Goal: Information Seeking & Learning: Learn about a topic

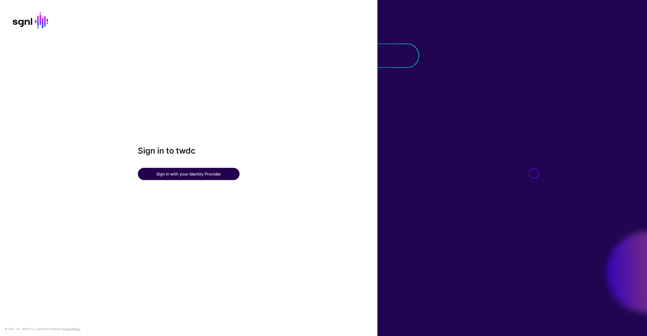
click at [203, 176] on button "Sign in with your Identity Provider" at bounding box center [189, 174] width 102 height 12
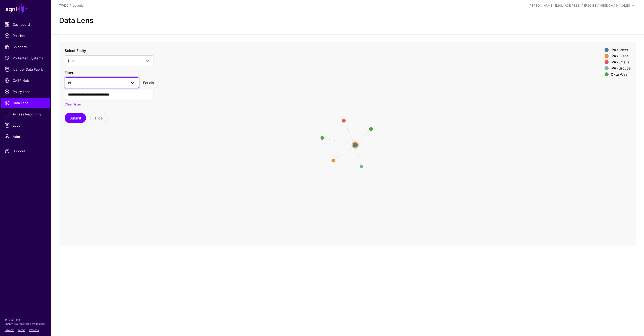
click at [130, 85] on span at bounding box center [133, 83] width 6 height 6
click at [88, 150] on div "tenantId" at bounding box center [102, 150] width 66 height 5
click at [99, 97] on input "**********" at bounding box center [109, 94] width 89 height 11
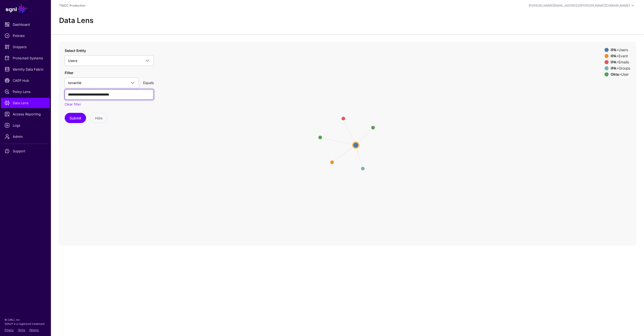
click at [99, 97] on input "**********" at bounding box center [109, 94] width 89 height 11
paste input "text"
type input "******"
click at [72, 113] on button "Submit" at bounding box center [75, 118] width 21 height 10
click at [354, 146] on circle at bounding box center [355, 145] width 6 height 6
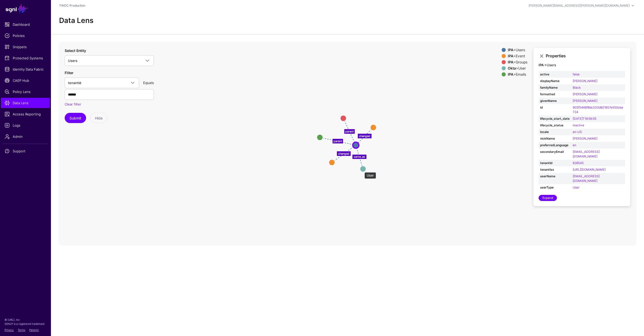
click at [362, 170] on circle at bounding box center [363, 169] width 6 height 6
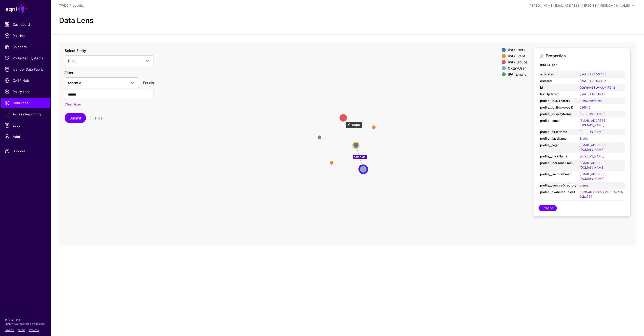
click at [343, 119] on circle at bounding box center [343, 118] width 8 height 8
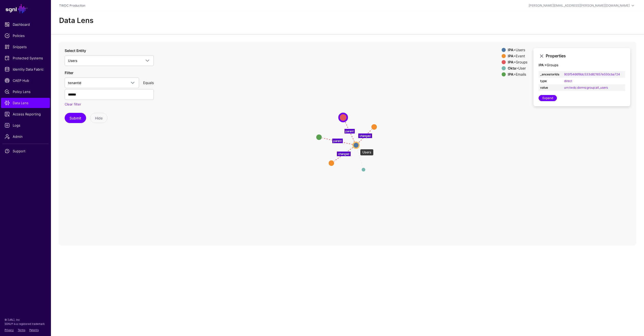
click at [357, 146] on circle at bounding box center [356, 145] width 6 height 6
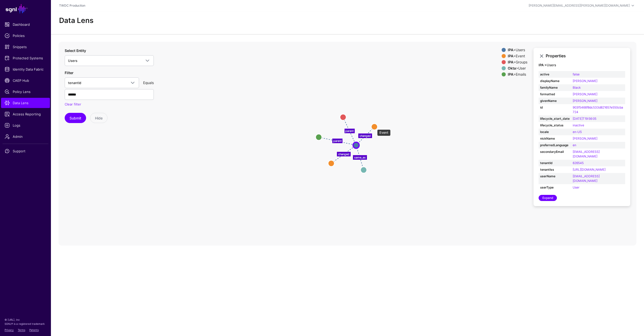
click at [374, 127] on circle at bounding box center [374, 126] width 6 height 6
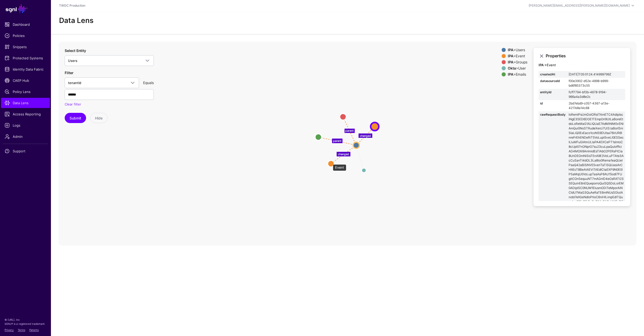
click at [330, 162] on circle at bounding box center [331, 163] width 6 height 6
click at [363, 170] on circle at bounding box center [364, 170] width 8 height 8
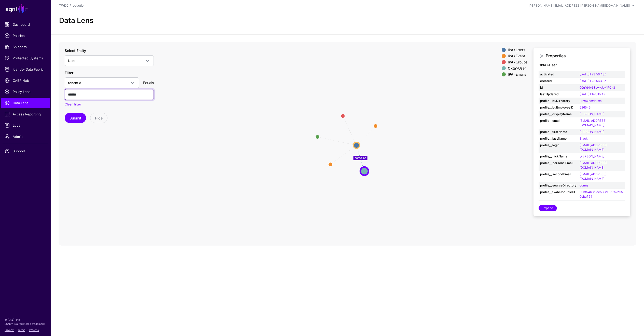
click at [102, 92] on input "******" at bounding box center [109, 94] width 89 height 11
drag, startPoint x: 616, startPoint y: 153, endPoint x: 579, endPoint y: 154, distance: 36.4
click at [579, 160] on td "danablack@hotmail.com" at bounding box center [601, 165] width 47 height 11
copy link "danablack@hotmail.com"
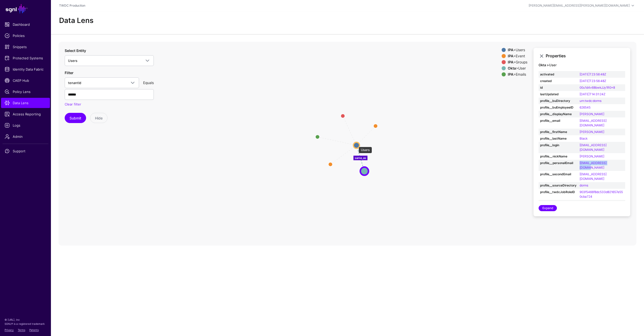
click at [356, 144] on circle at bounding box center [356, 145] width 6 height 6
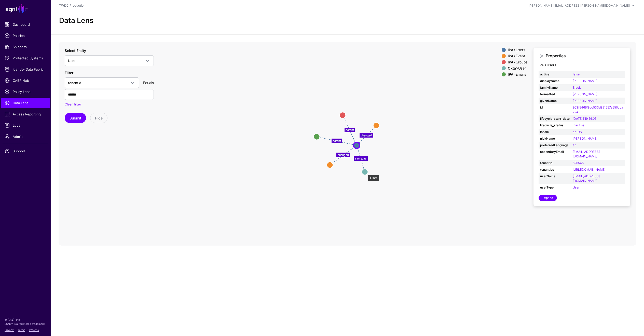
click at [365, 172] on circle at bounding box center [365, 171] width 6 height 6
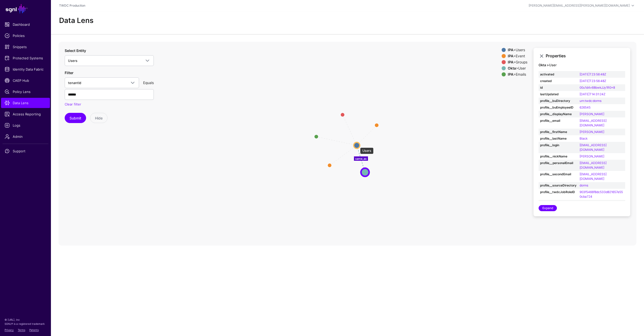
click at [357, 145] on circle at bounding box center [357, 145] width 6 height 6
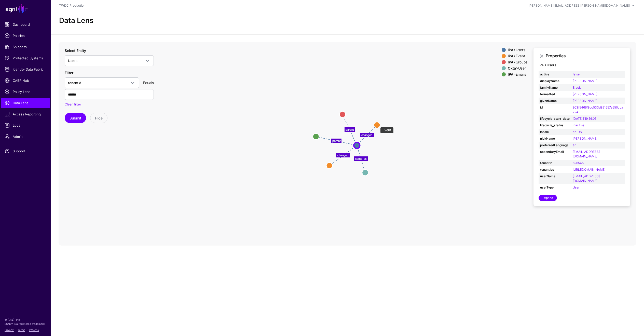
click at [377, 124] on circle at bounding box center [377, 125] width 6 height 6
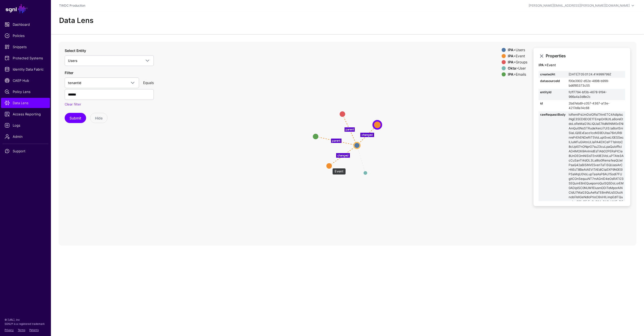
click at [330, 165] on circle at bounding box center [329, 166] width 6 height 6
click at [379, 124] on circle at bounding box center [377, 124] width 6 height 6
click at [578, 139] on td at bounding box center [596, 279] width 58 height 336
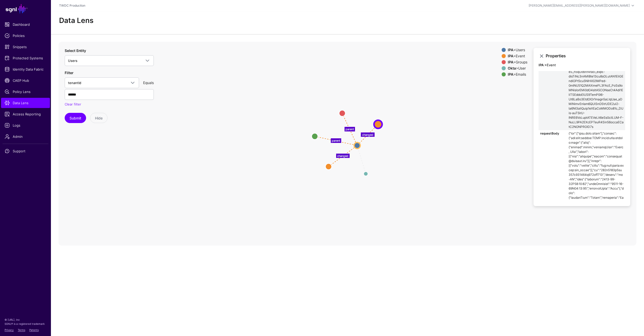
scroll to position [332, 0]
drag, startPoint x: 568, startPoint y: 115, endPoint x: 598, endPoint y: 143, distance: 41.4
copy td "eyJraWQiOiAibXJrLWJkMDQ2NzdjNjljNjQ2MDQ5NWU0ZTcyNzg0MzJmYjljIiwgImFsZyI6ICJSUzI…"
click at [356, 143] on circle at bounding box center [357, 145] width 6 height 6
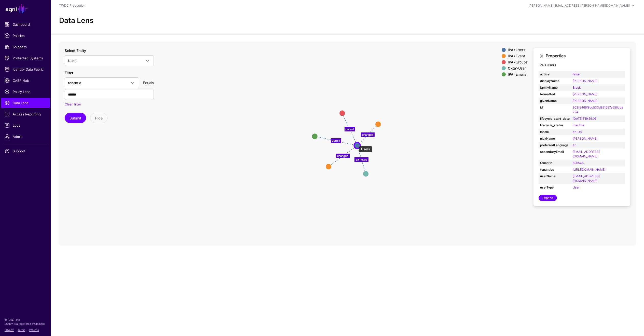
scroll to position [0, 0]
click at [377, 124] on circle at bounding box center [378, 124] width 6 height 6
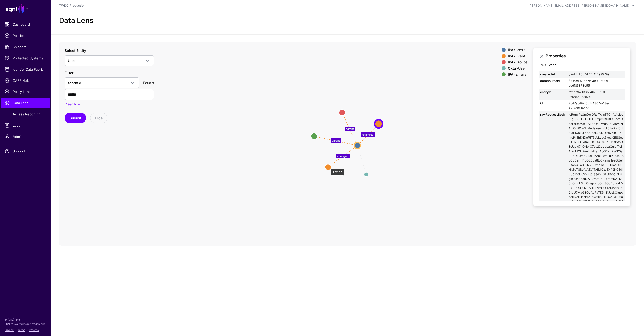
click at [328, 166] on circle at bounding box center [328, 167] width 6 height 6
click at [378, 124] on circle at bounding box center [379, 123] width 6 height 6
click at [327, 166] on circle at bounding box center [327, 167] width 6 height 6
click at [379, 124] on circle at bounding box center [379, 123] width 6 height 6
click at [358, 146] on circle at bounding box center [358, 146] width 6 height 6
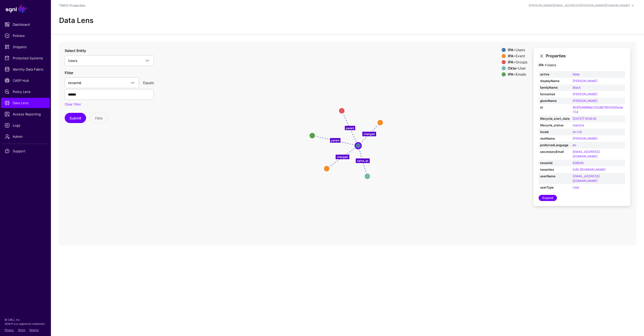
click at [447, 148] on icon "changed parent parent changed same_as Users Users Event Event Groups Groups Ema…" at bounding box center [348, 144] width 578 height 204
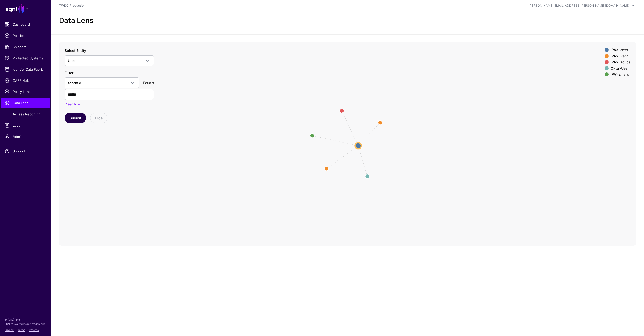
click at [76, 119] on button "Submit" at bounding box center [75, 118] width 21 height 10
click at [355, 145] on circle at bounding box center [355, 145] width 6 height 6
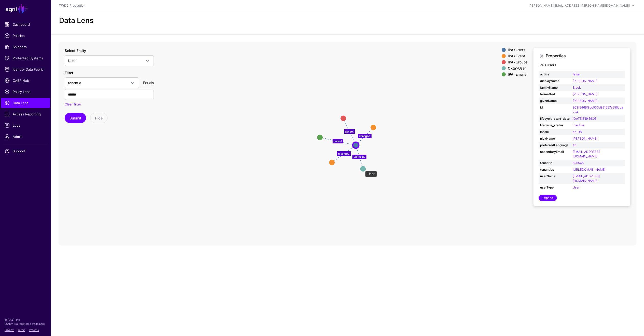
click at [362, 168] on circle at bounding box center [363, 169] width 6 height 6
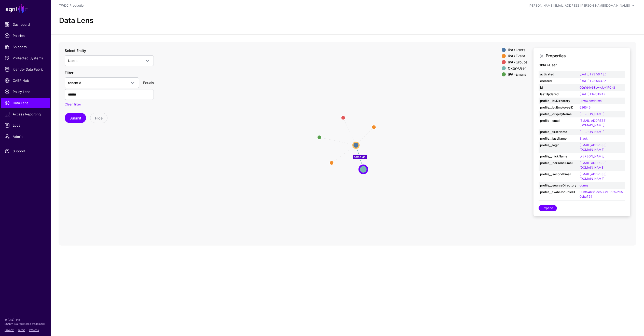
click at [443, 169] on icon "changed parent parent changed same_as Event Event Groups Groups Emails Emails E…" at bounding box center [348, 144] width 578 height 204
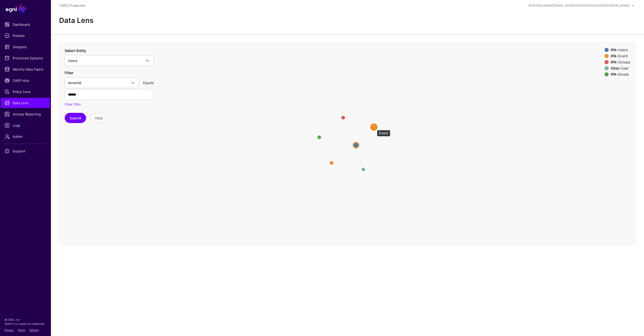
click at [374, 127] on circle at bounding box center [374, 127] width 8 height 8
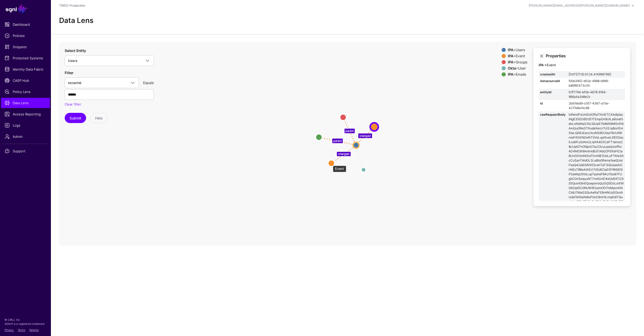
click at [330, 163] on circle at bounding box center [331, 163] width 6 height 6
click at [344, 118] on circle at bounding box center [343, 117] width 6 height 6
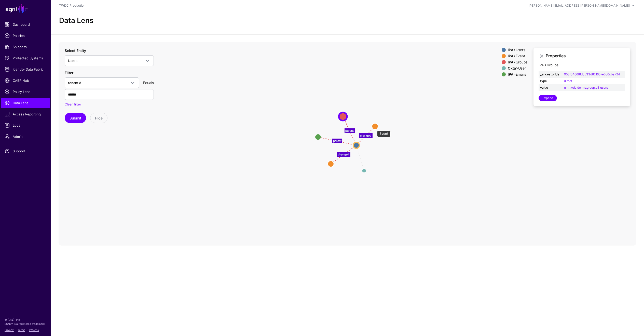
click at [374, 128] on circle at bounding box center [375, 126] width 6 height 6
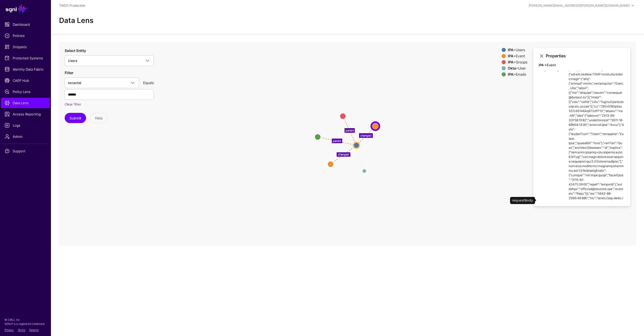
scroll to position [378, 0]
click at [359, 142] on circle at bounding box center [356, 145] width 6 height 6
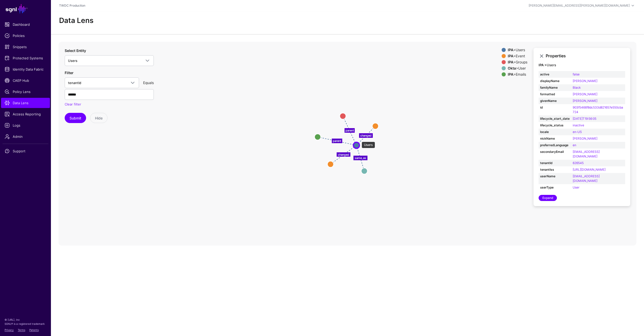
scroll to position [0, 0]
click at [331, 161] on circle at bounding box center [330, 164] width 6 height 6
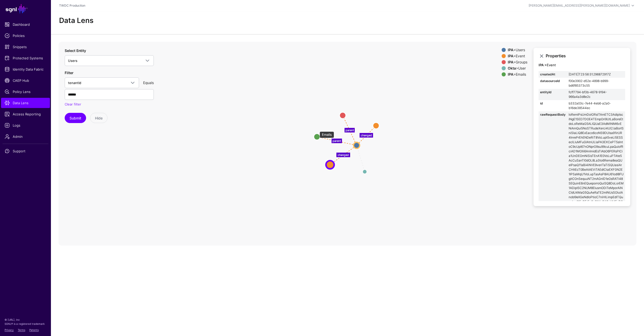
click at [317, 134] on circle at bounding box center [317, 137] width 6 height 6
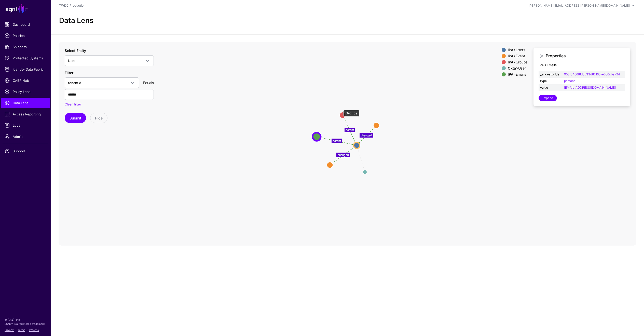
click at [341, 112] on circle at bounding box center [343, 115] width 6 height 6
click at [428, 133] on icon "same_as changed parent parent changed User User Event Event Groups Groups Email…" at bounding box center [348, 144] width 578 height 204
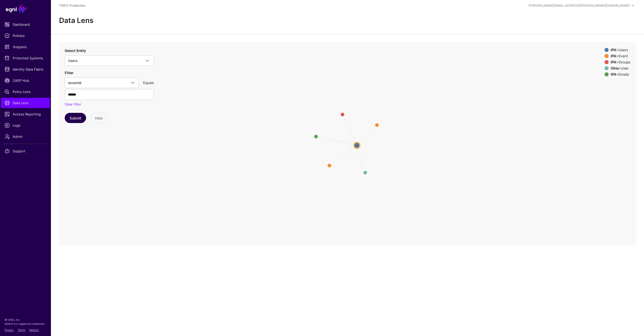
click at [78, 113] on button "Submit" at bounding box center [75, 118] width 21 height 10
click at [355, 139] on circle at bounding box center [357, 142] width 6 height 6
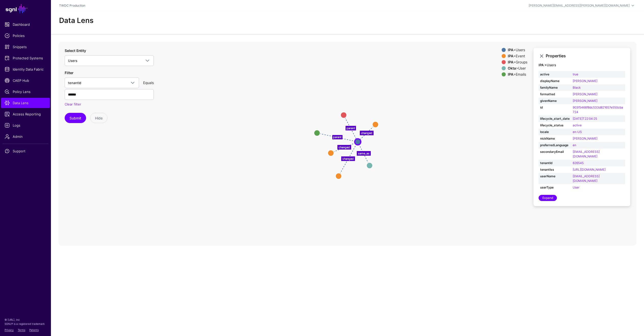
click at [358, 200] on icon "same_as changed changed parent parent changed Event Event Event Event Emails Em…" at bounding box center [348, 144] width 578 height 204
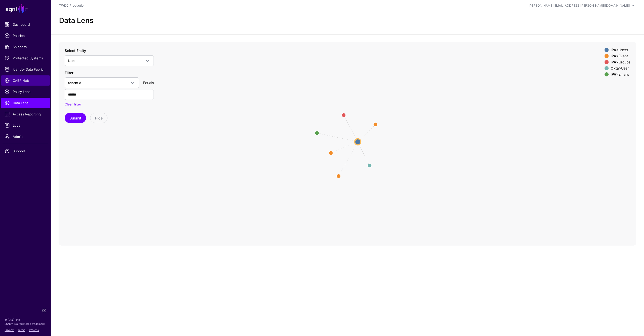
click at [25, 79] on span "CAEP Hub" at bounding box center [26, 80] width 42 height 5
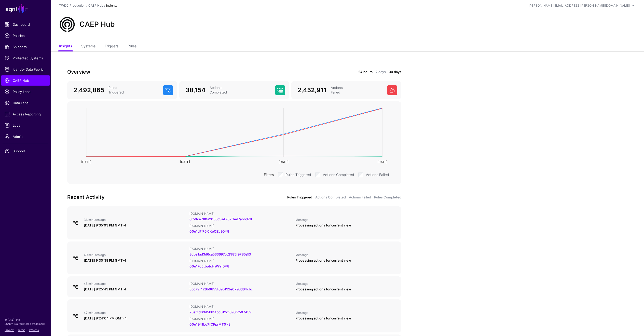
click at [363, 71] on link "24 hours" at bounding box center [365, 71] width 14 height 5
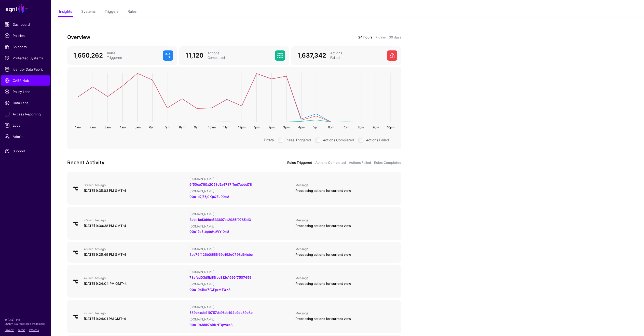
scroll to position [61, 0]
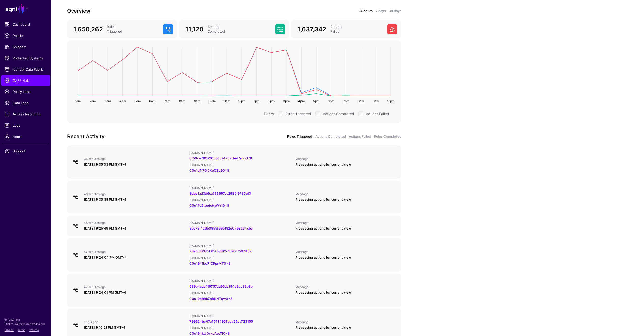
click at [439, 144] on app-caephub-insights "Overview 24 hours 7 days 30 days 1,650,262 Rules Triggered 11,120 Actions Compl…" at bounding box center [347, 243] width 593 height 504
click at [363, 135] on link "Actions Failed" at bounding box center [360, 136] width 22 height 5
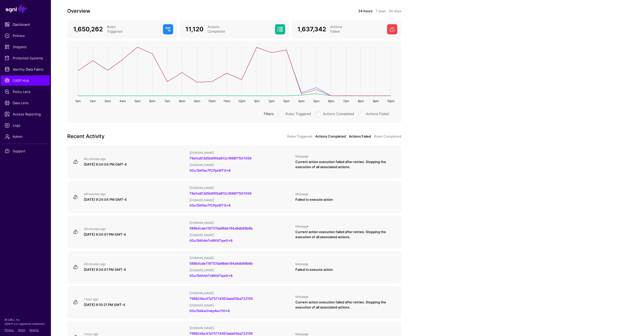
click at [332, 137] on link "Actions Completed" at bounding box center [330, 136] width 31 height 5
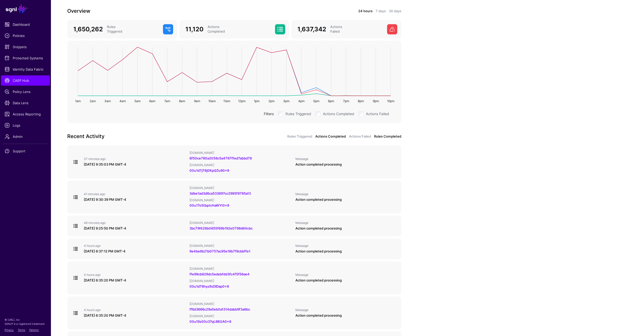
click at [380, 138] on link "Rules Completed" at bounding box center [387, 136] width 27 height 5
click at [302, 139] on div "Recent Activity Rules Triggered Actions Completed Actions Failed Rules Completed" at bounding box center [234, 136] width 340 height 8
click at [304, 137] on link "Rules Triggered" at bounding box center [299, 136] width 25 height 5
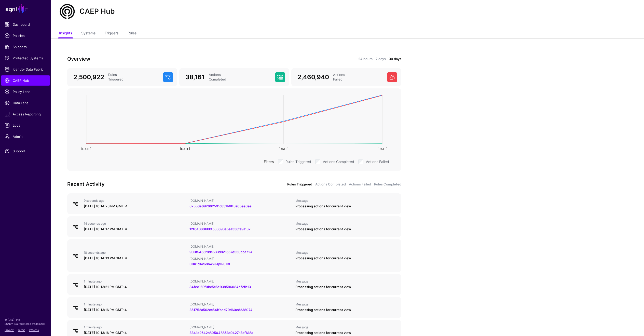
scroll to position [16, 0]
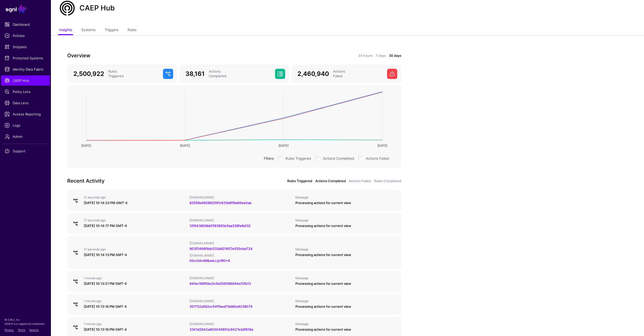
click at [339, 181] on link "Actions Completed" at bounding box center [330, 180] width 31 height 5
click at [229, 204] on link "82556e692662591c831b6ff8a65ee0ae" at bounding box center [220, 203] width 62 height 4
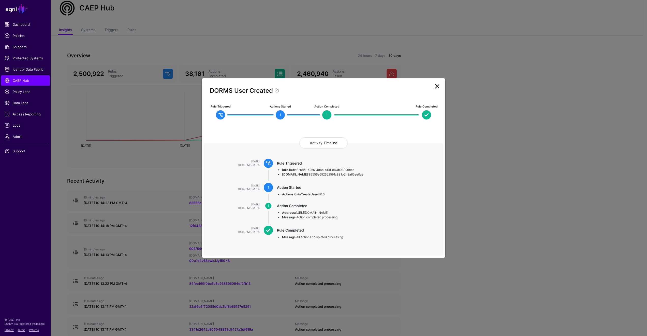
click at [437, 89] on link at bounding box center [437, 86] width 8 height 8
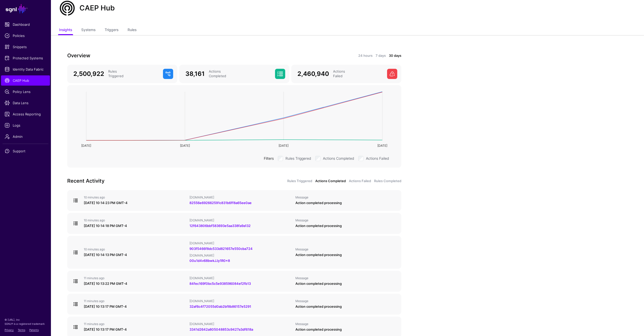
click at [460, 203] on app-caephub-insights "Overview 24 hours 7 days 30 days 2,500,922 Rules Triggered 38,161 Actions Compl…" at bounding box center [347, 256] width 593 height 443
click at [357, 181] on link "Actions Failed" at bounding box center [360, 180] width 22 height 5
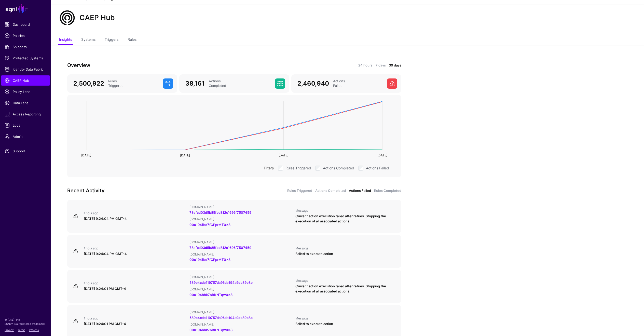
scroll to position [4, 0]
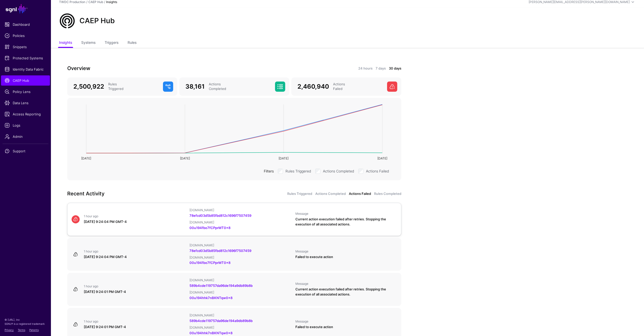
click at [265, 221] on div "[DOMAIN_NAME]" at bounding box center [240, 222] width 102 height 4
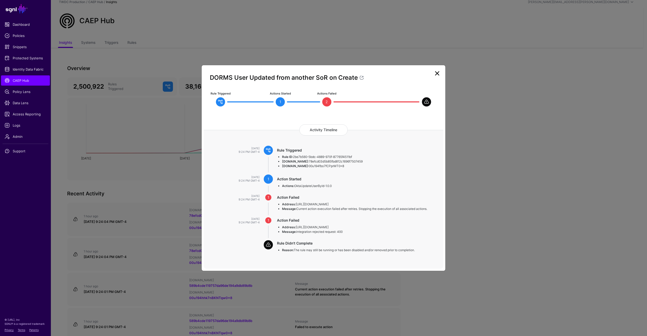
click at [439, 74] on link at bounding box center [437, 73] width 8 height 8
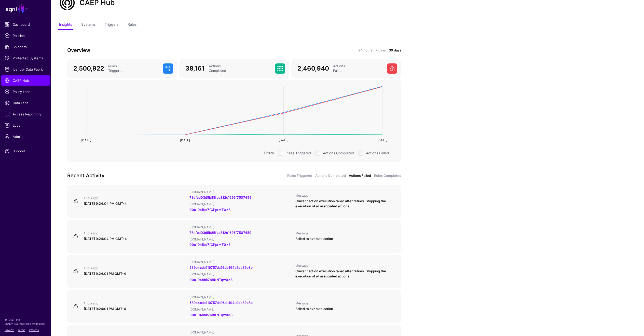
scroll to position [0, 0]
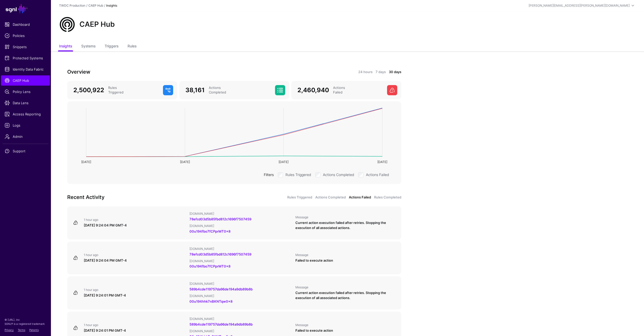
click at [358, 69] on div "Overview 24 hours 7 days 30 days" at bounding box center [234, 72] width 340 height 8
click at [361, 73] on link "24 hours" at bounding box center [365, 71] width 14 height 5
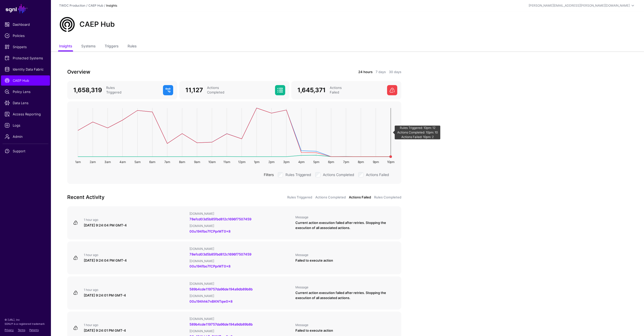
click at [391, 155] on rect at bounding box center [234, 132] width 316 height 49
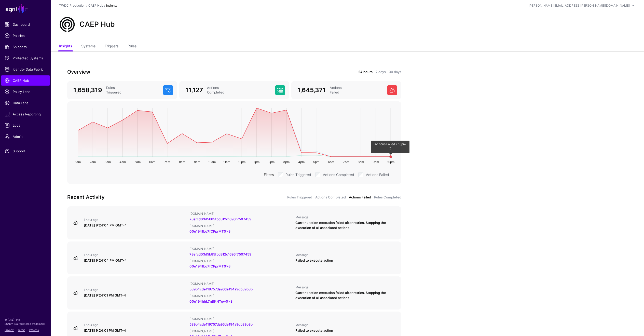
click at [390, 156] on circle at bounding box center [390, 156] width 3 height 3
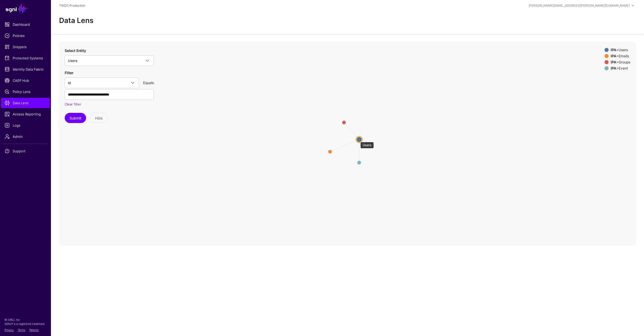
click at [358, 139] on circle at bounding box center [359, 139] width 6 height 6
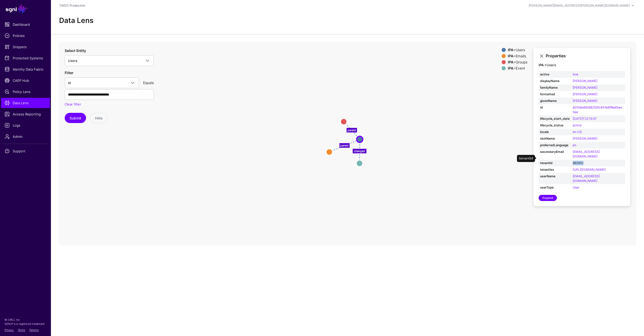
drag, startPoint x: 586, startPoint y: 159, endPoint x: 572, endPoint y: 158, distance: 14.3
click at [572, 160] on td "682902" at bounding box center [598, 163] width 54 height 7
copy link "682902"
click at [397, 155] on icon "changed parent parent Event Event Groups Groups Emails Emails Users Users" at bounding box center [348, 144] width 578 height 204
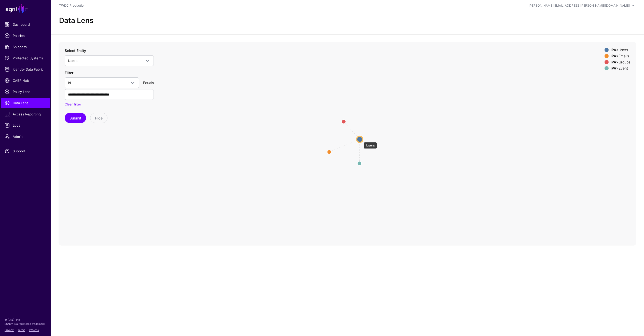
click at [361, 139] on circle at bounding box center [360, 139] width 6 height 6
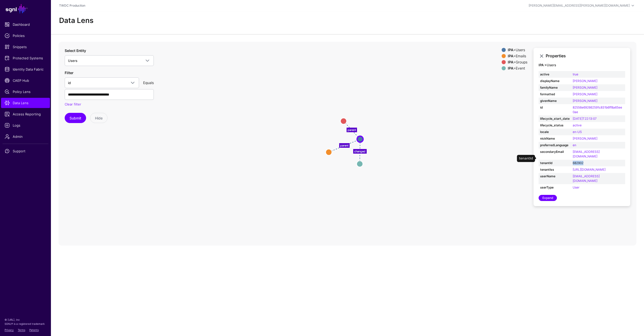
drag, startPoint x: 584, startPoint y: 158, endPoint x: 572, endPoint y: 158, distance: 12.5
click at [572, 160] on td "682902" at bounding box center [598, 163] width 54 height 7
copy link "682902"
click at [427, 92] on icon "parent parent changed Users Users Emails Emails Groups Groups Event Event" at bounding box center [348, 144] width 578 height 204
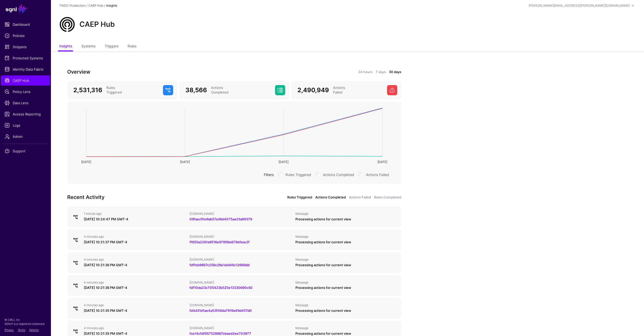
click at [338, 197] on link "Actions Completed" at bounding box center [330, 197] width 31 height 5
click at [349, 196] on link "Actions Failed" at bounding box center [360, 197] width 22 height 5
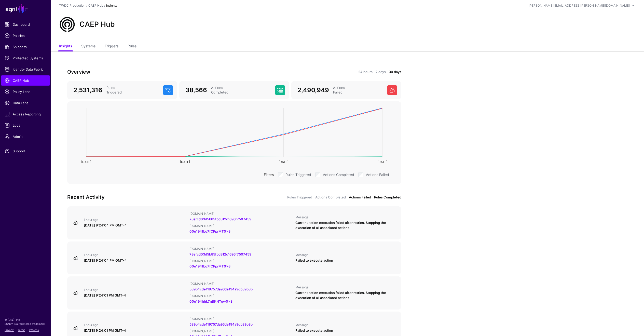
click at [381, 198] on link "Rules Completed" at bounding box center [387, 197] width 27 height 5
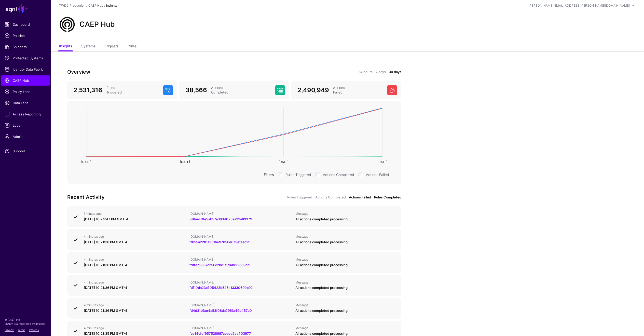
click at [361, 198] on link "Actions Failed" at bounding box center [360, 197] width 22 height 5
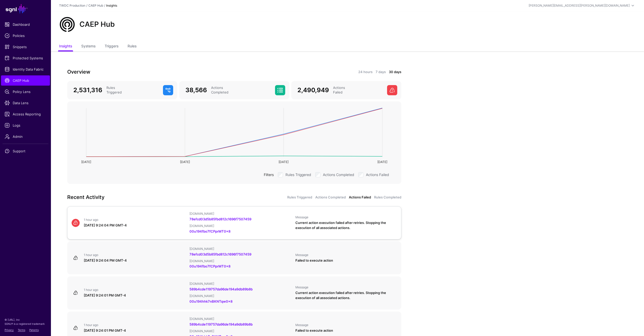
click at [258, 225] on div "[DOMAIN_NAME]" at bounding box center [240, 226] width 102 height 4
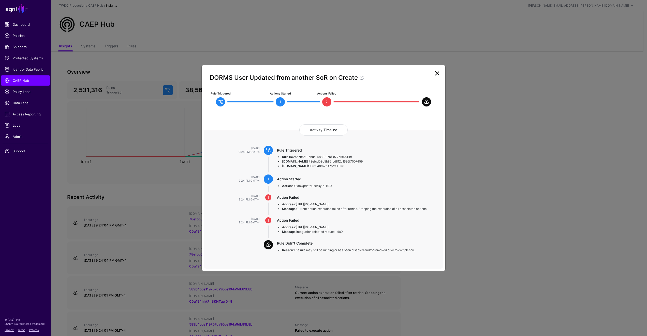
drag, startPoint x: 302, startPoint y: 166, endPoint x: 336, endPoint y: 166, distance: 34.9
click at [336, 166] on li "[DOMAIN_NAME]: 00u194fbo7fCPprMT0x8" at bounding box center [357, 166] width 151 height 5
copy li "00u194fbo7fCPprMT0x8"
click at [496, 199] on ngb-modal-window "DORMS User Updated from another SoR on Create Rule Triggered Actions Started 1 …" at bounding box center [323, 168] width 647 height 336
click at [20, 81] on ngb-modal-window "DORMS User Updated from another SoR on Create Rule Triggered Actions Started 1 …" at bounding box center [323, 168] width 647 height 336
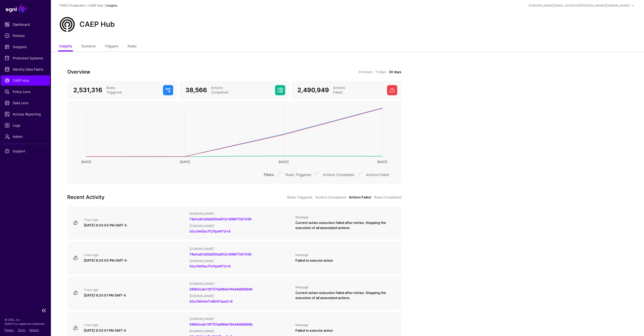
click at [15, 84] on link "CAEP Hub" at bounding box center [25, 80] width 49 height 10
click at [20, 103] on span "Data Lens" at bounding box center [26, 102] width 42 height 5
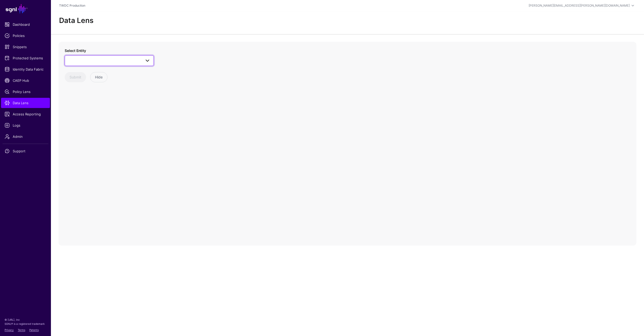
click at [145, 61] on span at bounding box center [147, 61] width 6 height 6
click at [81, 113] on span "Users" at bounding box center [78, 115] width 9 height 4
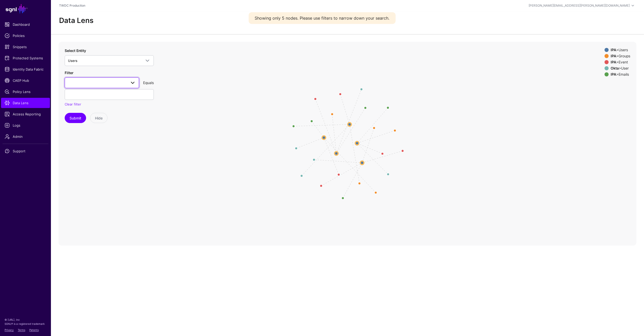
click at [127, 83] on span at bounding box center [130, 83] width 9 height 6
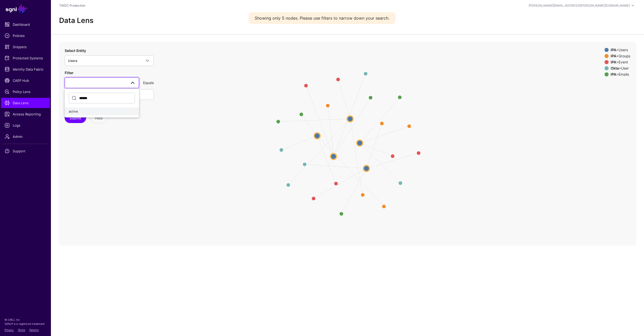
type input "******"
click at [81, 109] on div "active" at bounding box center [102, 111] width 66 height 5
click at [113, 95] on input "text" at bounding box center [109, 94] width 89 height 11
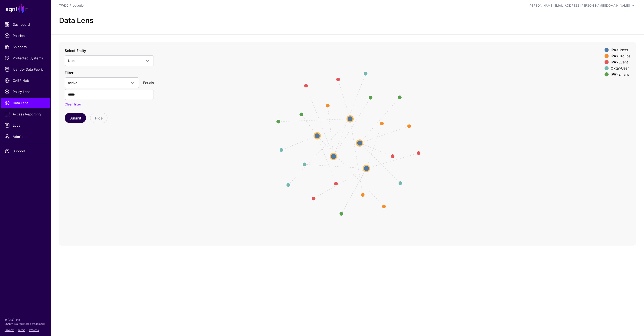
click at [78, 118] on button "Submit" at bounding box center [75, 118] width 21 height 10
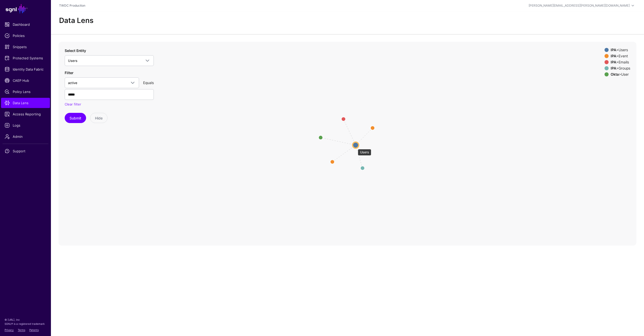
click at [355, 146] on circle at bounding box center [356, 145] width 6 height 6
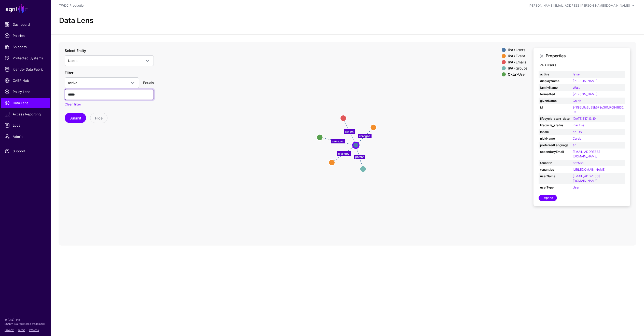
click at [97, 94] on input "*****" at bounding box center [109, 94] width 89 height 11
click at [76, 118] on button "Submit" at bounding box center [75, 118] width 21 height 10
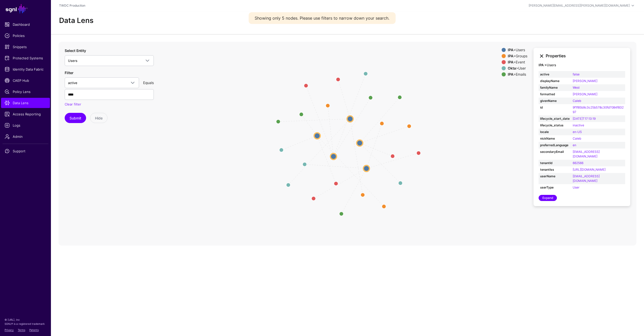
click at [542, 56] on link at bounding box center [541, 56] width 6 height 6
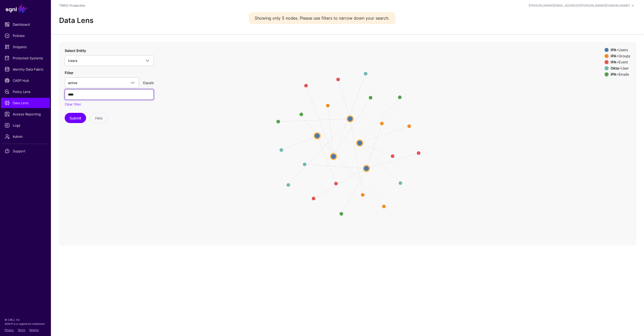
click at [113, 95] on input "****" at bounding box center [109, 94] width 89 height 11
type input "*****"
click at [79, 118] on button "Submit" at bounding box center [75, 118] width 21 height 10
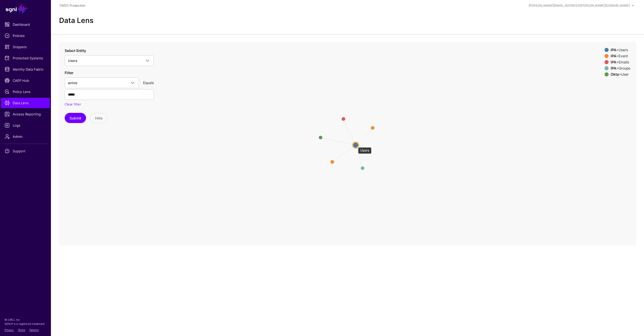
click at [355, 145] on circle at bounding box center [356, 145] width 6 height 6
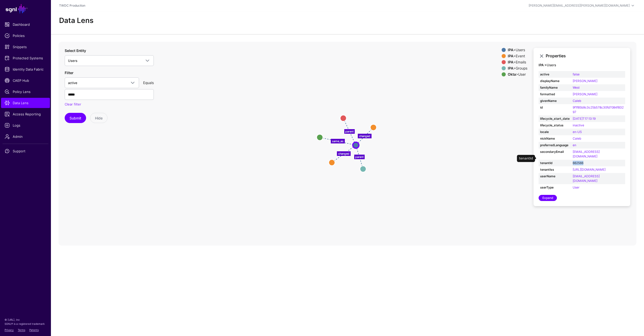
drag, startPoint x: 584, startPoint y: 158, endPoint x: 572, endPoint y: 158, distance: 12.2
click at [572, 160] on td "662566" at bounding box center [598, 163] width 54 height 7
copy link "662566"
click at [26, 81] on span "CAEP Hub" at bounding box center [26, 80] width 42 height 5
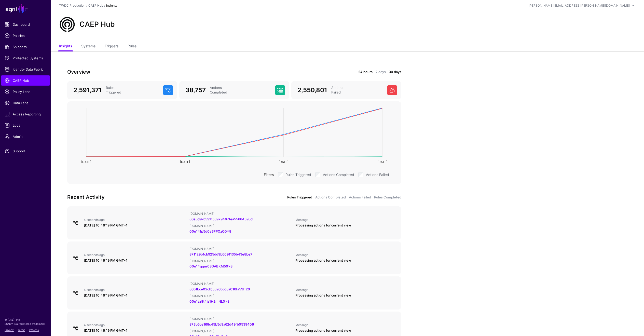
click at [366, 73] on link "24 hours" at bounding box center [365, 71] width 14 height 5
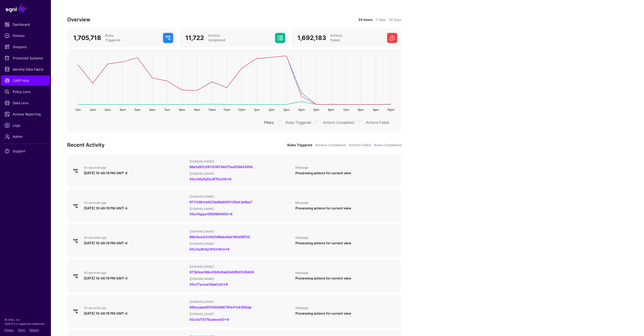
scroll to position [26, 0]
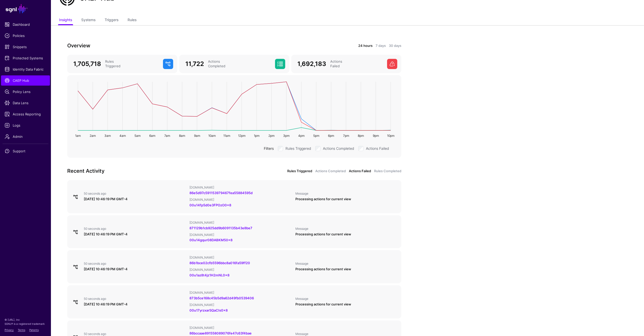
click at [356, 170] on link "Actions Failed" at bounding box center [360, 170] width 22 height 5
click at [227, 193] on link "589b4cde119757da96de194a9db89b8b" at bounding box center [220, 193] width 63 height 4
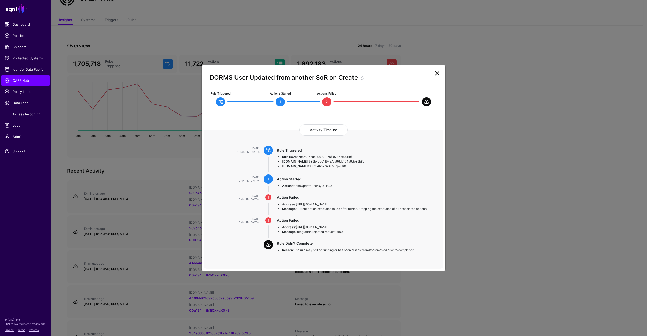
click at [436, 73] on link at bounding box center [437, 73] width 8 height 8
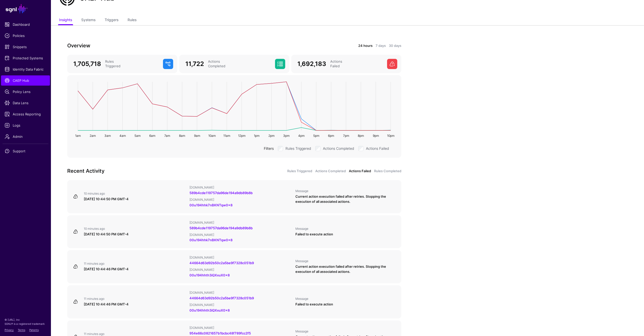
click at [479, 176] on app-caephub-insights "Overview 24 hours 7 days 30 days 1,705,718 Rules Triggered 11,722 Actions Compl…" at bounding box center [347, 289] width 593 height 529
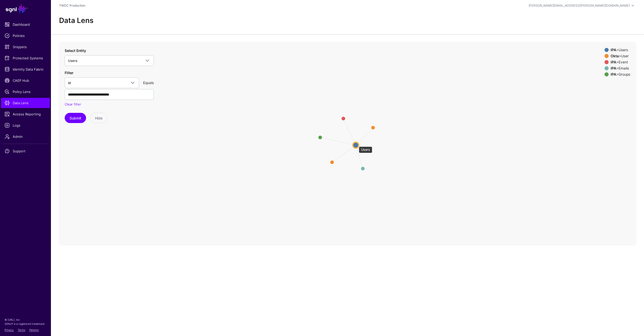
click at [356, 144] on circle at bounding box center [356, 145] width 6 height 6
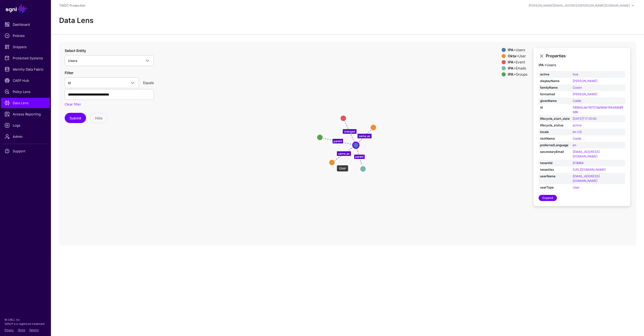
click at [334, 162] on circle at bounding box center [332, 162] width 6 height 6
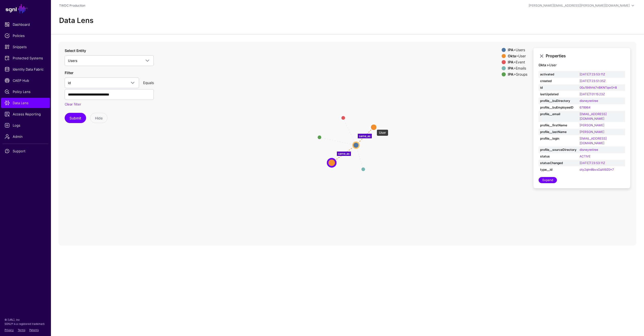
click at [374, 127] on circle at bounding box center [373, 127] width 6 height 6
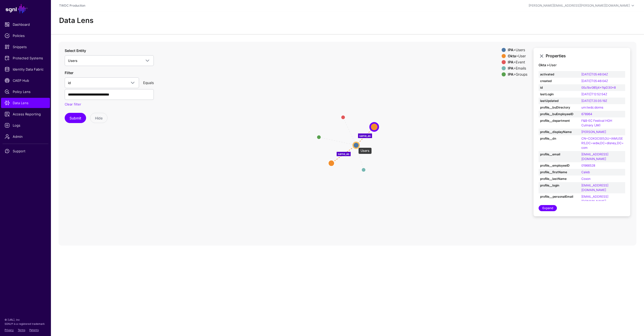
click at [356, 145] on circle at bounding box center [356, 145] width 6 height 6
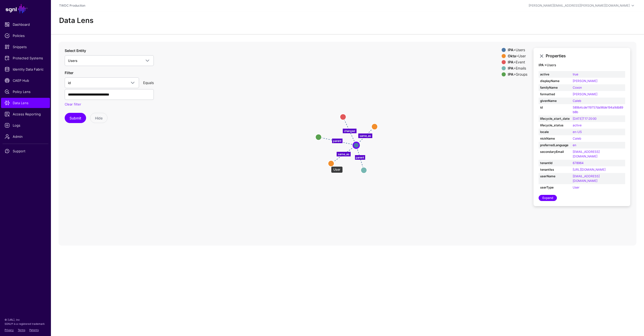
click at [328, 164] on circle at bounding box center [331, 163] width 6 height 6
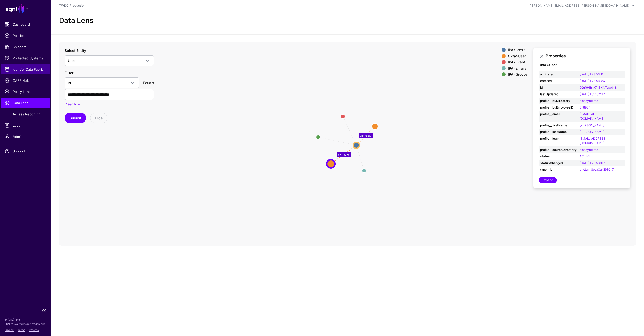
click at [31, 68] on span "Identity Data Fabric" at bounding box center [26, 69] width 42 height 5
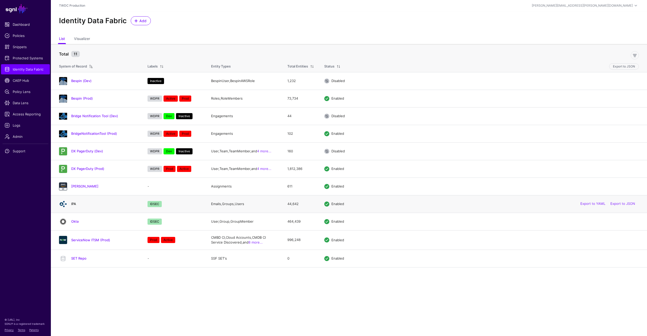
click at [75, 203] on link "IPA" at bounding box center [73, 204] width 5 height 4
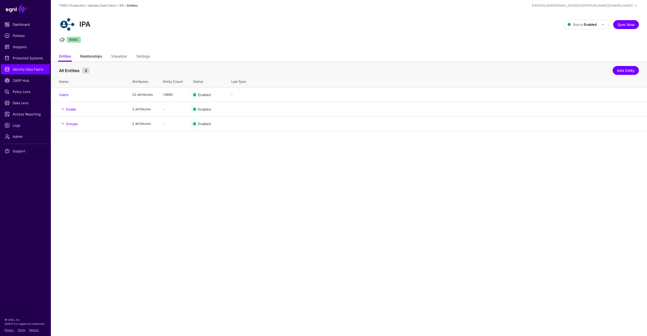
click at [101, 57] on link "Relationships" at bounding box center [91, 57] width 22 height 10
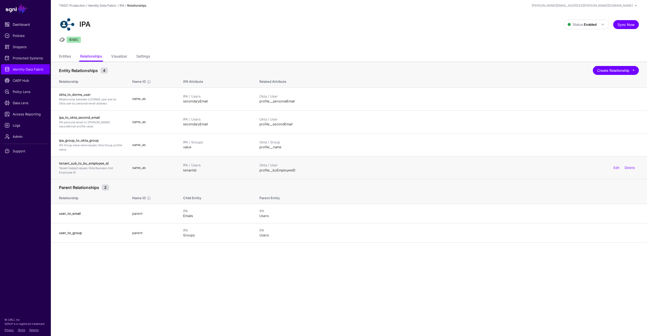
click at [313, 166] on div "Okta / User" at bounding box center [450, 165] width 380 height 5
click at [616, 166] on link "Edit" at bounding box center [617, 167] width 6 height 4
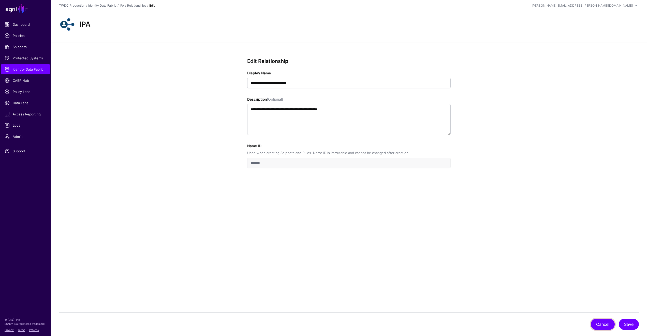
click at [596, 325] on button "Cancel" at bounding box center [603, 323] width 24 height 11
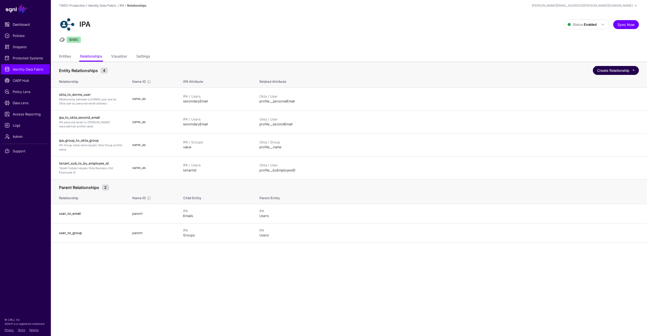
click at [606, 73] on button "Create Relationship" at bounding box center [616, 70] width 46 height 9
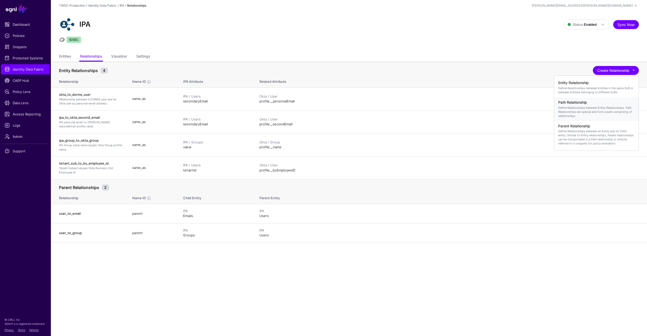
click at [585, 109] on p "Define Relationships between Entity Relationships. Path Relationships are speci…" at bounding box center [597, 112] width 76 height 12
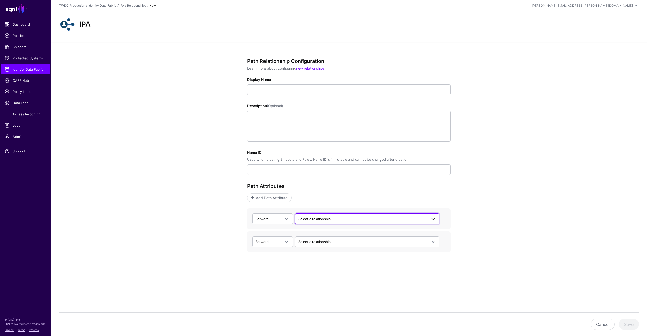
click at [299, 219] on span "Select a relationship" at bounding box center [315, 219] width 32 height 4
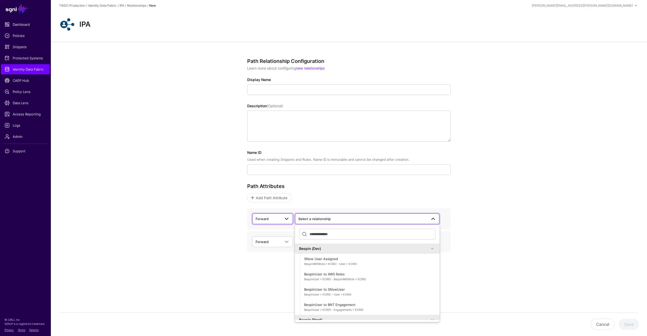
click at [284, 219] on span at bounding box center [285, 219] width 9 height 6
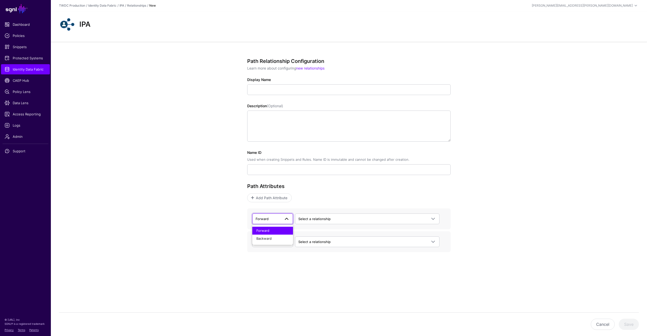
click at [284, 219] on span at bounding box center [287, 219] width 6 height 6
click at [235, 216] on div "Path Relationship Configuration Learn more about configuring new relationships …" at bounding box center [349, 173] width 236 height 263
click at [263, 87] on input "Display Name" at bounding box center [349, 89] width 204 height 11
click at [282, 197] on span "Add Path Attribute" at bounding box center [272, 197] width 33 height 5
click at [284, 203] on span at bounding box center [285, 206] width 9 height 6
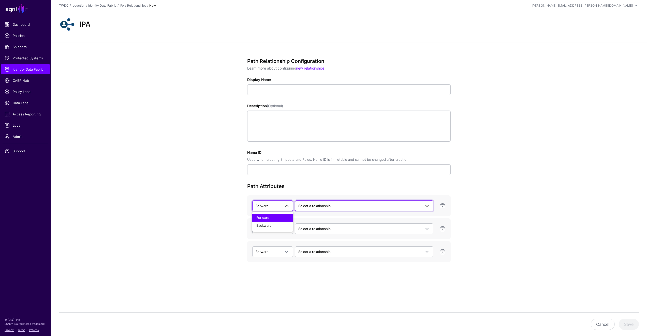
click at [320, 207] on span "Select a relationship" at bounding box center [315, 206] width 32 height 4
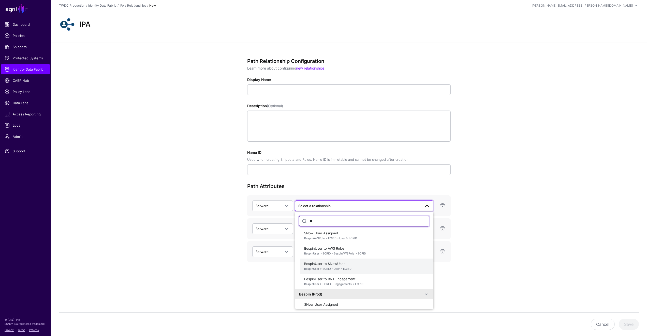
scroll to position [3, 0]
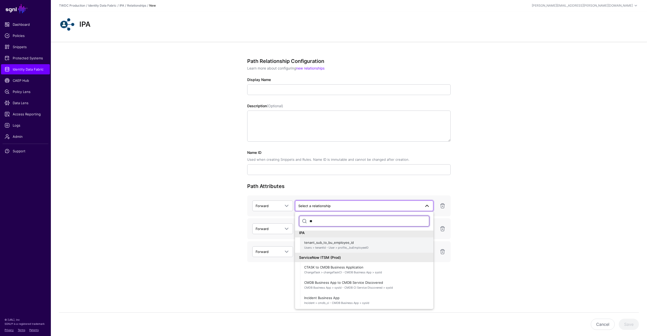
type input "**"
click at [345, 247] on span "Users > tenantId - User > profile__buEmployeeID" at bounding box center [366, 247] width 125 height 4
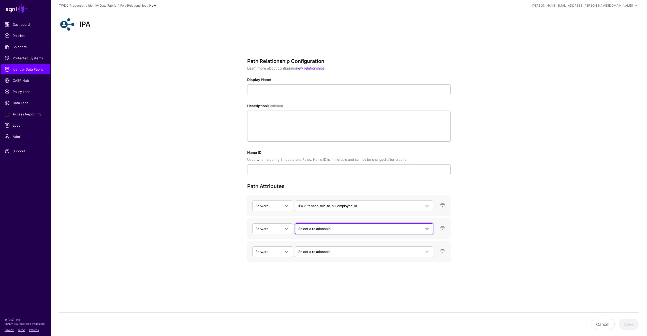
click at [325, 228] on span "Select a relationship" at bounding box center [315, 229] width 32 height 4
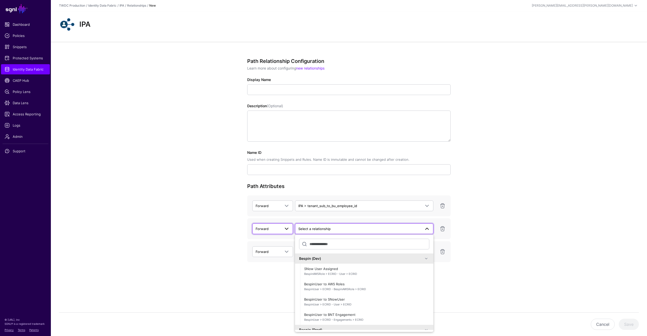
click at [286, 228] on span at bounding box center [287, 229] width 6 height 6
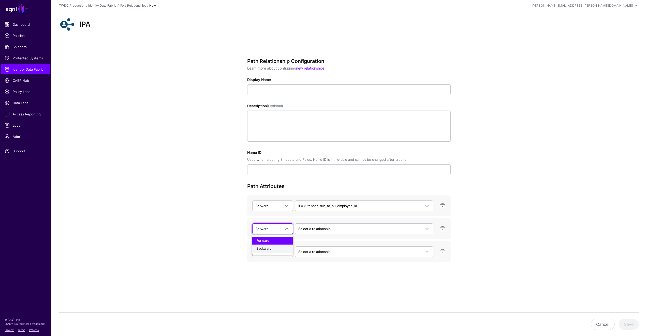
click at [275, 247] on div "Backward" at bounding box center [273, 248] width 33 height 5
click at [334, 229] on span "Select a relationship" at bounding box center [360, 229] width 123 height 6
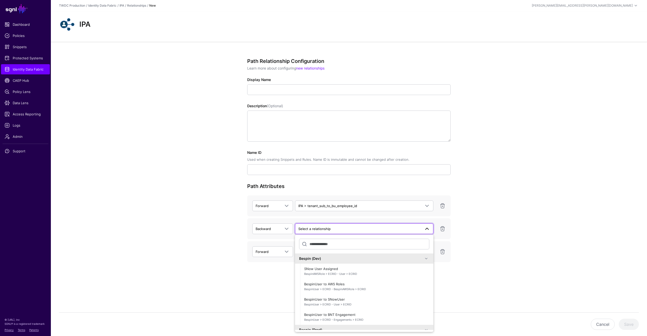
click at [473, 238] on div "Path Relationship Configuration Learn more about configuring new relationships …" at bounding box center [349, 178] width 597 height 273
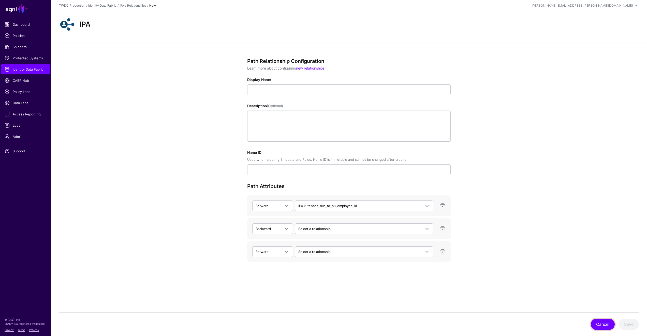
click at [602, 324] on button "Cancel" at bounding box center [603, 323] width 24 height 11
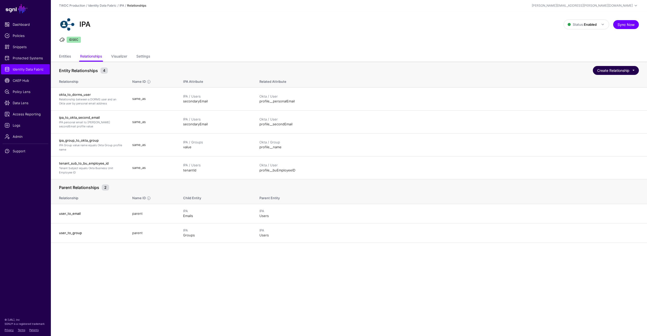
click at [607, 69] on button "Create Relationship" at bounding box center [616, 70] width 46 height 9
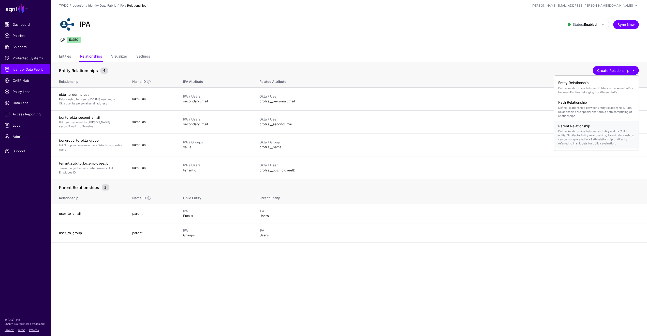
click at [580, 133] on p "Define Relationships between an Entity and its Child entity. Similar to Entity …" at bounding box center [597, 137] width 76 height 16
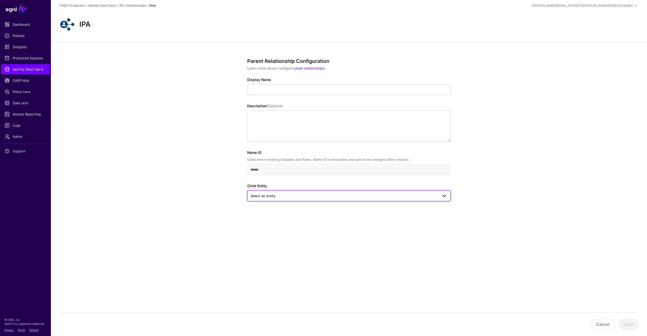
click at [279, 195] on span "Select an entity" at bounding box center [345, 196] width 188 height 6
click at [526, 175] on div "Parent Relationship Configuration Learn more about configuring new relationship…" at bounding box center [349, 148] width 597 height 212
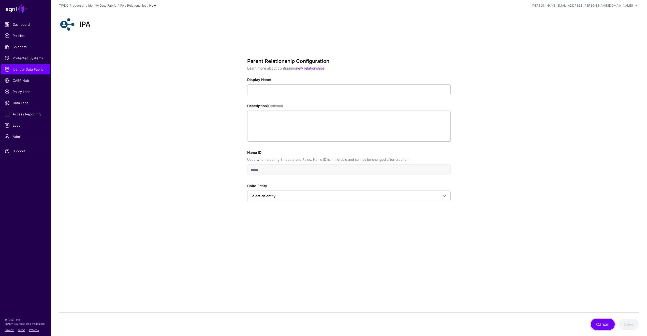
click at [604, 324] on button "Cancel" at bounding box center [603, 323] width 24 height 11
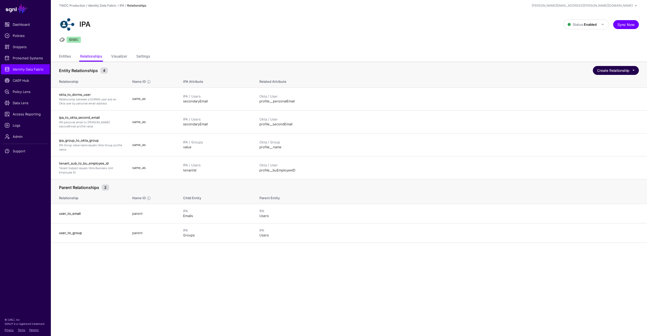
click at [612, 71] on button "Create Relationship" at bounding box center [616, 70] width 46 height 9
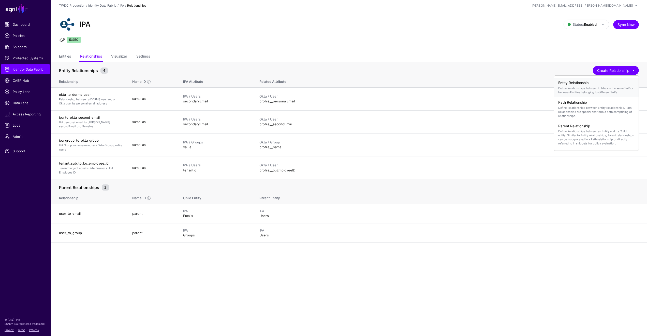
click at [572, 86] on p "Define Relationships between Entities in the same SoR or between Entities belon…" at bounding box center [597, 90] width 76 height 8
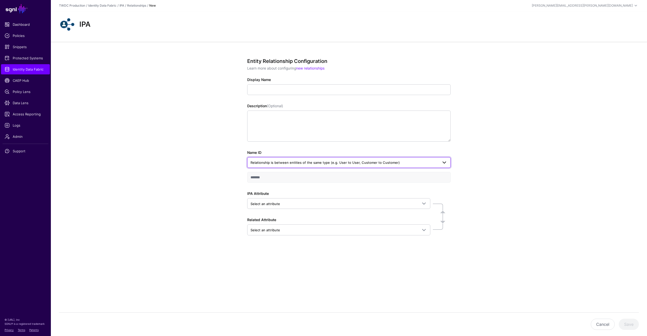
click at [288, 163] on span "Relationship is between entities of the same type (e.g. User to User, Customer …" at bounding box center [325, 162] width 149 height 4
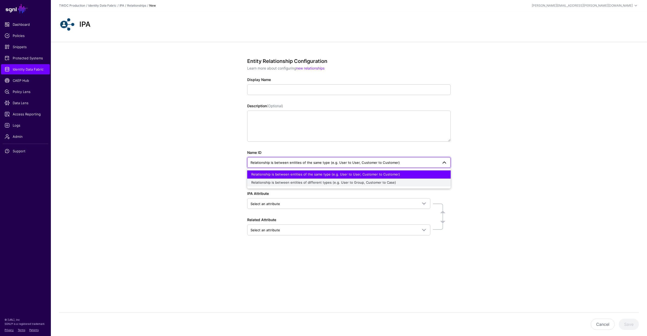
click at [279, 181] on span "Relationship is between entities of different types (e.g. User to Group, Custom…" at bounding box center [323, 182] width 145 height 4
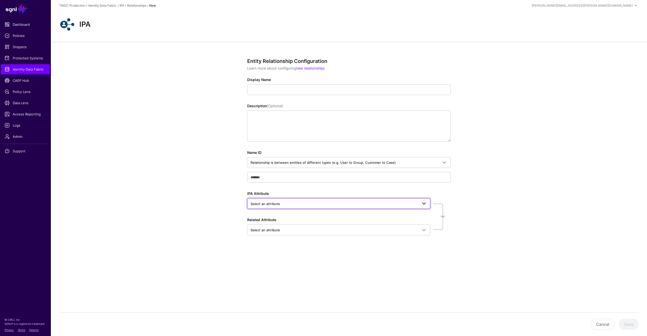
click at [317, 204] on span "Select an attribute" at bounding box center [334, 204] width 167 height 6
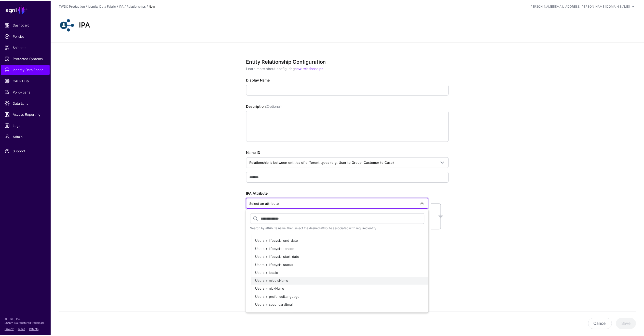
scroll to position [139, 0]
click at [471, 267] on div "Entity Relationship Configuration Learn more about configuring new relationship…" at bounding box center [349, 165] width 597 height 246
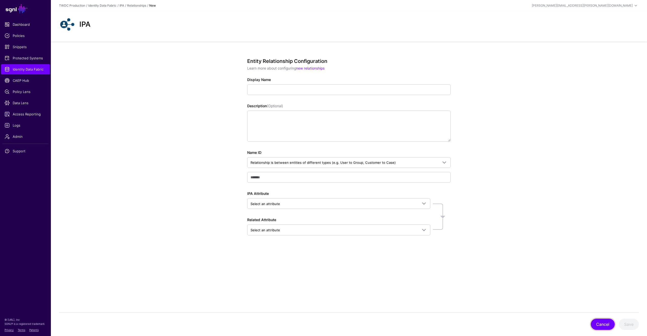
click at [599, 327] on button "Cancel" at bounding box center [603, 323] width 24 height 11
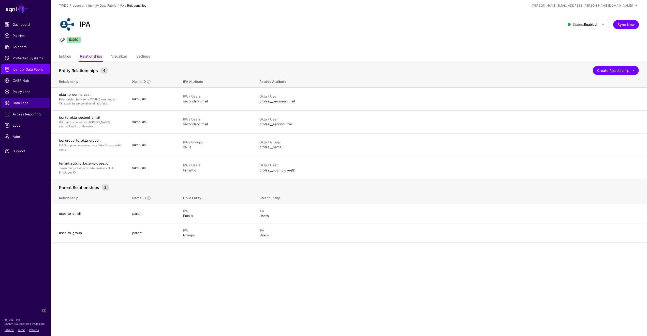
click at [24, 103] on span "Data Lens" at bounding box center [26, 102] width 42 height 5
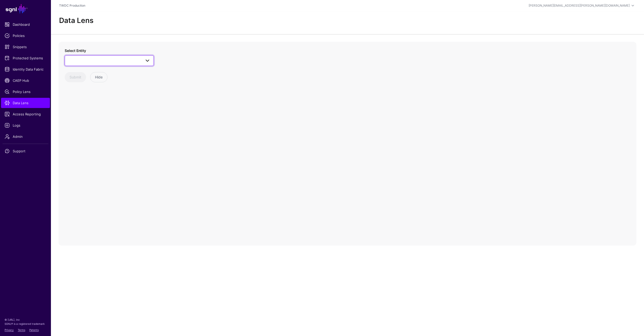
click at [145, 62] on span at bounding box center [147, 61] width 6 height 6
click at [76, 113] on span "Users" at bounding box center [78, 115] width 9 height 4
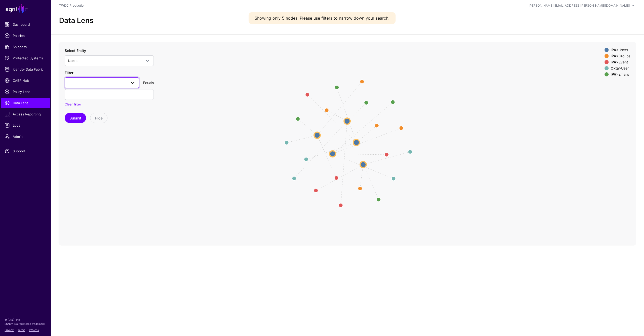
click at [137, 81] on link at bounding box center [102, 82] width 74 height 11
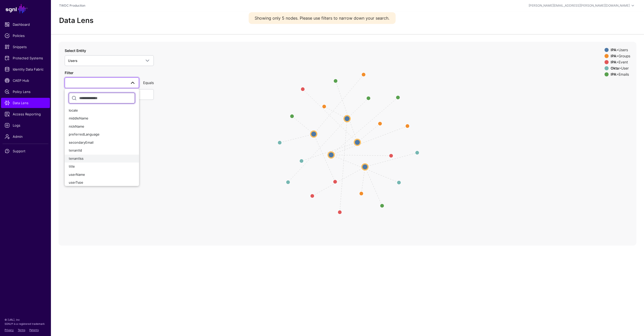
scroll to position [8, 0]
click at [181, 182] on icon "parent parent changed same_as changed parent parent same_as parent parent chang…" at bounding box center [348, 144] width 578 height 204
click at [104, 148] on div "tenantId" at bounding box center [102, 150] width 66 height 5
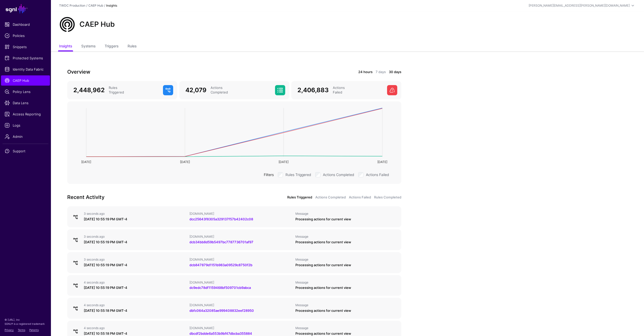
click at [366, 72] on link "24 hours" at bounding box center [365, 71] width 14 height 5
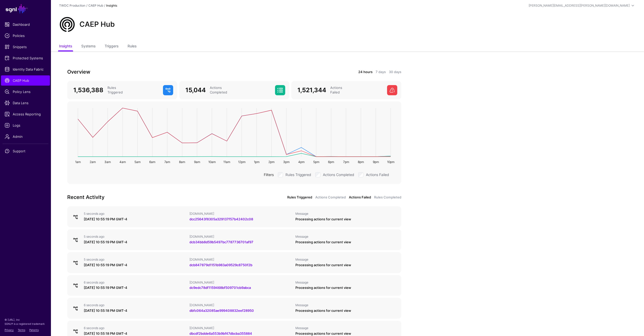
click at [357, 196] on link "Actions Failed" at bounding box center [360, 197] width 22 height 5
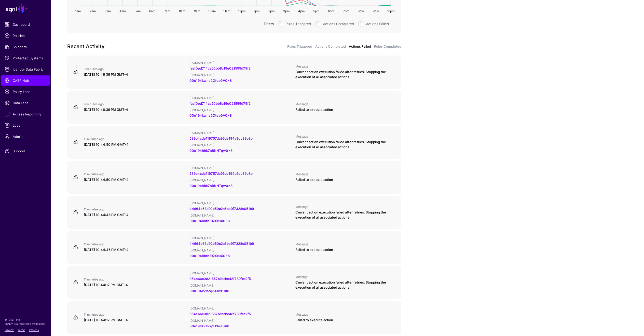
scroll to position [81, 0]
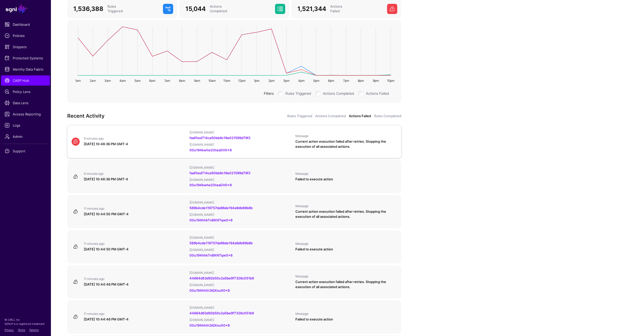
click at [173, 148] on div "9 minutes ago [DATE] 10:46:36 PM GMT-4 [DOMAIN_NAME] faaf0ed714ca50bb8c19e02159…" at bounding box center [233, 141] width 329 height 22
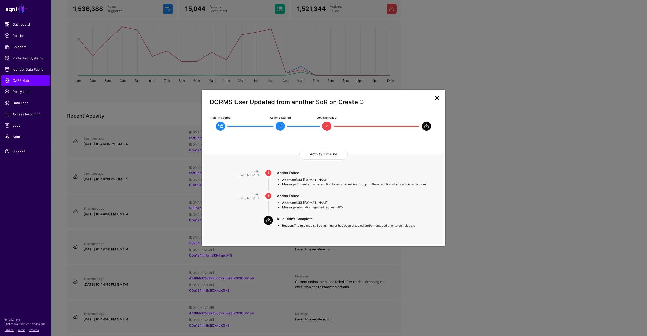
click at [439, 99] on link at bounding box center [437, 98] width 8 height 8
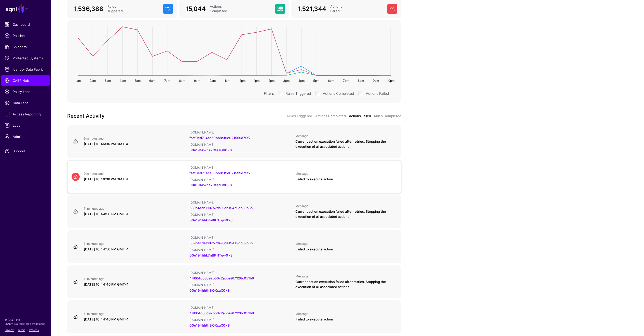
click at [171, 178] on div "August 14, 2025 at 10:46:36 PM GMT-4" at bounding box center [135, 179] width 102 height 5
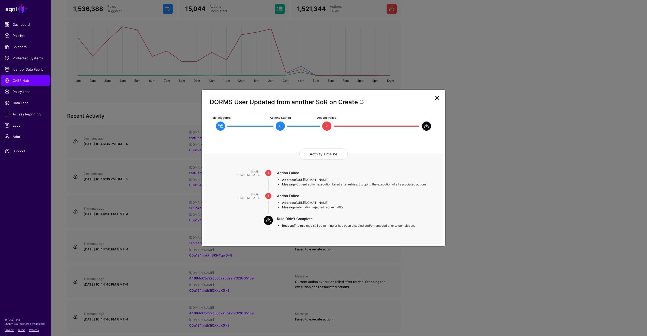
click at [437, 101] on link at bounding box center [437, 98] width 8 height 8
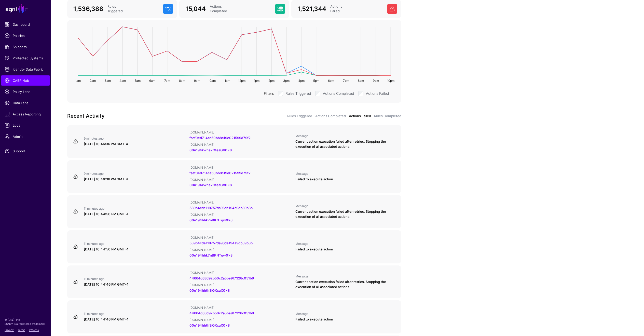
scroll to position [78, 0]
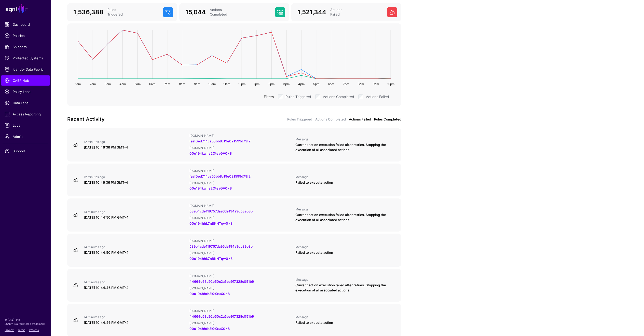
click at [382, 119] on link "Rules Completed" at bounding box center [387, 119] width 27 height 5
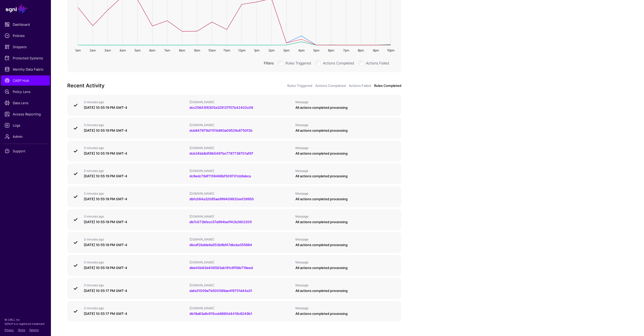
scroll to position [11, 0]
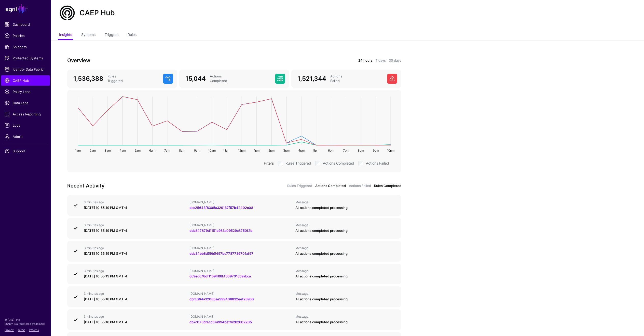
click at [334, 187] on link "Actions Completed" at bounding box center [330, 185] width 31 height 5
click at [383, 187] on link "Rules Completed" at bounding box center [387, 185] width 27 height 5
click at [359, 188] on link "Actions Failed" at bounding box center [360, 185] width 22 height 5
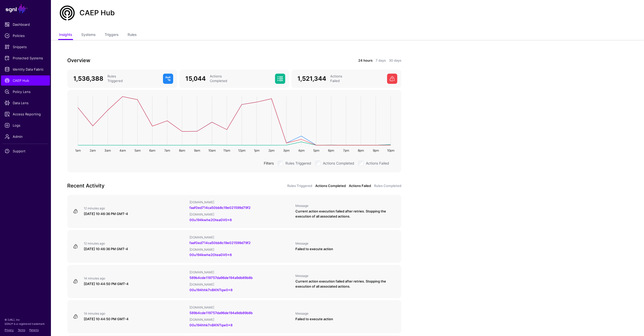
click at [337, 188] on link "Actions Completed" at bounding box center [330, 185] width 31 height 5
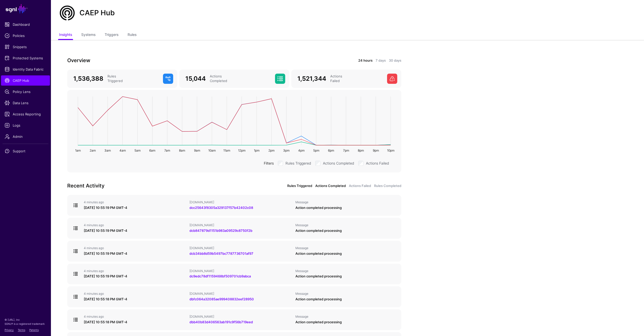
click at [305, 187] on link "Rules Triggered" at bounding box center [299, 185] width 25 height 5
click at [383, 184] on link "Rules Completed" at bounding box center [387, 185] width 27 height 5
click at [443, 268] on app-caephub-insights "Overview 24 hours 7 days 30 days 1,536,388 Rules Triggered 15,044 Actions Compl…" at bounding box center [347, 243] width 593 height 407
click at [22, 104] on span "Data Lens" at bounding box center [26, 102] width 42 height 5
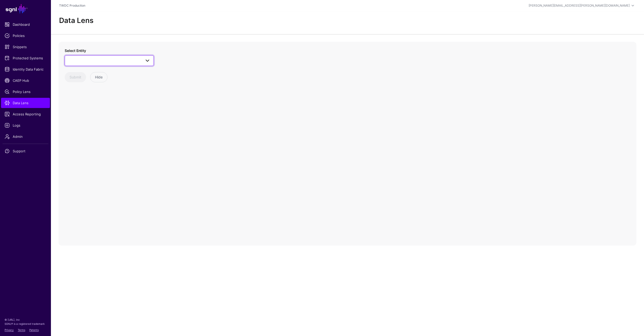
click at [149, 58] on span at bounding box center [147, 61] width 6 height 6
click at [101, 113] on div "Users" at bounding box center [112, 115] width 76 height 5
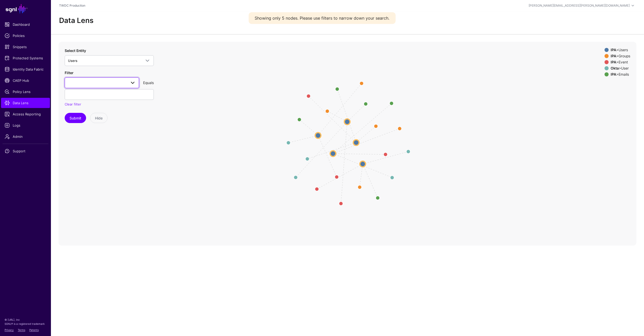
click at [133, 80] on span at bounding box center [133, 83] width 6 height 6
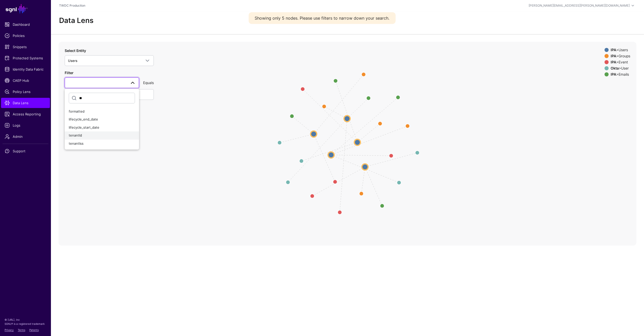
type input "**"
click at [92, 133] on div "tenantId" at bounding box center [102, 135] width 66 height 5
click at [105, 89] on input "text" at bounding box center [109, 94] width 89 height 11
paste input "******"
type input "******"
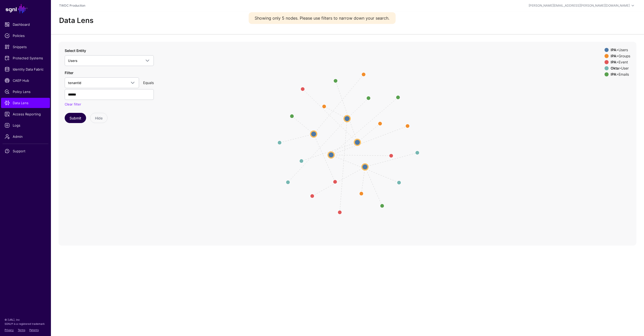
click at [76, 113] on button "Submit" at bounding box center [75, 118] width 21 height 10
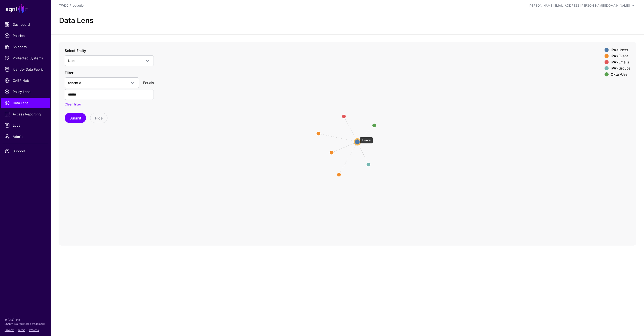
click at [357, 139] on circle at bounding box center [357, 142] width 6 height 6
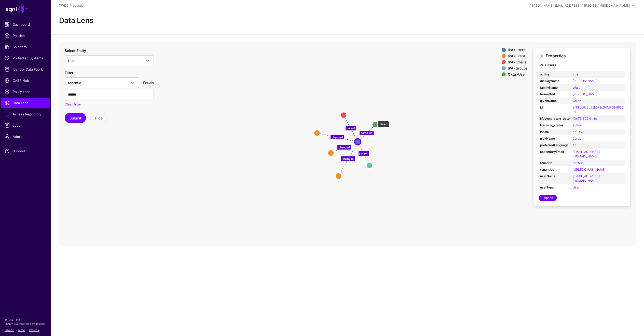
click at [375, 121] on circle at bounding box center [375, 124] width 6 height 6
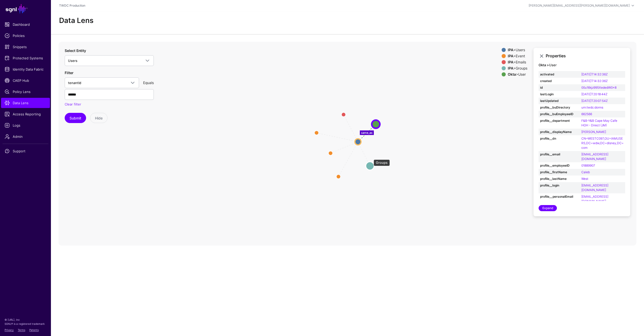
click at [371, 162] on circle at bounding box center [370, 166] width 8 height 8
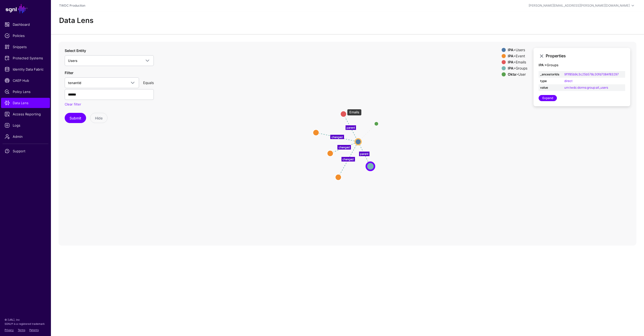
click at [344, 111] on circle at bounding box center [343, 114] width 6 height 6
click at [377, 119] on circle at bounding box center [376, 123] width 8 height 8
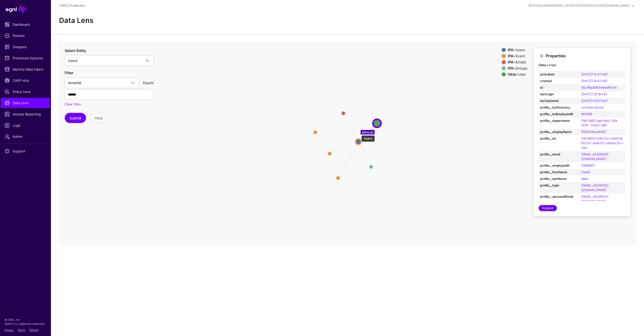
click at [359, 138] on circle at bounding box center [358, 141] width 6 height 6
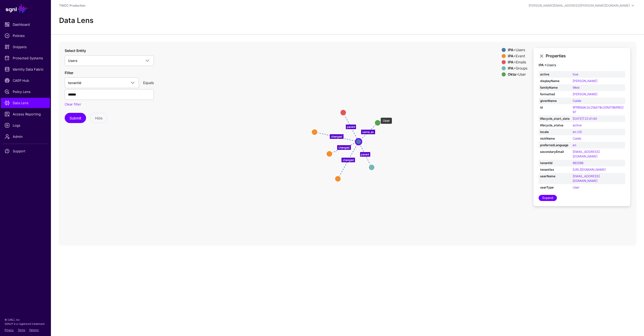
click at [378, 120] on circle at bounding box center [377, 123] width 6 height 6
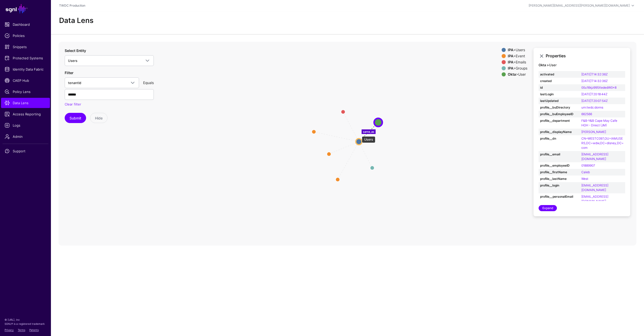
click at [359, 138] on circle at bounding box center [359, 141] width 6 height 6
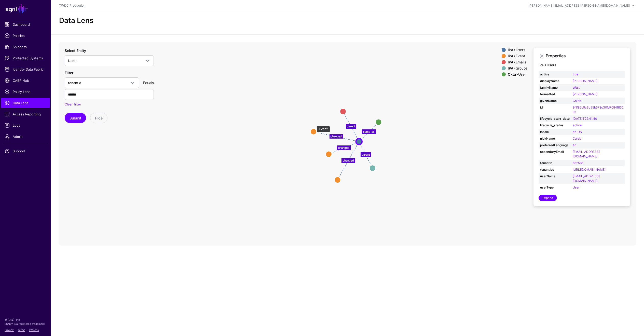
click at [314, 128] on circle at bounding box center [313, 131] width 6 height 6
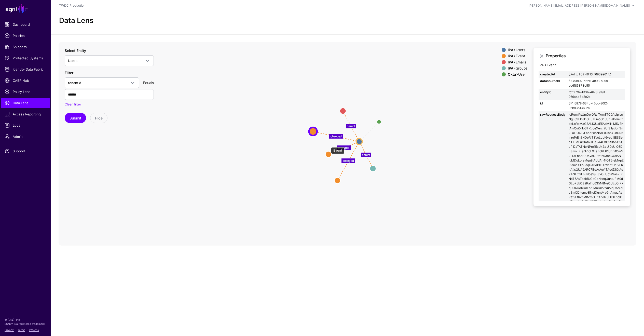
click at [328, 151] on circle at bounding box center [328, 154] width 6 height 6
click at [338, 178] on circle at bounding box center [337, 181] width 6 height 6
click at [327, 151] on circle at bounding box center [328, 154] width 6 height 6
click at [312, 128] on circle at bounding box center [311, 131] width 6 height 6
click at [358, 138] on circle at bounding box center [360, 141] width 6 height 6
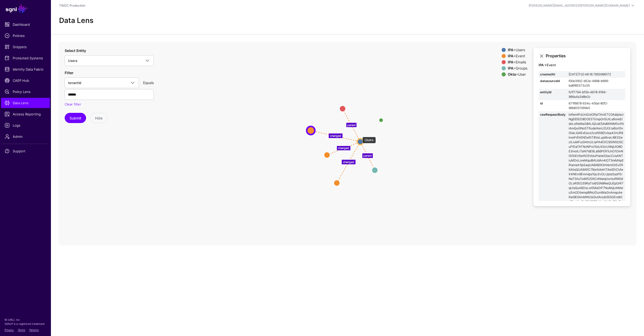
click at [360, 138] on circle at bounding box center [360, 141] width 6 height 6
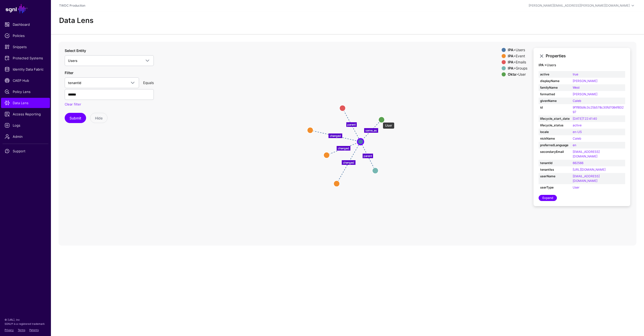
click at [380, 120] on circle at bounding box center [381, 120] width 6 height 6
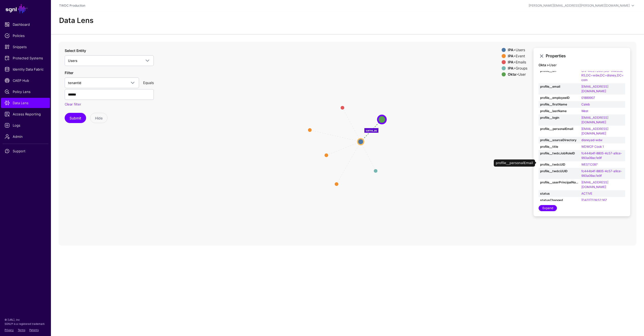
scroll to position [8, 0]
click at [411, 138] on icon "changed changed parent parent changed same_as Event Event Event Event Groups Gr…" at bounding box center [348, 144] width 578 height 204
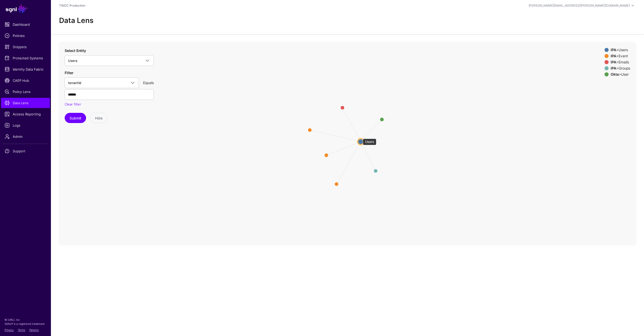
click at [360, 138] on circle at bounding box center [360, 141] width 6 height 6
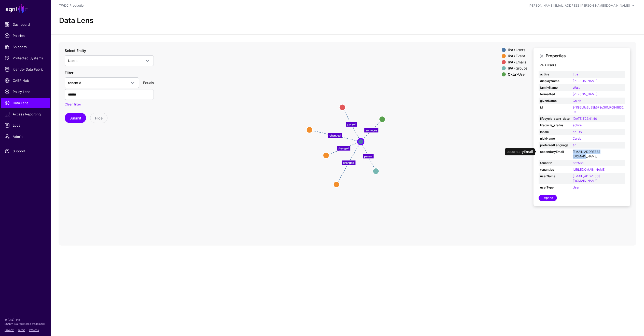
drag, startPoint x: 615, startPoint y: 144, endPoint x: 572, endPoint y: 144, distance: 43.5
click at [572, 148] on td "westcaleb395@yahoo.com" at bounding box center [598, 153] width 54 height 11
click at [383, 116] on circle at bounding box center [382, 119] width 6 height 6
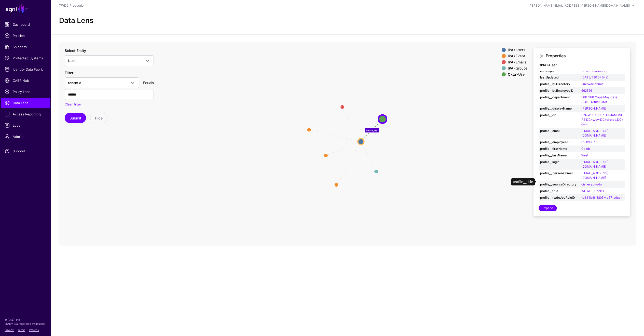
scroll to position [20, 0]
drag, startPoint x: 618, startPoint y: 127, endPoint x: 580, endPoint y: 126, distance: 38.2
click at [580, 131] on td "westc097@id.disney.com" at bounding box center [602, 136] width 45 height 11
click at [316, 50] on icon "changed changed parent parent changed same_as Event Event Event Event Groups Gr…" at bounding box center [348, 144] width 578 height 204
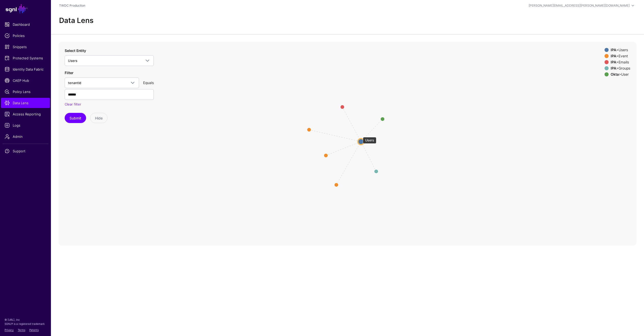
click at [360, 138] on circle at bounding box center [361, 141] width 6 height 6
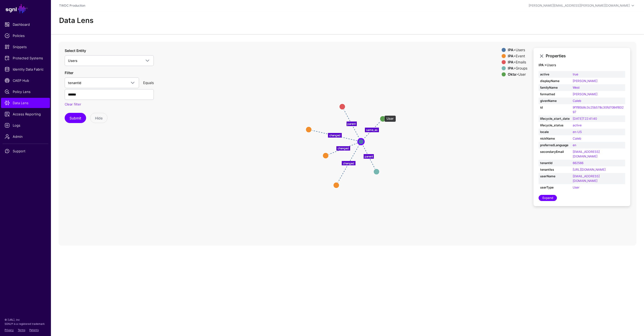
click at [382, 116] on circle at bounding box center [382, 119] width 6 height 6
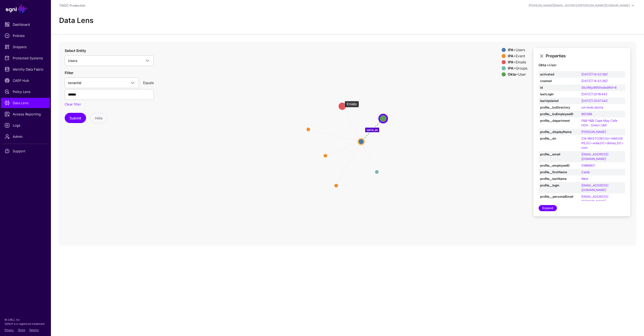
click at [342, 102] on circle at bounding box center [342, 106] width 8 height 8
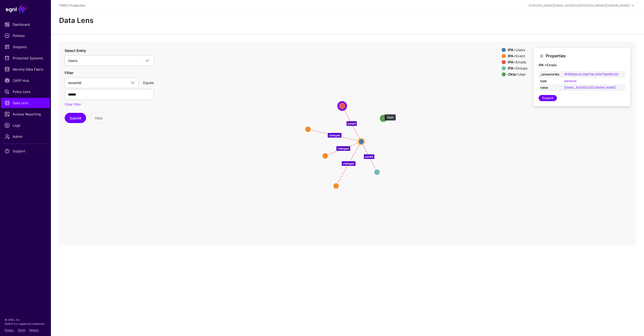
click at [382, 114] on circle at bounding box center [383, 118] width 8 height 8
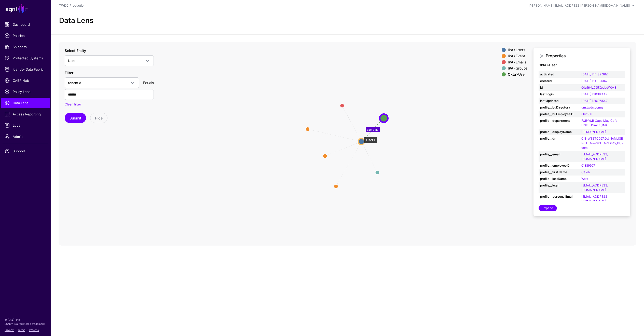
click at [361, 138] on circle at bounding box center [361, 141] width 6 height 6
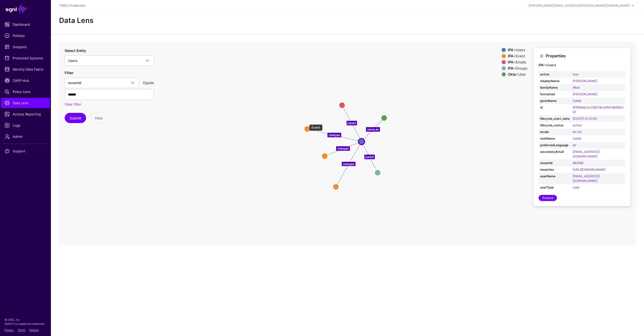
click at [306, 126] on circle at bounding box center [307, 129] width 6 height 6
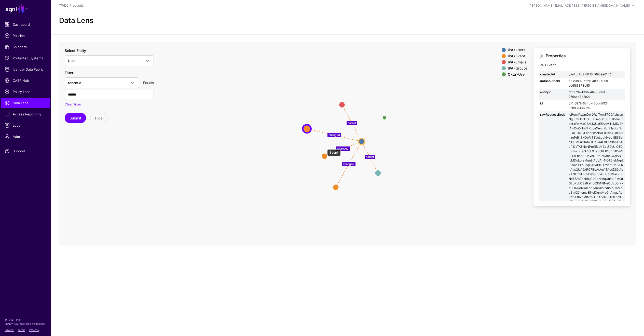
click at [325, 153] on circle at bounding box center [324, 156] width 6 height 6
click at [334, 184] on circle at bounding box center [335, 187] width 6 height 6
click at [361, 138] on circle at bounding box center [362, 141] width 6 height 6
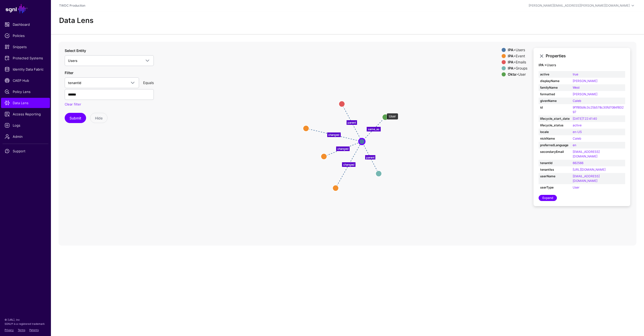
click at [384, 114] on circle at bounding box center [385, 117] width 6 height 6
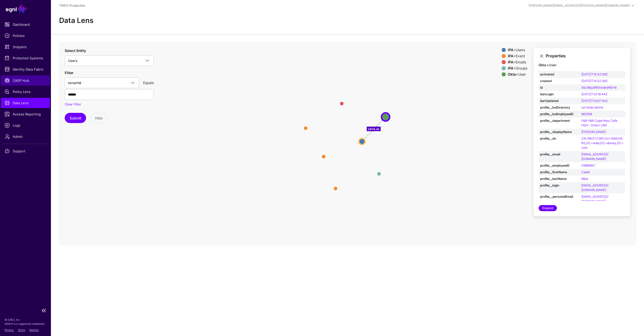
click at [21, 81] on span "CAEP Hub" at bounding box center [26, 80] width 42 height 5
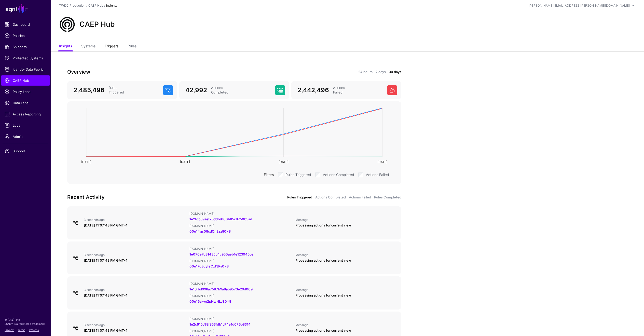
click at [110, 48] on link "Triggers" at bounding box center [112, 47] width 14 height 10
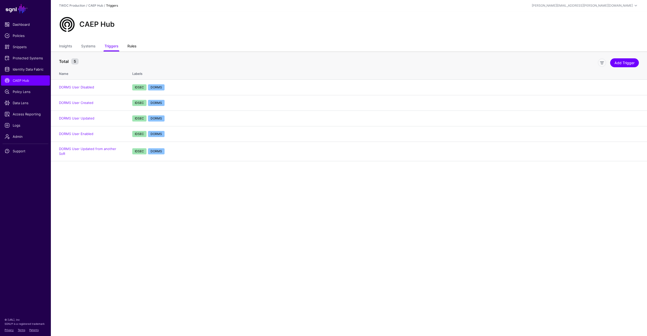
click at [136, 48] on link "Rules" at bounding box center [132, 47] width 9 height 10
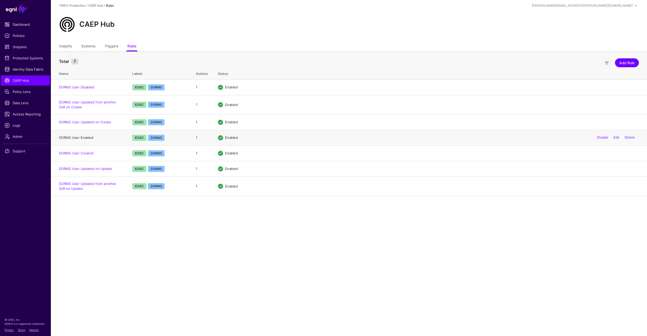
click at [84, 138] on link "DORMS User Enabled" at bounding box center [76, 137] width 34 height 4
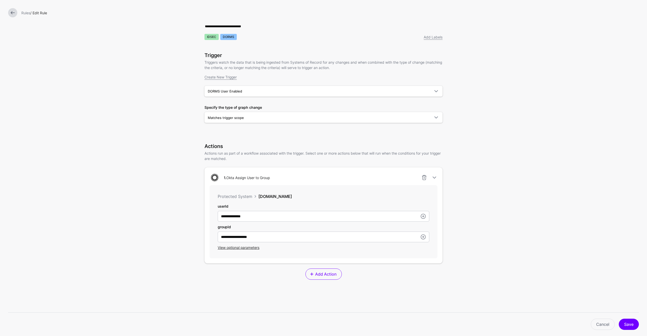
scroll to position [13, 0]
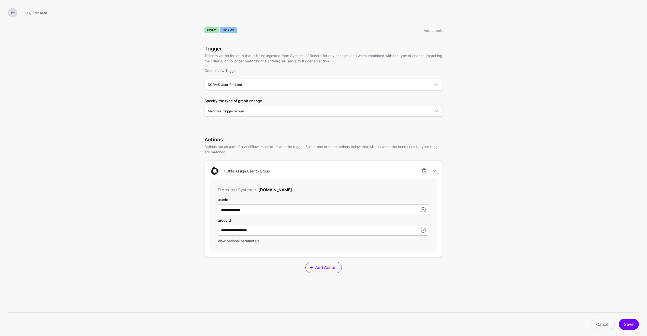
click at [228, 242] on span "View optional parameters" at bounding box center [239, 240] width 42 height 4
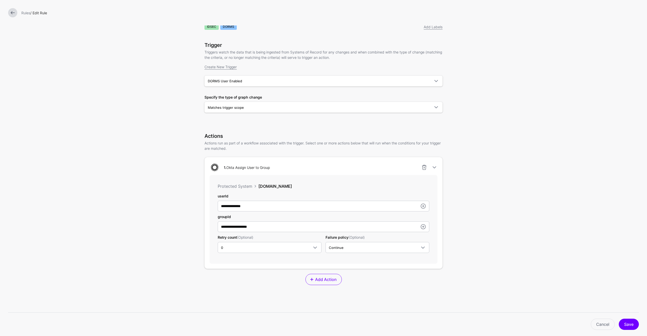
scroll to position [13, 0]
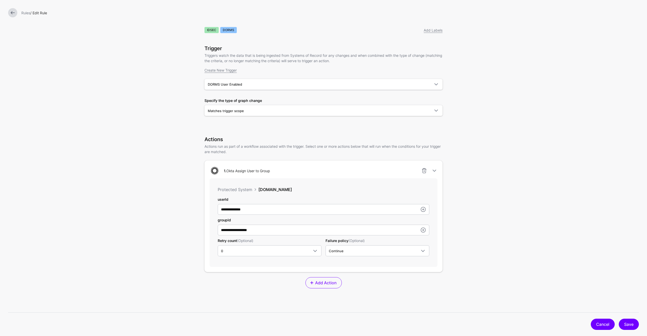
click at [598, 326] on link "Cancel" at bounding box center [603, 323] width 24 height 11
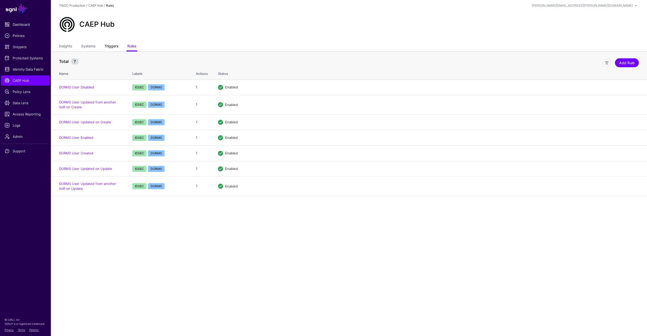
click at [108, 48] on link "Triggers" at bounding box center [112, 47] width 14 height 10
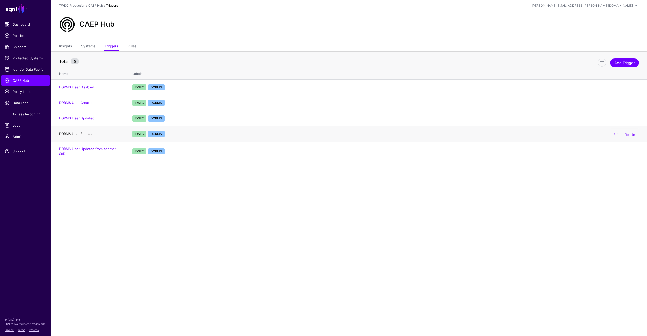
click at [86, 134] on link "DORMS User Enabled" at bounding box center [76, 134] width 34 height 4
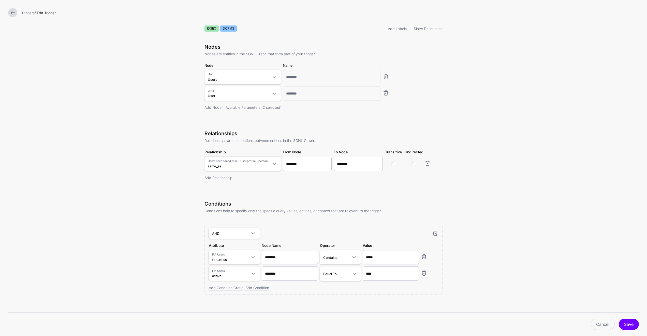
scroll to position [20, 0]
click at [273, 162] on span at bounding box center [275, 161] width 6 height 6
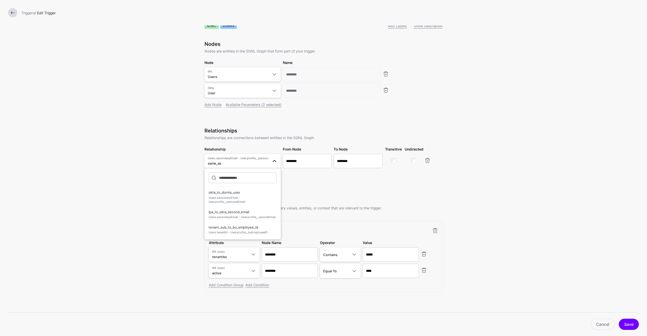
click at [180, 219] on form "**********" at bounding box center [323, 158] width 647 height 355
click at [598, 323] on link "Cancel" at bounding box center [603, 323] width 24 height 11
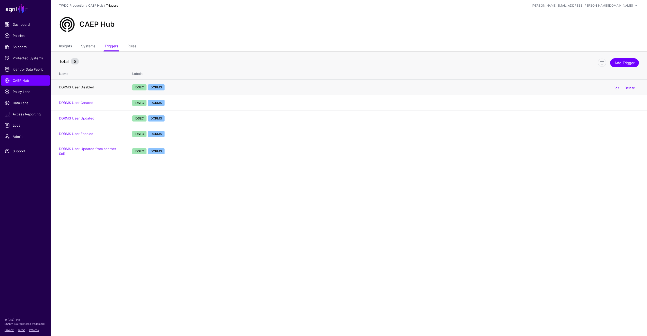
click at [85, 88] on link "DORMS User Disabled" at bounding box center [76, 87] width 35 height 4
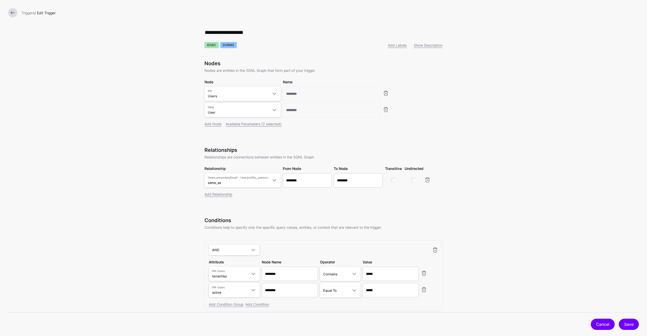
click at [597, 326] on link "Cancel" at bounding box center [603, 323] width 24 height 11
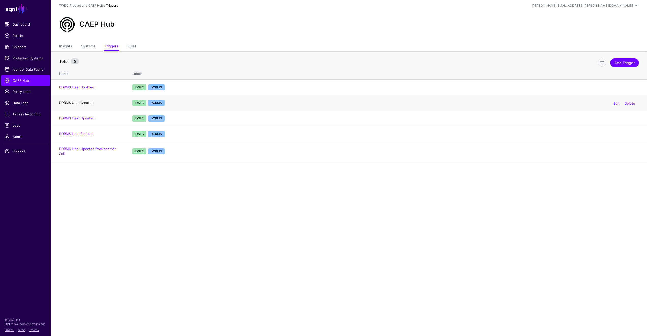
click at [85, 103] on link "DORMS User Created" at bounding box center [76, 103] width 34 height 4
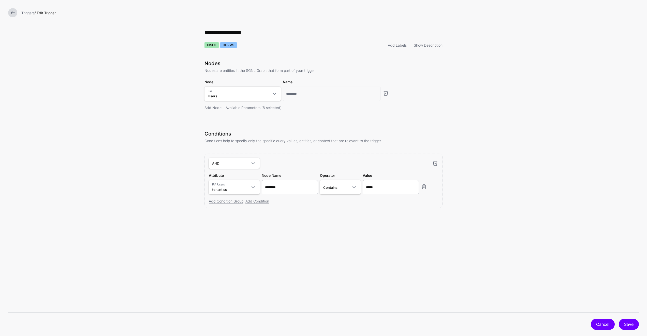
click at [600, 326] on link "Cancel" at bounding box center [603, 323] width 24 height 11
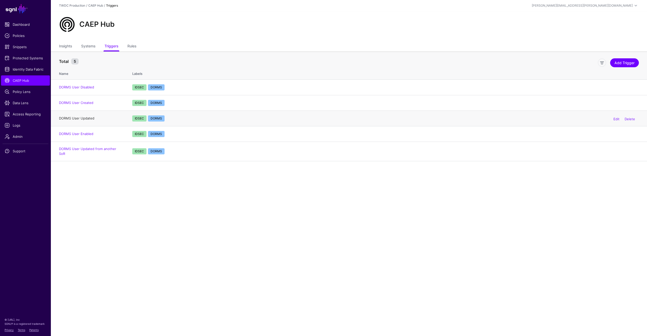
click at [86, 117] on link "DORMS User Updated" at bounding box center [76, 118] width 35 height 4
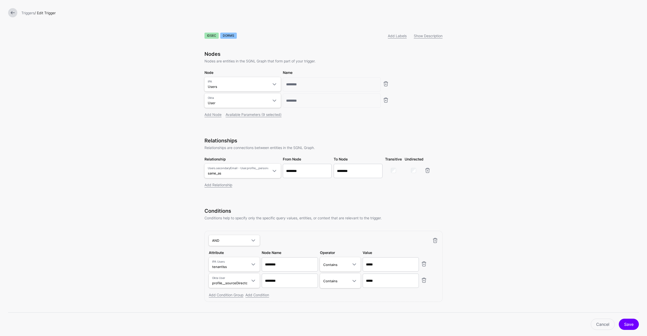
scroll to position [20, 0]
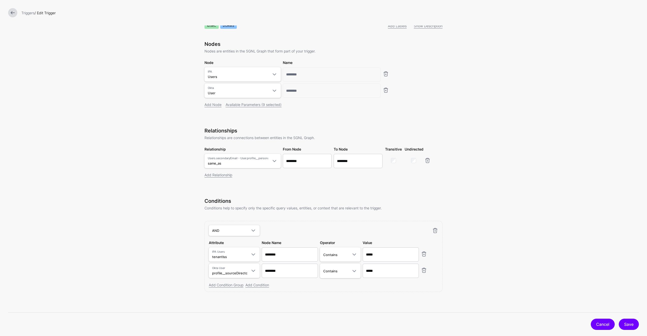
click at [600, 323] on link "Cancel" at bounding box center [603, 323] width 24 height 11
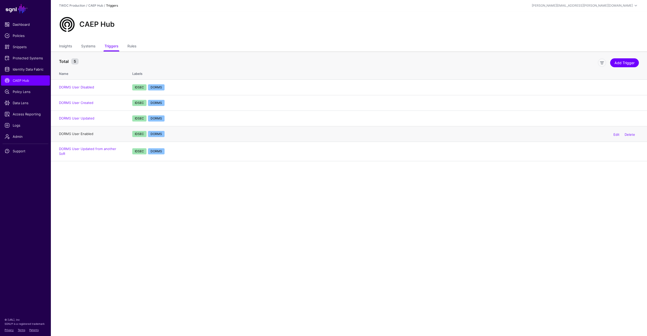
click at [85, 135] on link "DORMS User Enabled" at bounding box center [76, 134] width 34 height 4
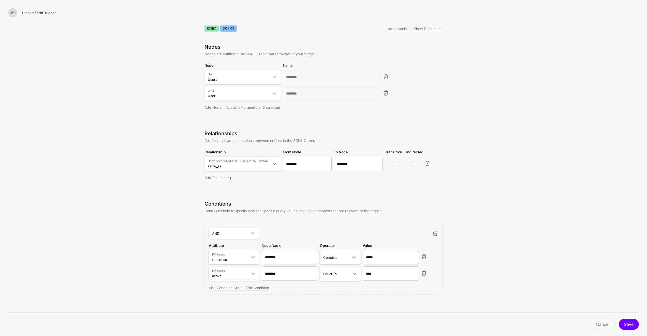
scroll to position [20, 0]
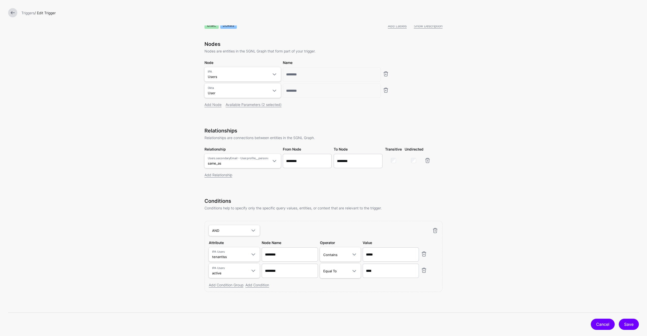
click at [600, 326] on link "Cancel" at bounding box center [603, 323] width 24 height 11
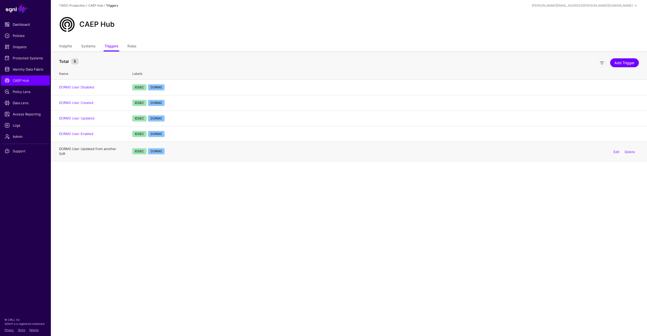
click at [106, 150] on link "DORMS User Updated from another SoR" at bounding box center [87, 151] width 57 height 9
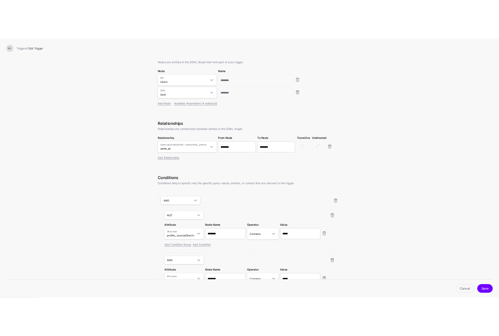
scroll to position [94, 0]
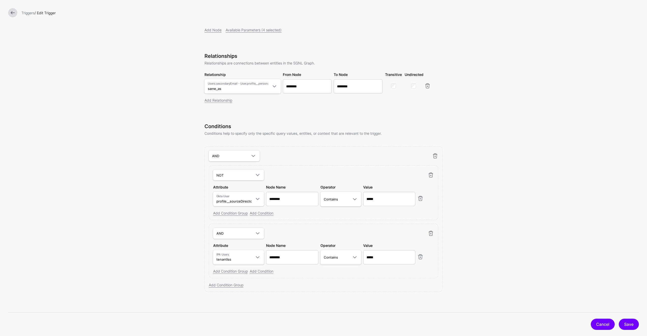
click at [599, 324] on link "Cancel" at bounding box center [603, 323] width 24 height 11
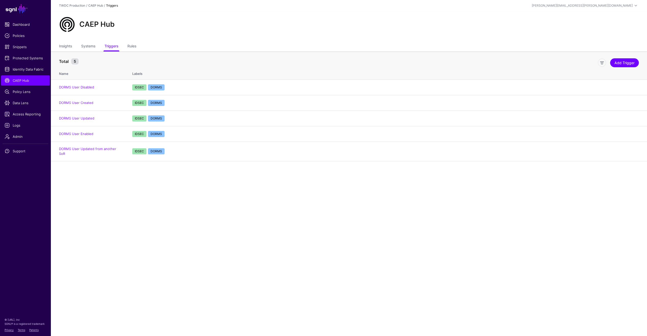
click at [192, 203] on main "SGNL Dashboard Policies Snippets Protected Systems Identity Data Fabric CAEP Hu…" at bounding box center [323, 168] width 647 height 336
click at [24, 104] on span "Data Lens" at bounding box center [26, 102] width 42 height 5
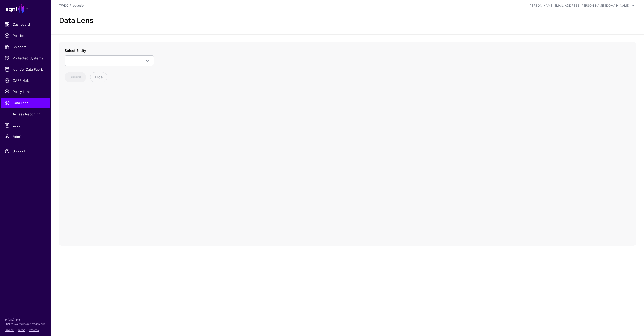
click at [145, 170] on div "Select Entity IPA Emails Groups Users Okta Group GroupMember User DX PagerDuty …" at bounding box center [348, 144] width 578 height 204
click at [148, 60] on span at bounding box center [147, 61] width 6 height 6
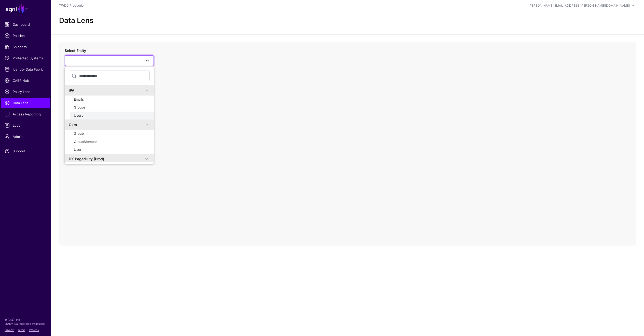
click at [106, 113] on div "Users" at bounding box center [112, 115] width 76 height 5
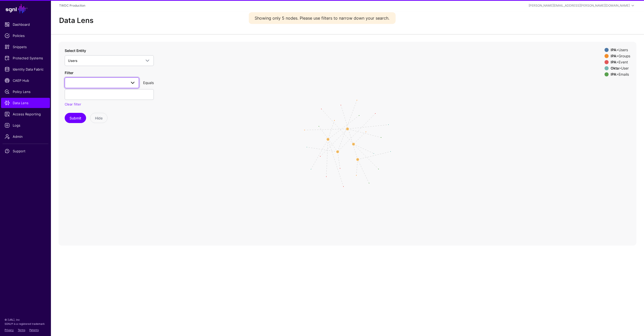
click at [134, 81] on span at bounding box center [133, 83] width 6 height 6
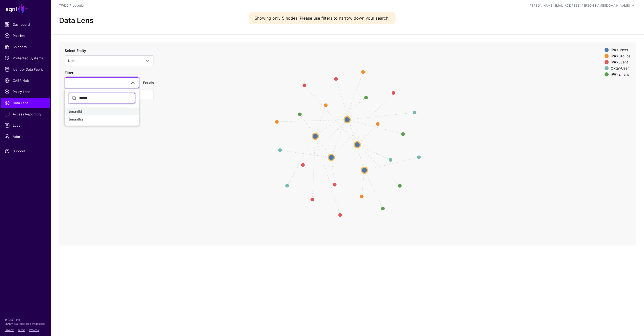
type input "******"
click at [90, 112] on div "tenantId" at bounding box center [102, 111] width 66 height 5
click at [100, 95] on input "text" at bounding box center [109, 94] width 89 height 11
paste input "******"
type input "******"
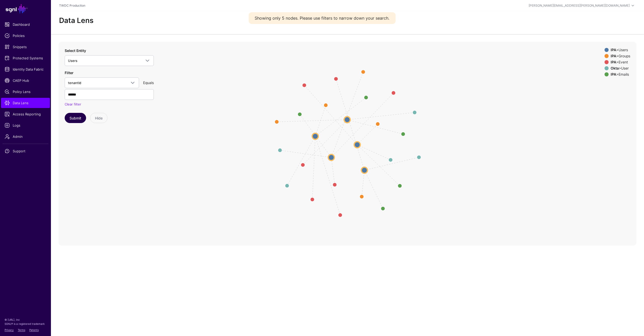
click at [78, 121] on button "Submit" at bounding box center [75, 118] width 21 height 10
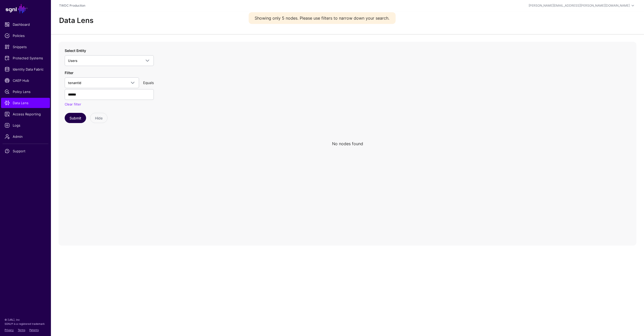
click at [73, 120] on button "Submit" at bounding box center [75, 118] width 21 height 10
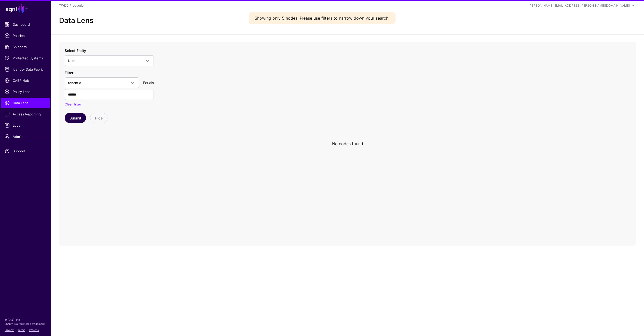
click at [73, 120] on button "Submit" at bounding box center [75, 118] width 21 height 10
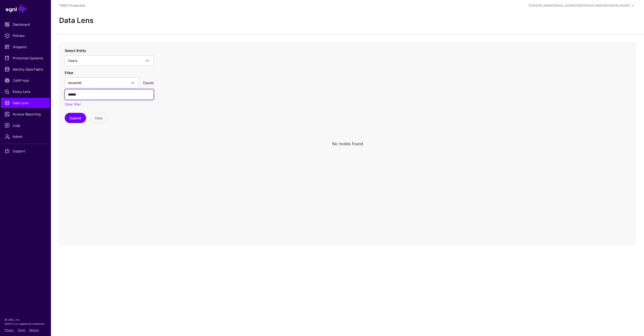
click at [77, 93] on input "******" at bounding box center [109, 94] width 89 height 11
click at [132, 84] on span at bounding box center [133, 83] width 6 height 6
click at [160, 151] on icon at bounding box center [348, 144] width 578 height 204
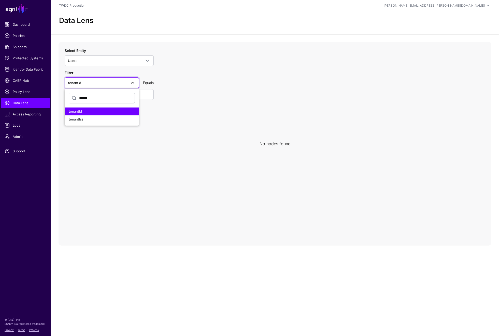
click at [96, 83] on span "tenantId" at bounding box center [97, 83] width 59 height 6
click at [98, 83] on span "tenantId" at bounding box center [97, 83] width 59 height 6
type input "*"
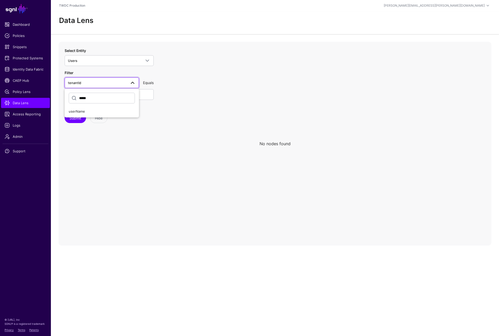
type input "****"
drag, startPoint x: 84, startPoint y: 106, endPoint x: 76, endPoint y: 111, distance: 9.0
click at [76, 111] on span "userName" at bounding box center [77, 111] width 16 height 4
click at [85, 94] on input "******" at bounding box center [109, 94] width 89 height 11
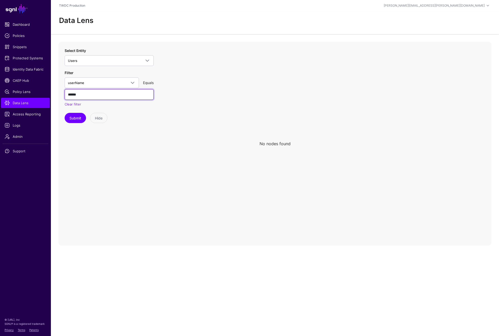
paste input "**********"
type input "**********"
click at [75, 116] on button "Submit" at bounding box center [75, 118] width 21 height 10
click at [134, 58] on span "Users" at bounding box center [104, 61] width 73 height 6
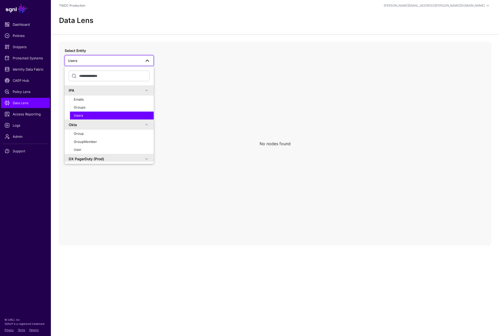
click at [82, 114] on span "Users" at bounding box center [78, 115] width 9 height 4
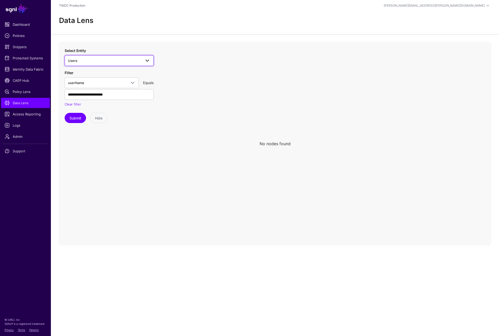
click at [142, 60] on span at bounding box center [145, 61] width 9 height 6
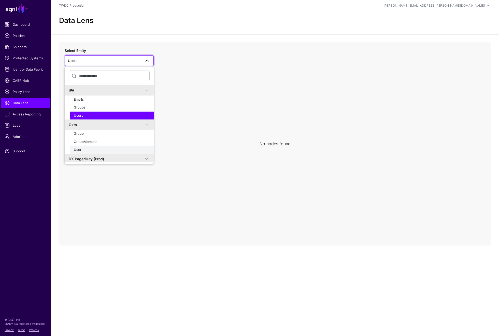
click at [79, 146] on button "User" at bounding box center [112, 150] width 84 height 8
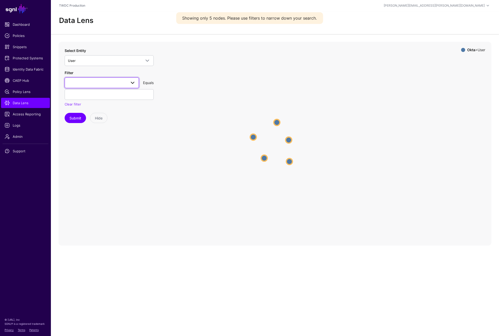
click at [133, 80] on span at bounding box center [133, 83] width 6 height 6
click at [98, 97] on input "*****" at bounding box center [102, 98] width 66 height 11
type input "********"
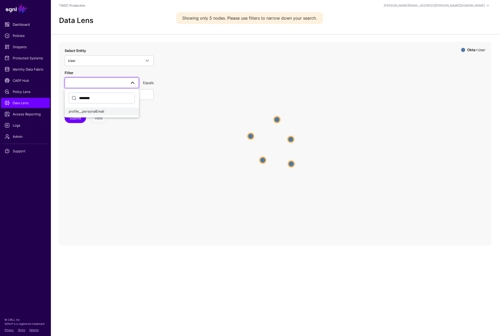
click at [94, 110] on span "profile__personalEmail" at bounding box center [86, 111] width 35 height 4
click at [97, 96] on input "text" at bounding box center [109, 94] width 89 height 11
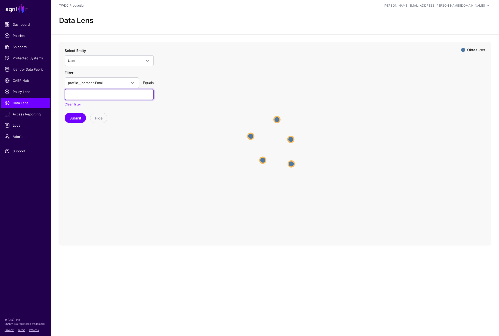
paste input "**********"
type input "**********"
click at [77, 118] on button "Submit" at bounding box center [75, 118] width 21 height 10
click at [278, 144] on circle at bounding box center [277, 143] width 6 height 6
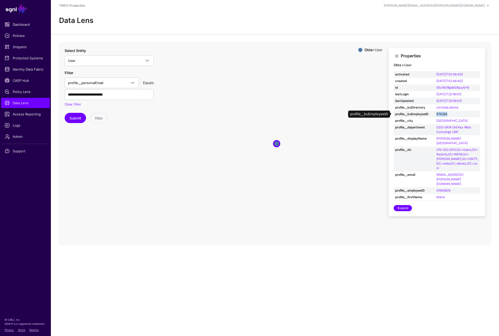
drag, startPoint x: 451, startPoint y: 115, endPoint x: 437, endPoint y: 114, distance: 14.0
click at [437, 114] on td "674264" at bounding box center [457, 114] width 45 height 7
copy link "674264"
click at [253, 25] on div "Data Lens" at bounding box center [275, 22] width 448 height 23
click at [127, 84] on span at bounding box center [130, 83] width 9 height 6
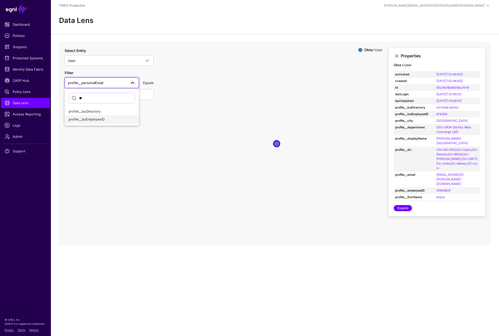
type input "**"
click at [100, 119] on span "profile__buEmployeeID" at bounding box center [87, 119] width 36 height 4
click at [122, 93] on input "**********" at bounding box center [109, 94] width 89 height 11
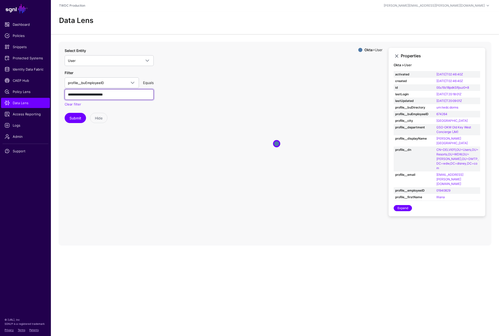
paste input "text"
click at [78, 117] on button "Submit" at bounding box center [75, 118] width 21 height 10
click at [264, 151] on circle at bounding box center [265, 149] width 8 height 8
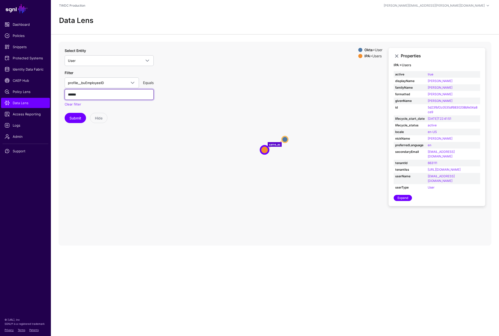
click at [72, 95] on input "******" at bounding box center [109, 94] width 89 height 11
paste input "text"
click at [74, 118] on button "Submit" at bounding box center [75, 118] width 21 height 10
click at [91, 92] on input "******" at bounding box center [109, 94] width 89 height 11
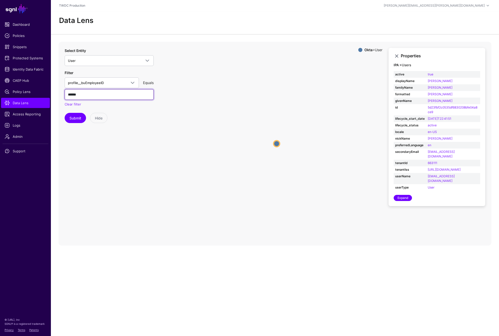
click at [91, 92] on input "******" at bounding box center [109, 94] width 89 height 11
paste input "text"
click at [78, 119] on button "Submit" at bounding box center [75, 118] width 21 height 10
click at [287, 139] on circle at bounding box center [284, 139] width 6 height 6
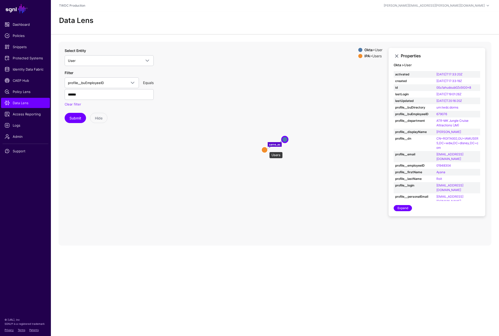
click at [267, 149] on circle at bounding box center [265, 150] width 6 height 6
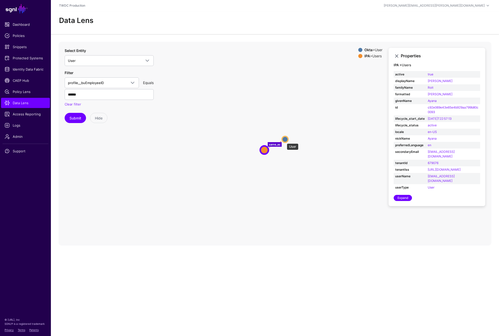
click at [284, 141] on circle at bounding box center [285, 139] width 6 height 6
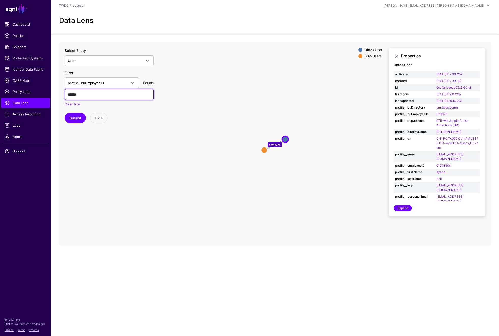
click at [90, 94] on input "******" at bounding box center [109, 94] width 89 height 11
paste input "text"
type input "******"
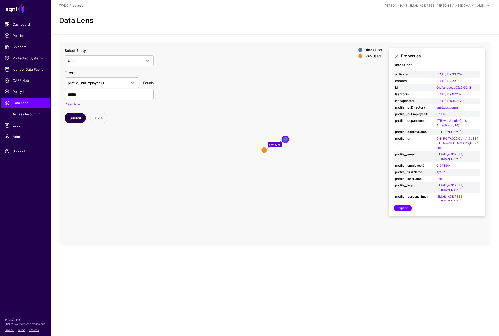
click at [78, 117] on button "Submit" at bounding box center [75, 118] width 21 height 10
click at [276, 143] on circle at bounding box center [277, 143] width 6 height 6
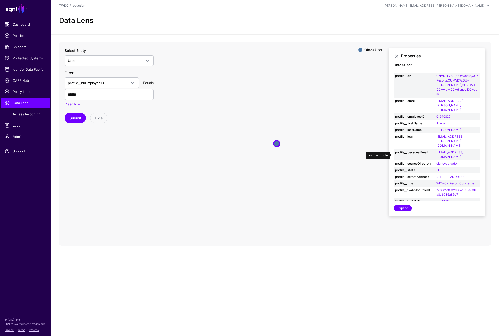
scroll to position [108, 0]
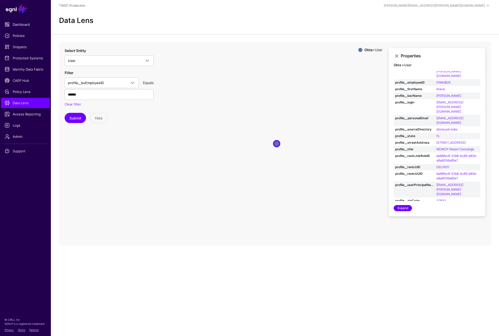
click at [320, 271] on main "SGNL Dashboard Policies Snippets Protected Systems Identity Data Fabric CAEP Hu…" at bounding box center [249, 168] width 499 height 336
click at [78, 118] on button "Submit" at bounding box center [75, 118] width 21 height 10
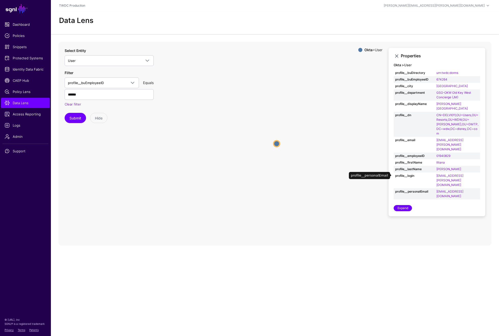
scroll to position [0, 0]
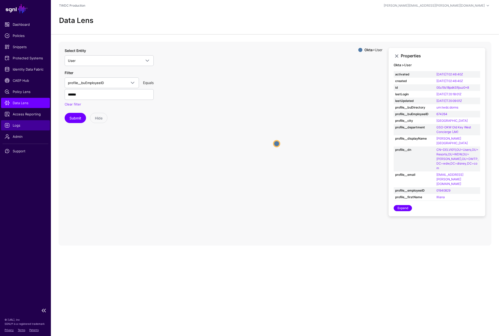
click at [15, 126] on span "Logs" at bounding box center [26, 125] width 42 height 5
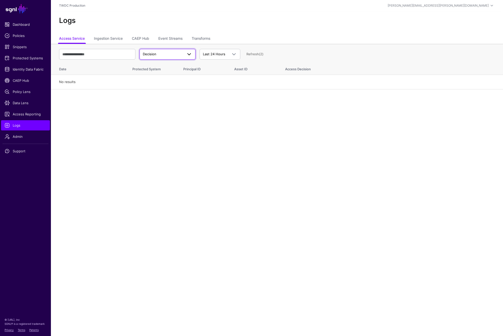
click at [185, 56] on span at bounding box center [187, 54] width 9 height 6
click at [140, 38] on link "CAEP Hub" at bounding box center [140, 39] width 17 height 10
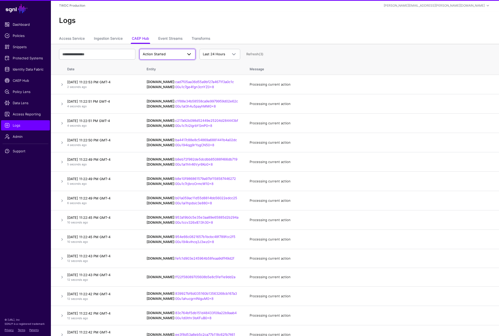
click at [189, 57] on span at bounding box center [189, 54] width 6 height 6
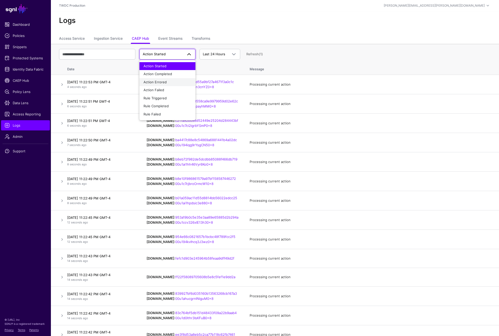
click at [168, 81] on div "Action Errored" at bounding box center [168, 82] width 48 height 5
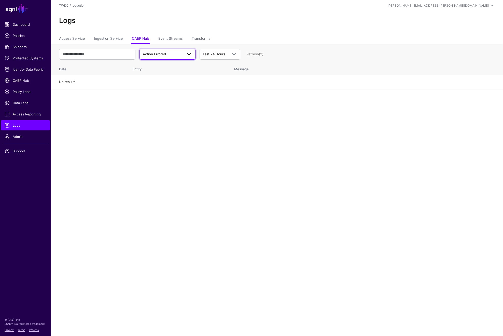
click at [182, 57] on span "Action Errored" at bounding box center [167, 54] width 49 height 6
click at [167, 88] on div "Action Failed" at bounding box center [168, 90] width 48 height 5
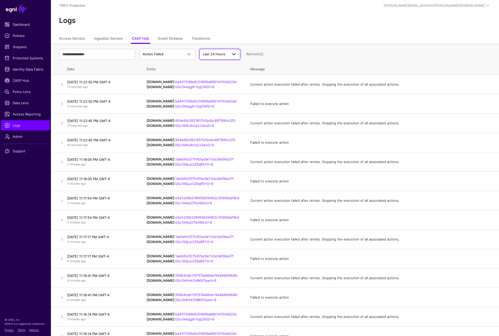
click at [222, 57] on link "Last 24 Hours" at bounding box center [220, 54] width 41 height 11
click at [283, 54] on div "Action Failed Action Started Action Completed Action Errored Action Failed Rule…" at bounding box center [275, 54] width 432 height 15
click at [184, 57] on span at bounding box center [187, 54] width 9 height 6
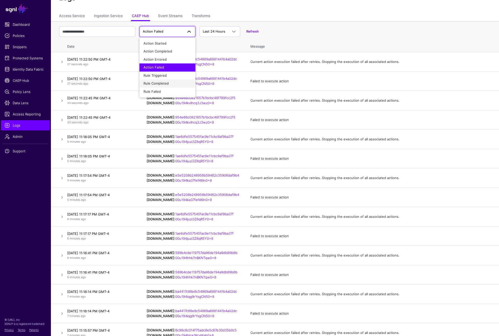
scroll to position [15, 0]
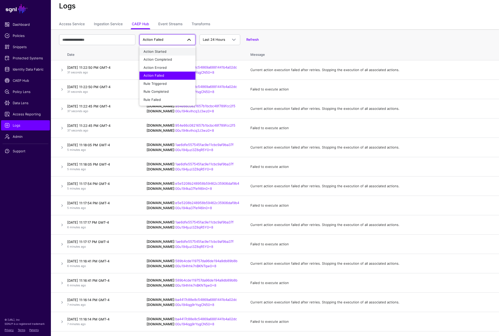
click at [173, 54] on button "Action Started" at bounding box center [167, 52] width 56 height 8
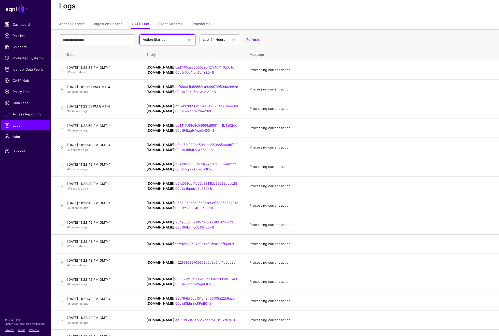
click at [188, 42] on span at bounding box center [189, 40] width 6 height 6
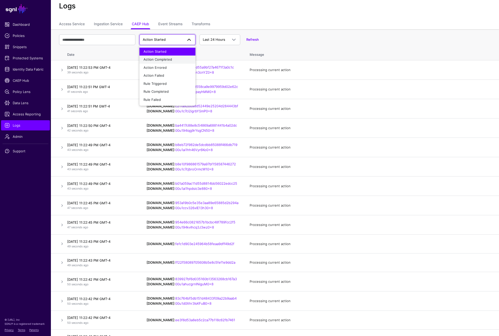
click at [177, 59] on div "Action Completed" at bounding box center [168, 59] width 48 height 5
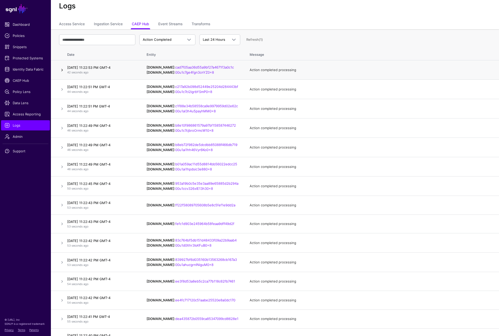
click at [63, 70] on link at bounding box center [62, 70] width 6 height 6
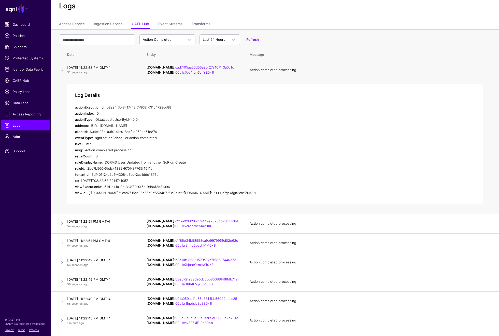
click at [61, 69] on link at bounding box center [62, 70] width 6 height 6
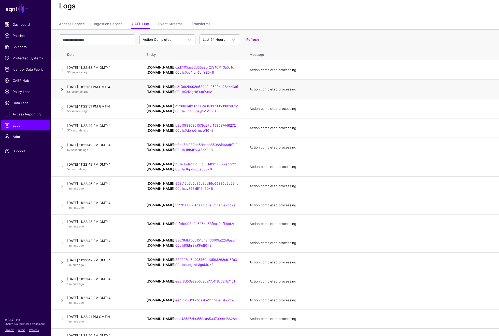
click at [62, 90] on link at bounding box center [62, 89] width 6 height 6
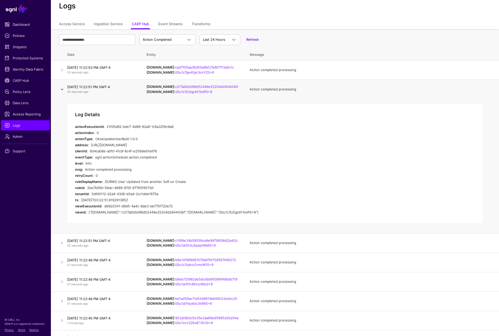
click at [62, 90] on link at bounding box center [62, 89] width 6 height 6
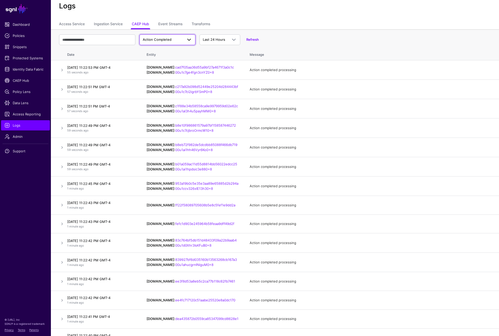
click at [181, 41] on span "Action Completed" at bounding box center [163, 39] width 40 height 5
click at [170, 66] on div "Action Errored" at bounding box center [168, 67] width 48 height 5
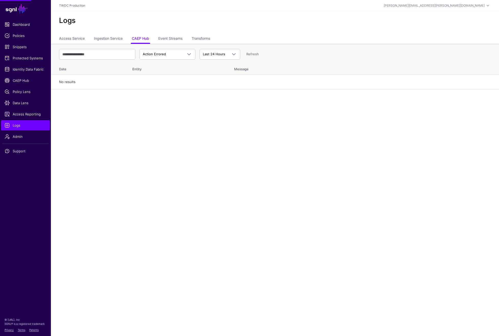
scroll to position [0, 0]
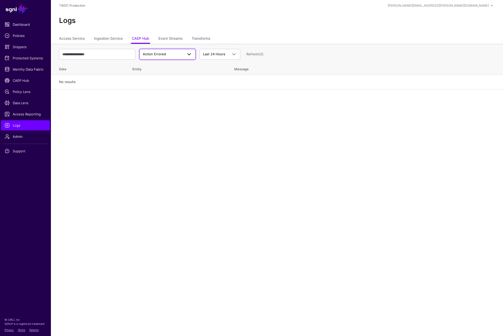
click at [185, 54] on span at bounding box center [187, 54] width 9 height 6
click at [163, 89] on span "Action Failed" at bounding box center [154, 90] width 21 height 4
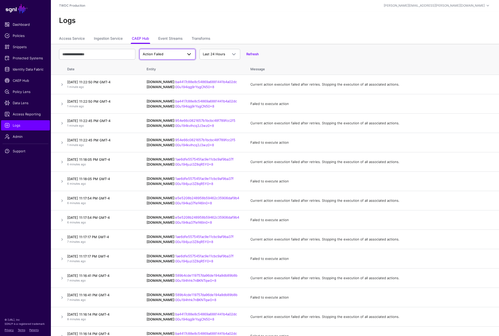
click at [183, 57] on link "Action Failed" at bounding box center [167, 54] width 56 height 11
click at [162, 110] on button "Rule Failed" at bounding box center [167, 114] width 56 height 8
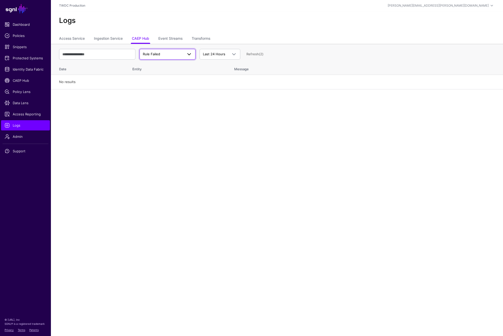
click at [187, 52] on span at bounding box center [189, 54] width 6 height 6
click at [170, 104] on div "Rule Completed" at bounding box center [168, 106] width 48 height 5
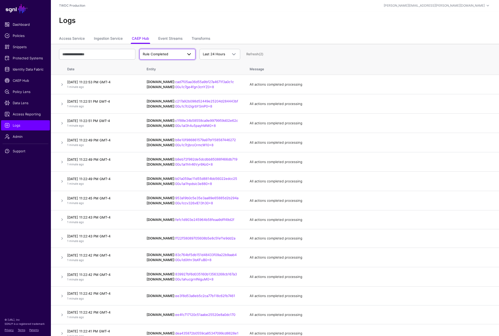
click at [191, 57] on link "Rule Completed" at bounding box center [167, 54] width 56 height 11
click at [171, 94] on button "Rule Triggered" at bounding box center [167, 98] width 56 height 8
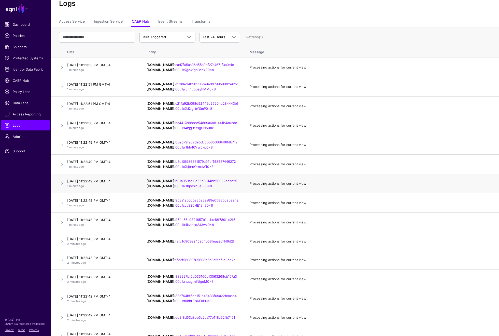
scroll to position [30, 0]
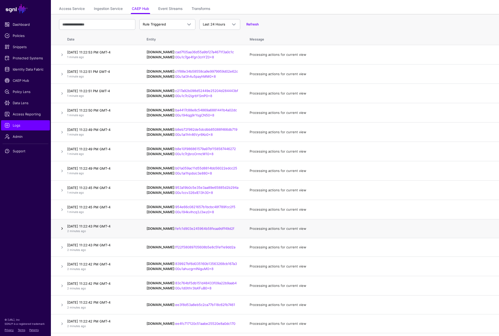
click at [61, 225] on link at bounding box center [62, 228] width 6 height 6
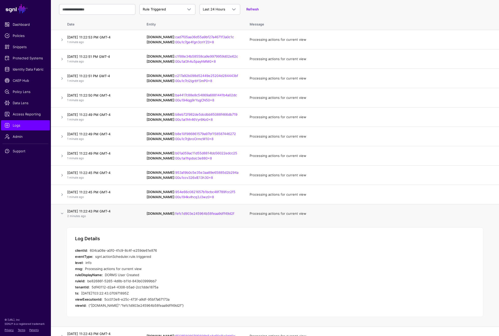
scroll to position [89, 0]
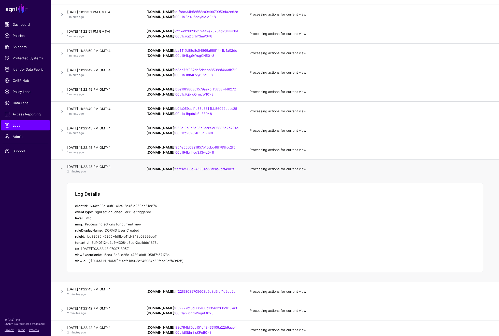
click at [64, 167] on link at bounding box center [62, 169] width 6 height 6
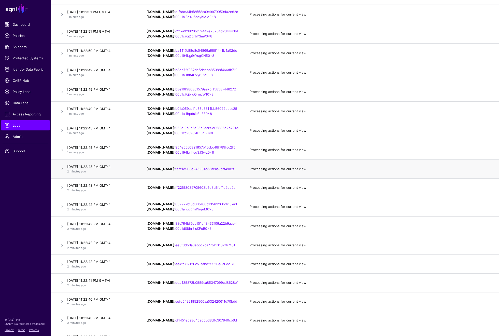
click at [63, 167] on link at bounding box center [62, 169] width 6 height 6
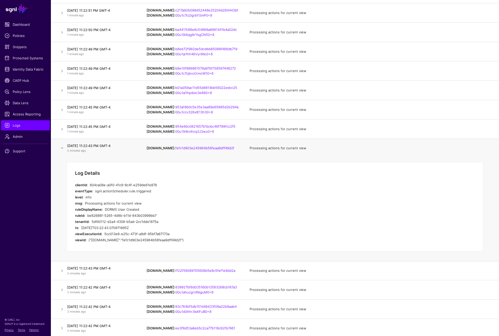
scroll to position [126, 0]
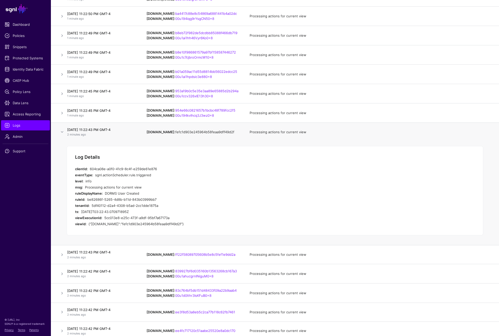
click at [206, 130] on link "fefc1d903e245964b58feaa9dff49d2f" at bounding box center [204, 132] width 59 height 4
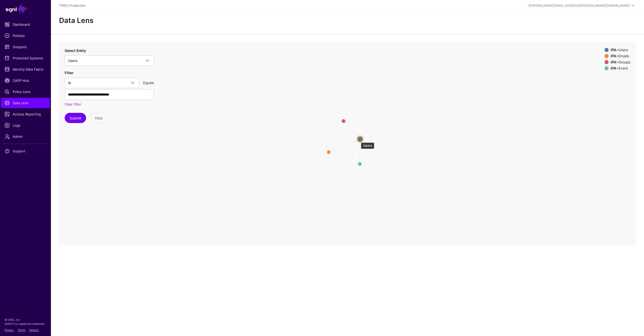
click at [358, 140] on circle at bounding box center [360, 139] width 6 height 6
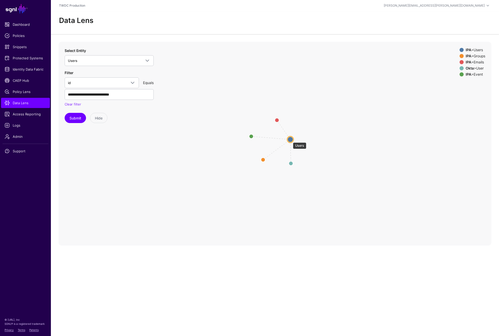
click at [290, 140] on circle at bounding box center [290, 139] width 6 height 6
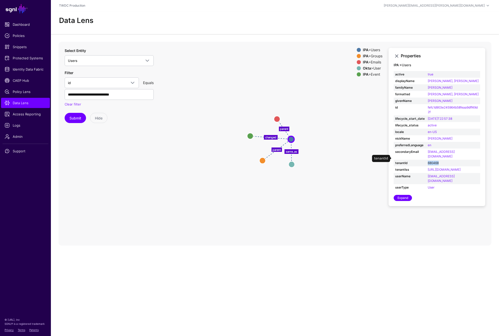
drag, startPoint x: 444, startPoint y: 159, endPoint x: 427, endPoint y: 158, distance: 17.3
click at [427, 160] on td "680468" at bounding box center [453, 163] width 54 height 7
copy link "680468"
click at [147, 60] on span at bounding box center [147, 61] width 6 height 6
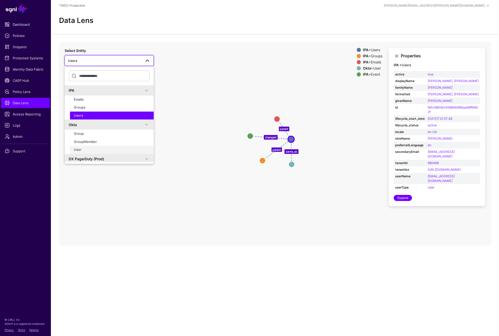
click at [79, 149] on span "User" at bounding box center [78, 149] width 8 height 4
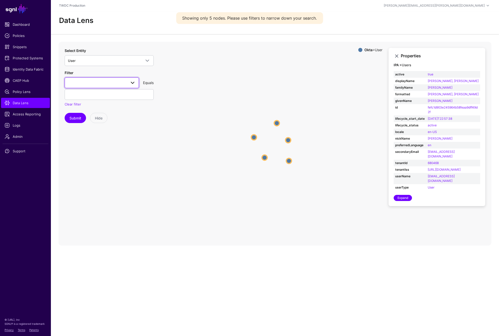
click at [135, 82] on span at bounding box center [133, 83] width 6 height 6
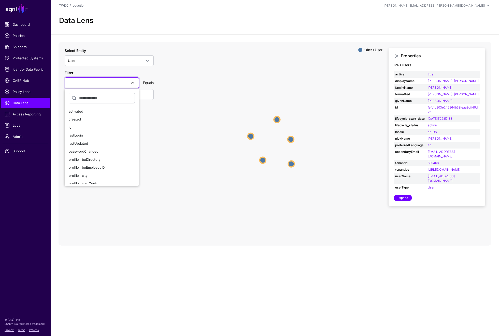
click at [177, 127] on icon "User User User User User User User User User User" at bounding box center [275, 144] width 433 height 204
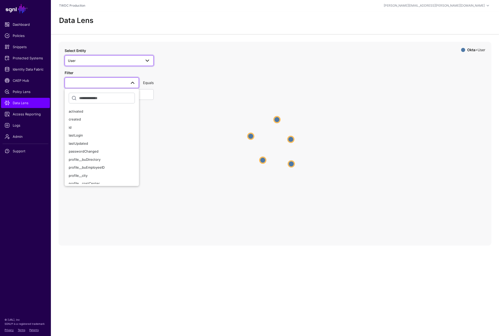
click at [146, 62] on span at bounding box center [147, 61] width 6 height 6
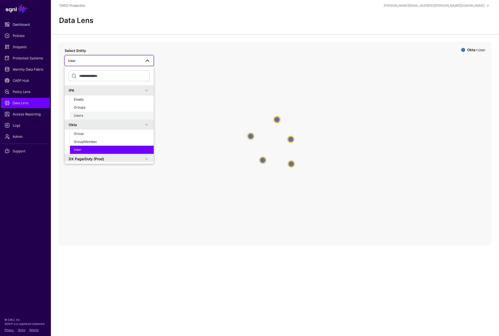
click at [74, 114] on span "Users" at bounding box center [78, 115] width 9 height 4
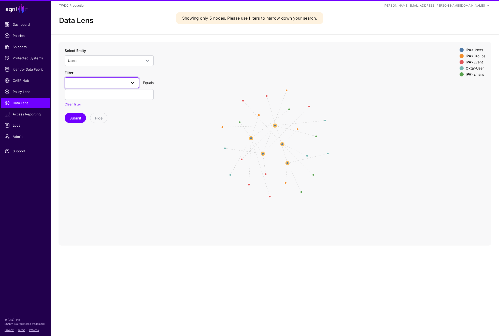
click at [120, 84] on span at bounding box center [102, 83] width 68 height 6
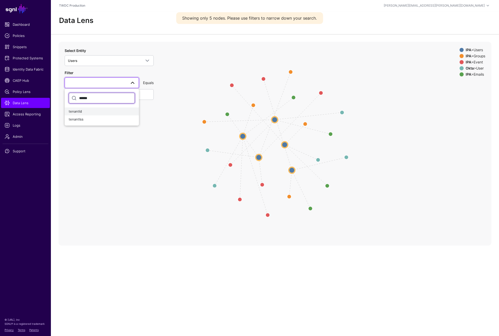
type input "******"
click at [85, 111] on div "tenantId" at bounding box center [102, 111] width 66 height 5
click at [101, 97] on input "text" at bounding box center [109, 94] width 89 height 11
paste input "******"
type input "******"
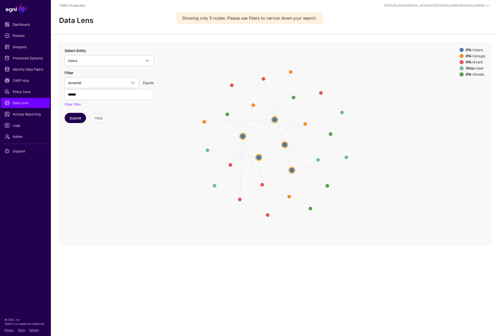
click at [74, 116] on button "Submit" at bounding box center [75, 118] width 21 height 10
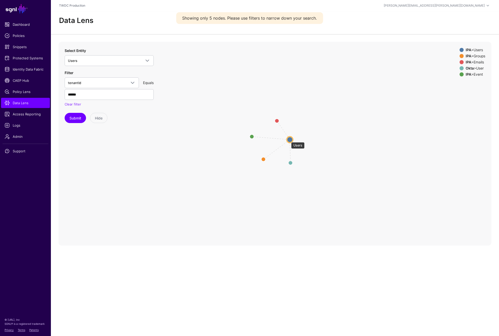
click at [289, 139] on circle at bounding box center [290, 139] width 6 height 6
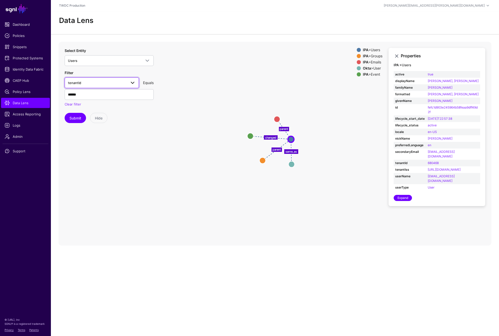
click at [131, 84] on span at bounding box center [133, 83] width 6 height 6
type input "*"
type input "********"
click at [88, 112] on div "userName" at bounding box center [102, 111] width 66 height 5
click at [96, 98] on input "******" at bounding box center [109, 94] width 89 height 11
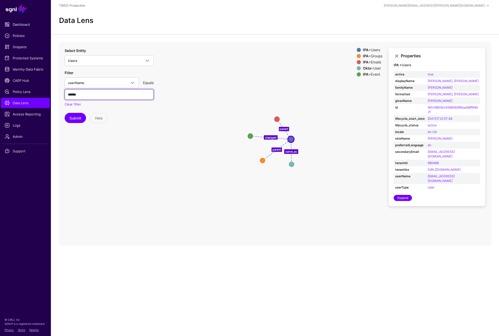
click at [96, 96] on input "******" at bounding box center [109, 94] width 89 height 11
paste input "**********"
type input "**********"
click at [74, 118] on button "Submit" at bounding box center [75, 118] width 21 height 10
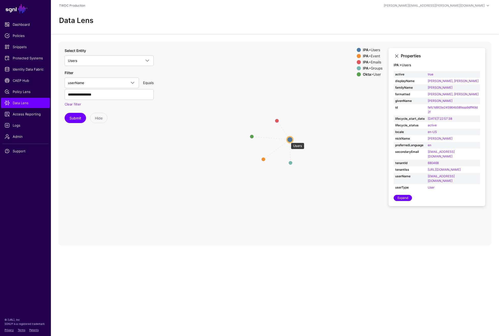
click at [288, 140] on circle at bounding box center [290, 139] width 6 height 6
click at [292, 162] on circle at bounding box center [292, 164] width 6 height 6
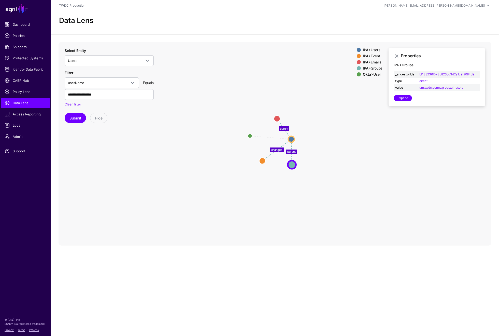
click at [258, 160] on icon "same_as changed parent parent User User Users Users Event Event Emails Emails G…" at bounding box center [275, 144] width 433 height 204
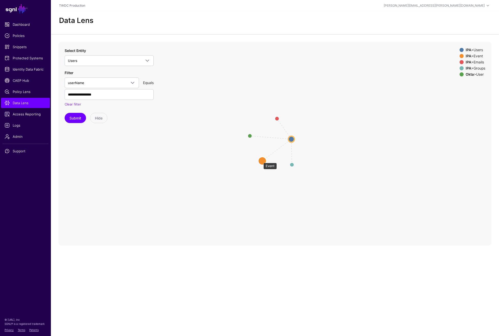
click at [261, 160] on circle at bounding box center [262, 161] width 8 height 8
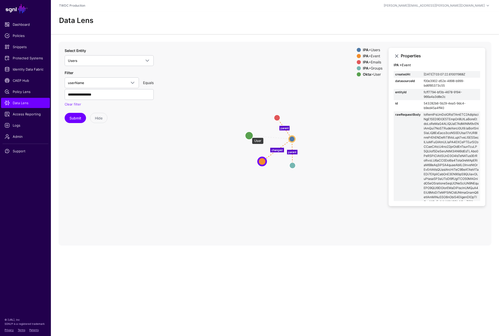
click at [249, 135] on circle at bounding box center [249, 135] width 8 height 8
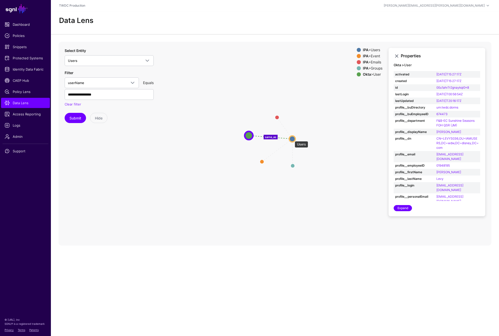
click at [292, 138] on circle at bounding box center [292, 139] width 6 height 6
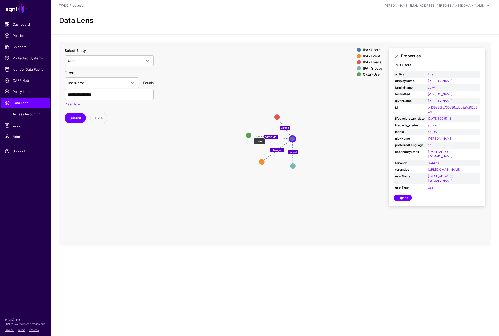
click at [249, 135] on circle at bounding box center [249, 135] width 6 height 6
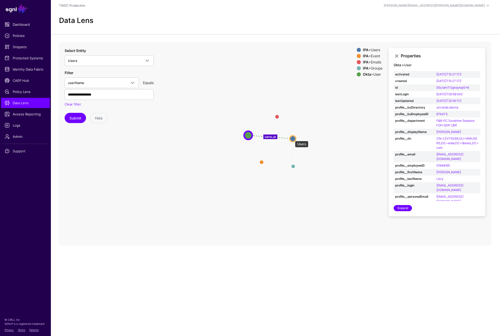
click at [292, 138] on circle at bounding box center [293, 138] width 6 height 6
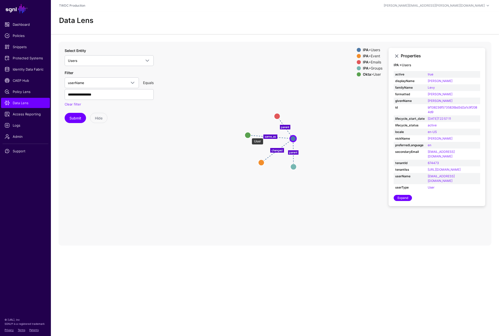
click at [249, 135] on circle at bounding box center [248, 135] width 6 height 6
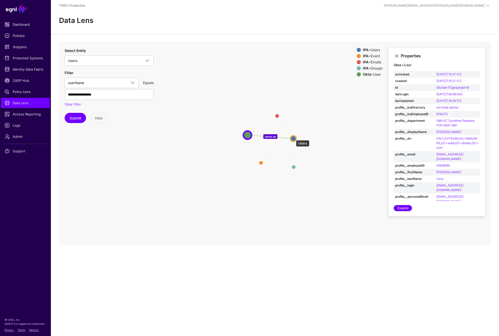
click at [293, 137] on circle at bounding box center [293, 138] width 6 height 6
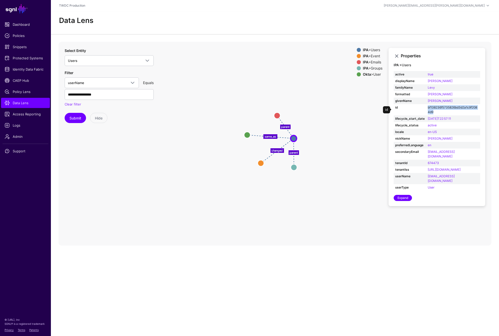
drag, startPoint x: 434, startPoint y: 110, endPoint x: 427, endPoint y: 108, distance: 7.2
click at [427, 108] on td "bf138236f5735826bd3d2a1c9f2084d9" at bounding box center [453, 109] width 54 height 11
click at [440, 110] on td "bf138236f5735826bd3d2a1c9f2084d9" at bounding box center [453, 109] width 54 height 11
drag, startPoint x: 437, startPoint y: 111, endPoint x: 427, endPoint y: 108, distance: 10.4
click at [427, 108] on td "bf138236f5735826bd3d2a1c9f2084d9" at bounding box center [453, 109] width 54 height 11
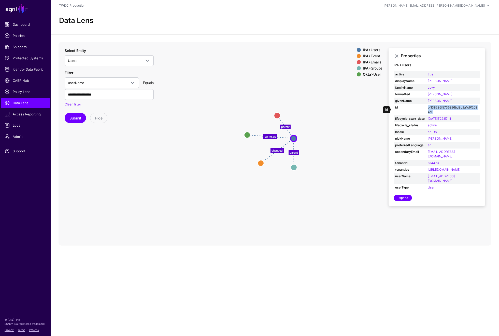
copy link "bf138236f5735826bd3d2a1c9f2084d9"
click at [196, 160] on icon "same_as parent parent changed User User Users Users Groups Groups Emails Emails…" at bounding box center [275, 144] width 433 height 204
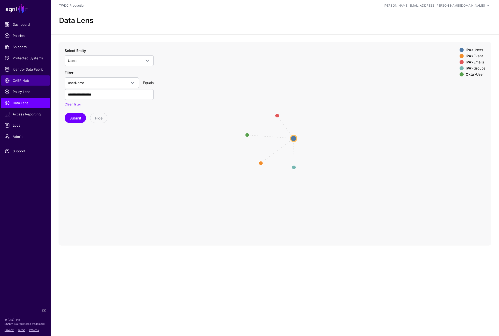
click at [18, 83] on span "CAEP Hub" at bounding box center [26, 80] width 42 height 5
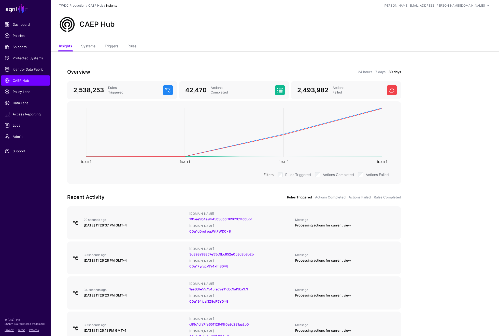
scroll to position [40, 0]
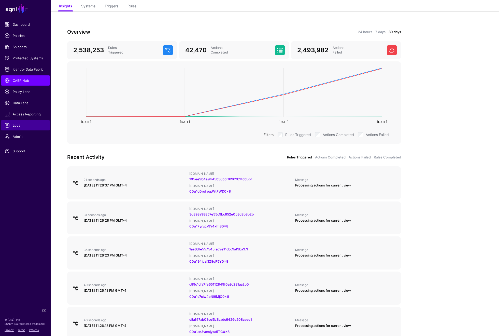
click at [18, 123] on span "Logs" at bounding box center [26, 125] width 42 height 5
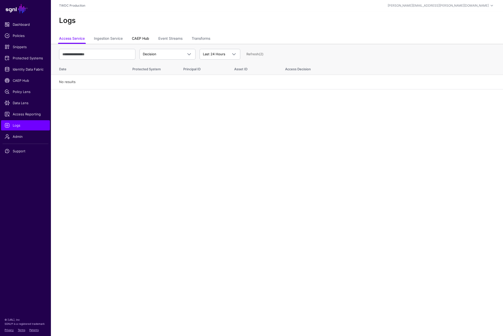
click at [146, 37] on link "CAEP Hub" at bounding box center [140, 39] width 17 height 10
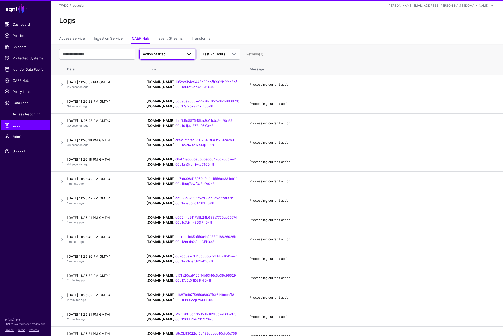
click at [192, 54] on span at bounding box center [189, 54] width 6 height 6
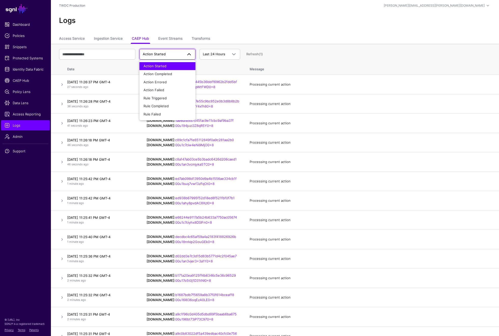
click at [169, 66] on div "Action Started" at bounding box center [168, 66] width 48 height 5
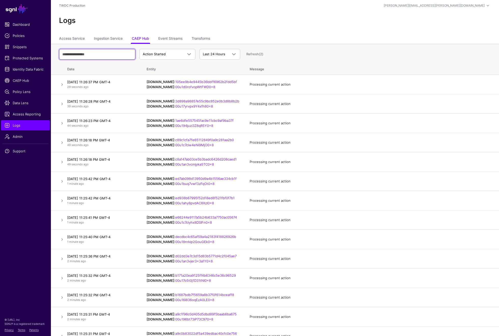
click at [124, 54] on input "text" at bounding box center [97, 54] width 76 height 11
paste input "**********"
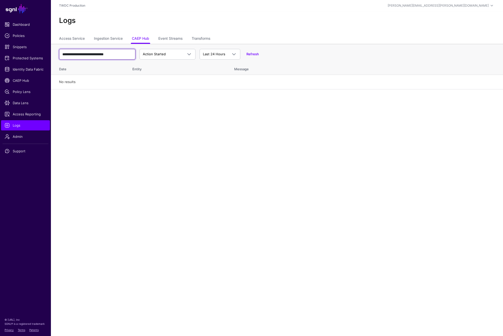
type input "**********"
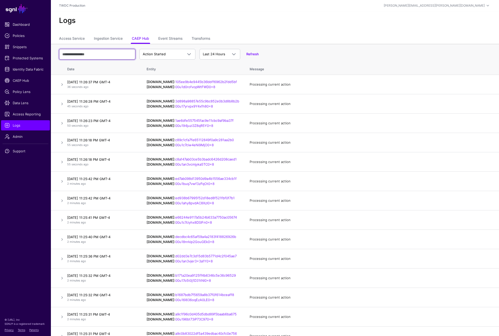
click at [124, 54] on input "text" at bounding box center [97, 54] width 76 height 11
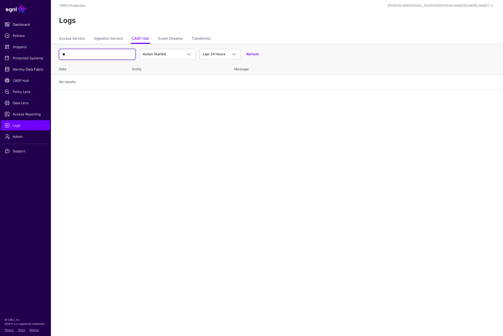
type input "*"
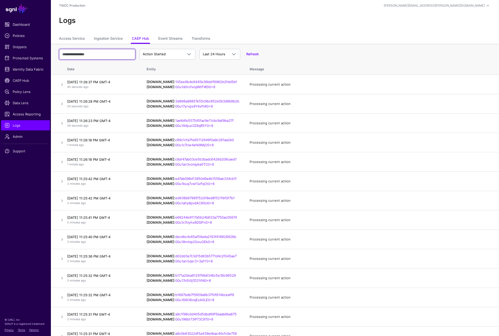
paste input "**********"
type input "**********"
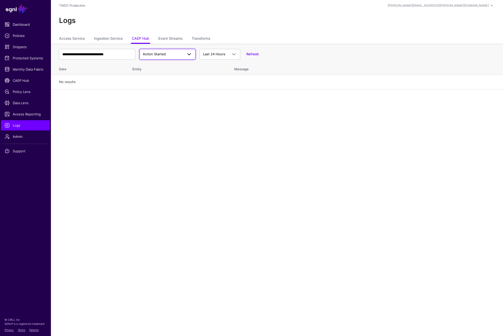
click at [178, 54] on span "Action Started" at bounding box center [163, 54] width 40 height 5
click at [170, 72] on span "Action Completed" at bounding box center [158, 74] width 29 height 4
click at [185, 56] on span at bounding box center [187, 54] width 9 height 6
click at [177, 80] on div "Action Errored" at bounding box center [168, 82] width 48 height 5
click at [186, 55] on span at bounding box center [187, 54] width 9 height 6
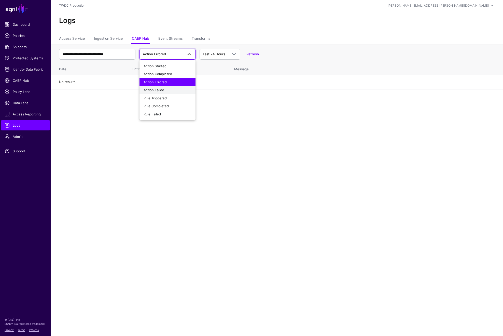
click at [165, 88] on div "Action Failed" at bounding box center [168, 90] width 48 height 5
click at [187, 55] on span at bounding box center [189, 54] width 6 height 6
click at [171, 96] on div "Rule Triggered" at bounding box center [168, 98] width 48 height 5
click at [177, 57] on span "Rule Triggered" at bounding box center [167, 54] width 49 height 6
click at [160, 104] on span "Rule Completed" at bounding box center [156, 106] width 25 height 4
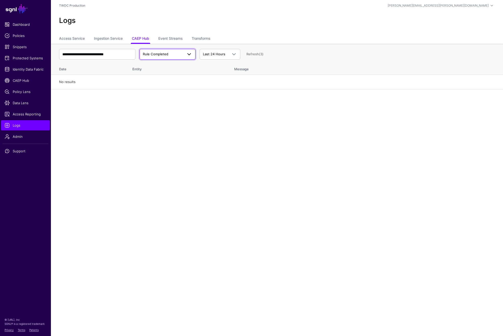
click at [178, 59] on link "Rule Completed" at bounding box center [167, 54] width 56 height 11
click at [161, 112] on div "Rule Failed" at bounding box center [168, 114] width 48 height 5
click at [171, 39] on link "Event Streams" at bounding box center [170, 39] width 24 height 10
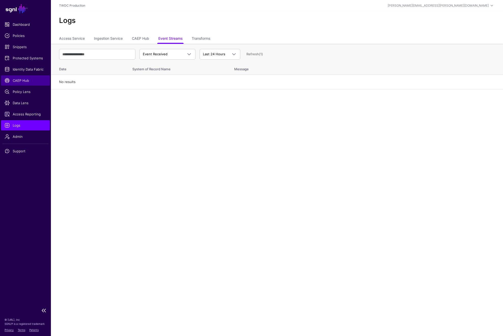
click at [25, 81] on span "CAEP Hub" at bounding box center [26, 80] width 42 height 5
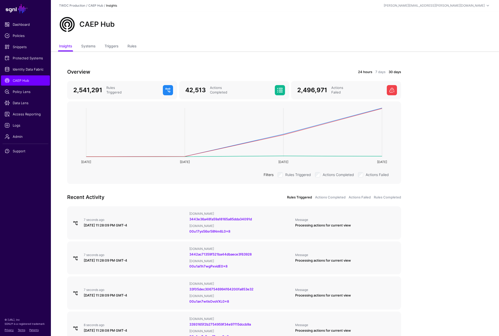
click at [359, 71] on link "24 hours" at bounding box center [365, 71] width 14 height 5
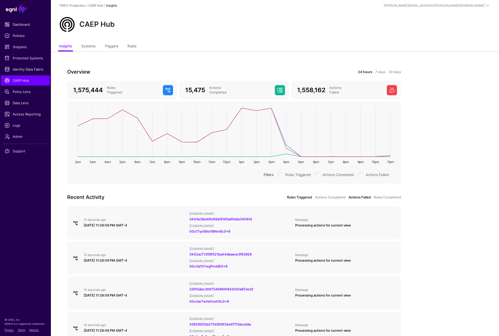
click at [369, 195] on link "Actions Failed" at bounding box center [360, 197] width 22 height 5
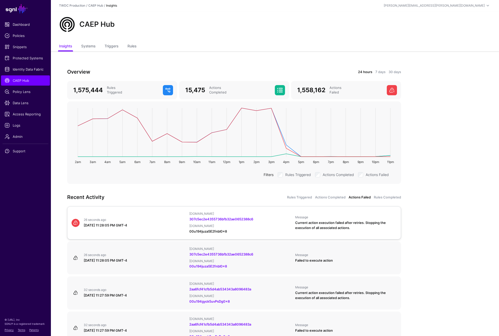
click at [216, 230] on link "00u194juza5E2fnbl0x8" at bounding box center [208, 231] width 38 height 4
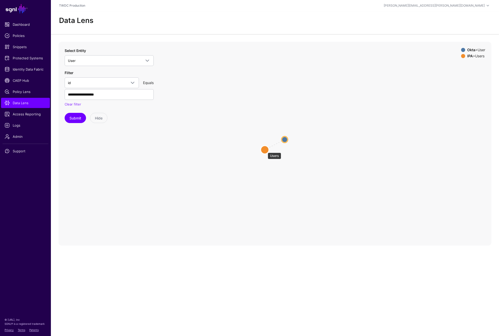
click at [265, 150] on circle at bounding box center [265, 150] width 8 height 8
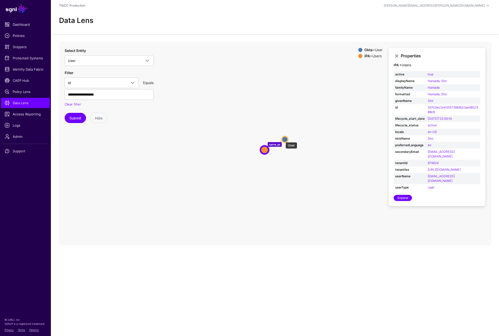
click at [283, 139] on circle at bounding box center [285, 139] width 6 height 6
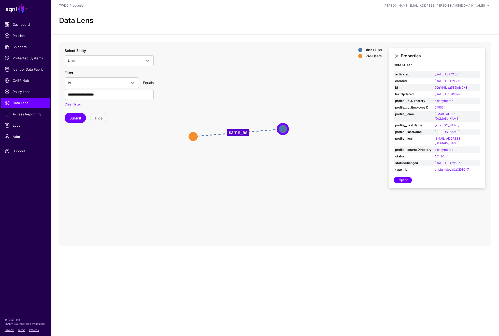
drag, startPoint x: 228, startPoint y: 119, endPoint x: 284, endPoint y: 129, distance: 56.2
click at [284, 129] on circle at bounding box center [283, 129] width 10 height 10
drag, startPoint x: 194, startPoint y: 135, endPoint x: 258, endPoint y: 165, distance: 70.6
click at [258, 165] on circle at bounding box center [256, 166] width 10 height 10
click at [253, 169] on circle at bounding box center [255, 167] width 10 height 10
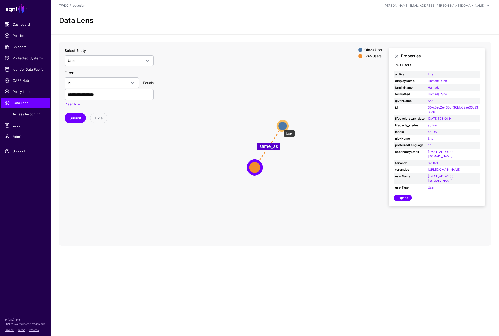
click at [281, 128] on circle at bounding box center [282, 126] width 10 height 10
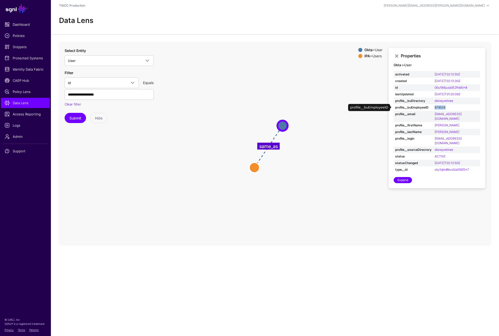
drag, startPoint x: 455, startPoint y: 107, endPoint x: 440, endPoint y: 107, distance: 15.5
click at [440, 107] on td "679024" at bounding box center [456, 107] width 47 height 7
copy link "679024"
click at [147, 62] on span at bounding box center [147, 61] width 6 height 6
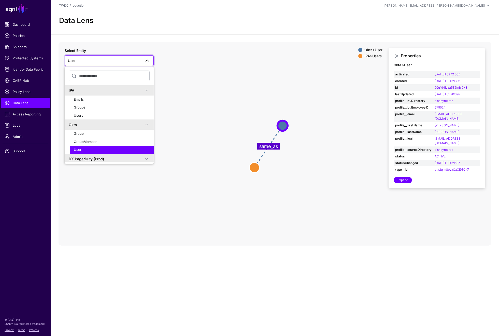
click at [147, 62] on span at bounding box center [147, 61] width 6 height 6
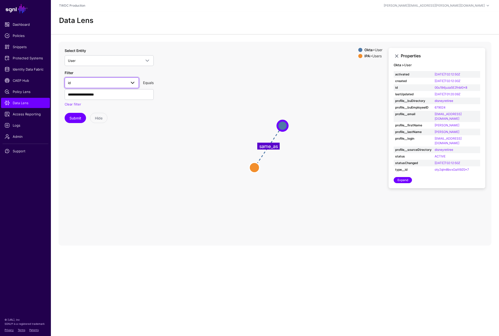
click at [134, 81] on span at bounding box center [133, 83] width 6 height 6
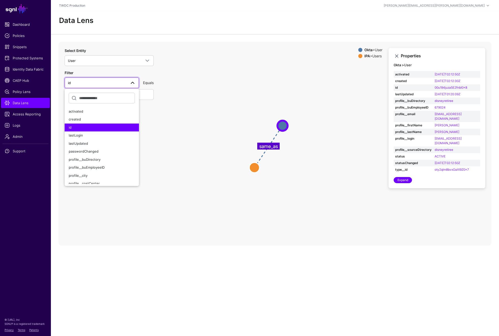
click at [180, 159] on icon "same_as User User Users Users" at bounding box center [275, 144] width 433 height 204
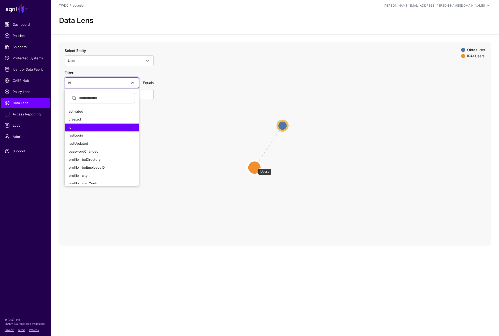
click at [256, 166] on circle at bounding box center [254, 167] width 13 height 13
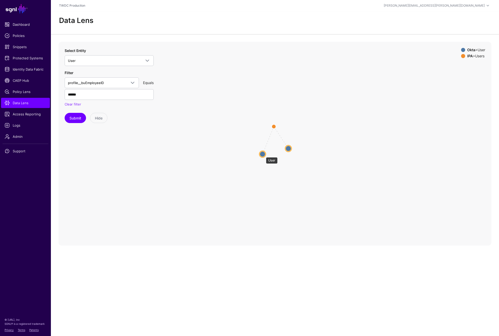
click at [263, 154] on circle at bounding box center [263, 154] width 6 height 6
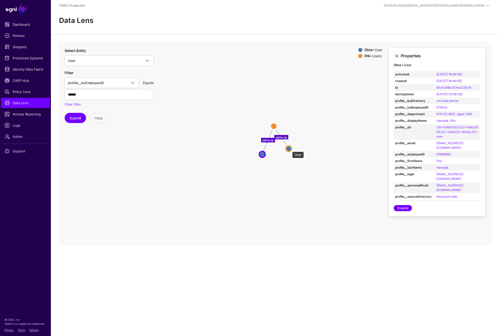
click at [290, 149] on circle at bounding box center [289, 148] width 6 height 6
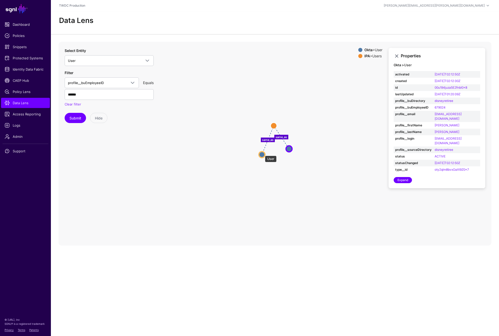
click at [262, 153] on circle at bounding box center [262, 154] width 6 height 6
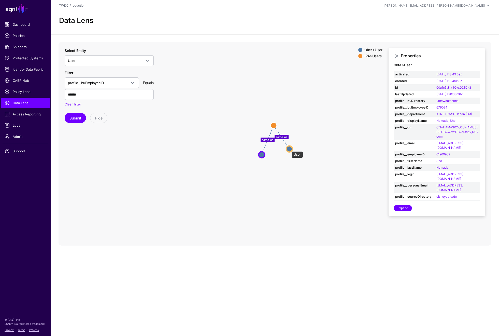
click at [289, 149] on circle at bounding box center [289, 149] width 6 height 6
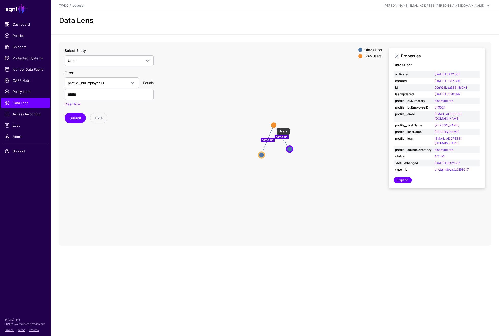
click at [274, 125] on circle at bounding box center [274, 125] width 6 height 6
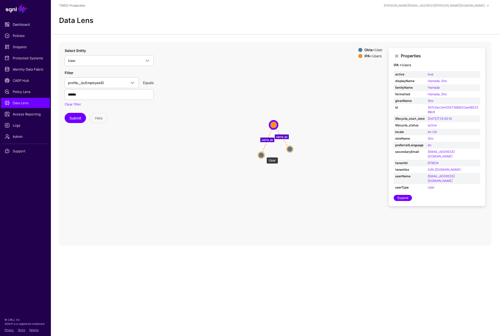
click at [264, 154] on circle at bounding box center [261, 155] width 6 height 6
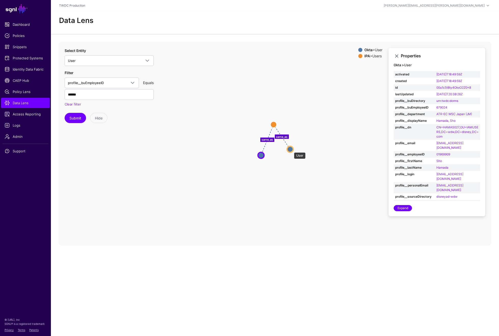
click at [291, 150] on circle at bounding box center [290, 149] width 6 height 6
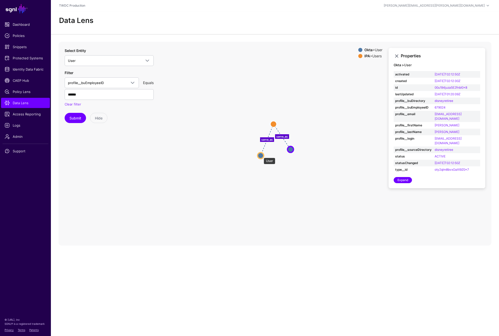
click at [261, 155] on circle at bounding box center [261, 155] width 6 height 6
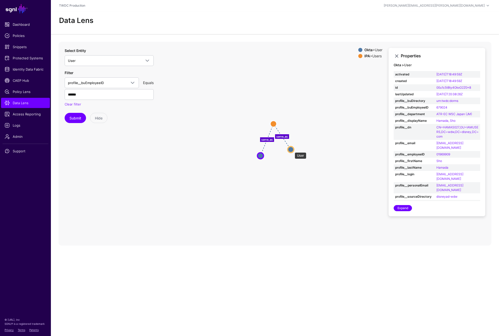
click at [292, 150] on circle at bounding box center [291, 149] width 6 height 6
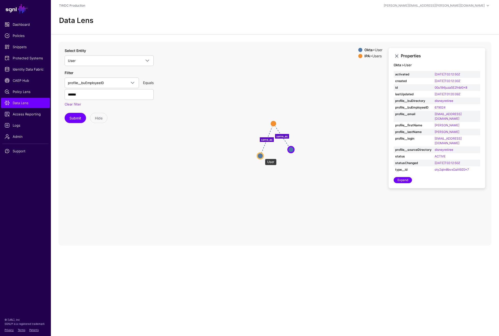
click at [262, 156] on circle at bounding box center [260, 156] width 6 height 6
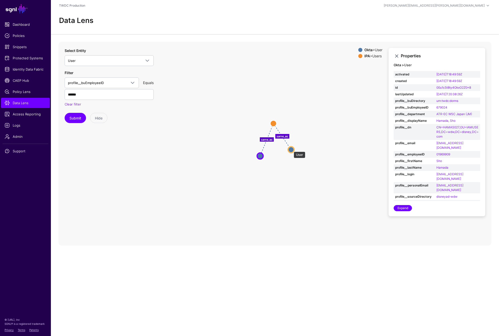
click at [291, 149] on circle at bounding box center [291, 149] width 6 height 6
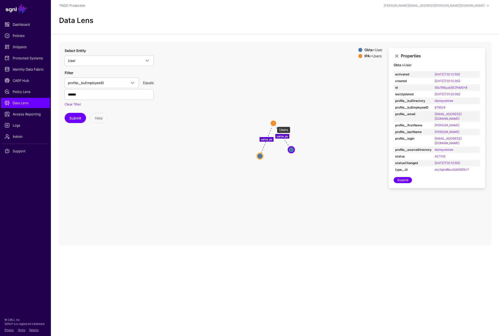
click at [274, 124] on circle at bounding box center [273, 123] width 6 height 6
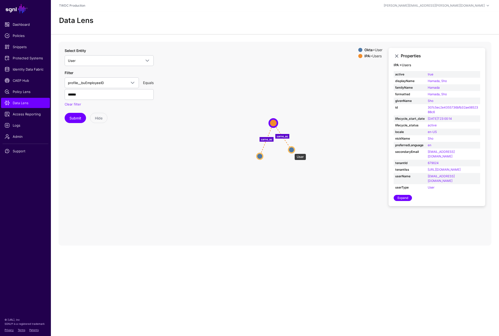
click at [292, 151] on circle at bounding box center [292, 150] width 6 height 6
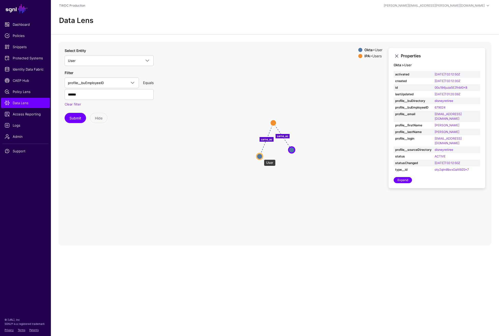
click at [261, 157] on circle at bounding box center [260, 156] width 6 height 6
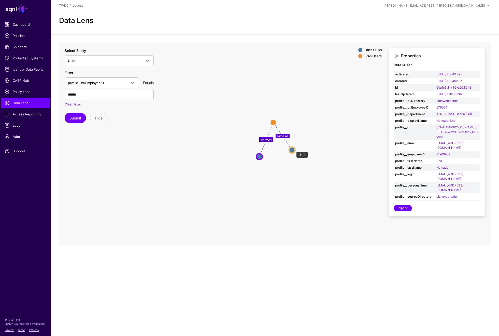
click at [294, 149] on circle at bounding box center [292, 150] width 6 height 6
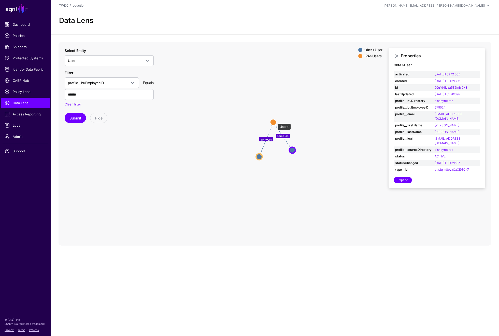
click at [275, 121] on circle at bounding box center [273, 122] width 6 height 6
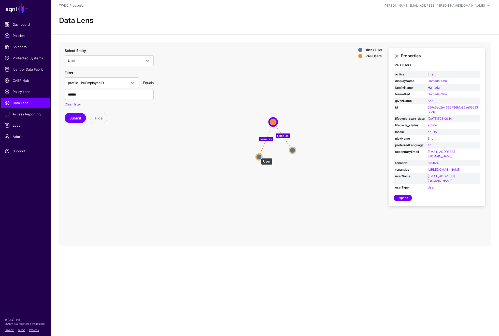
click at [258, 156] on circle at bounding box center [259, 156] width 6 height 6
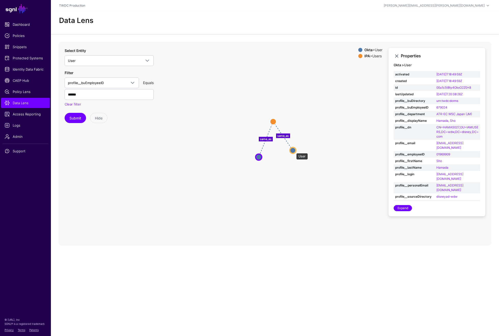
click at [294, 150] on circle at bounding box center [293, 150] width 6 height 6
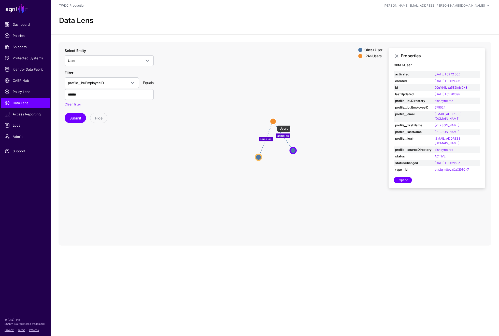
click at [275, 123] on circle at bounding box center [273, 121] width 6 height 6
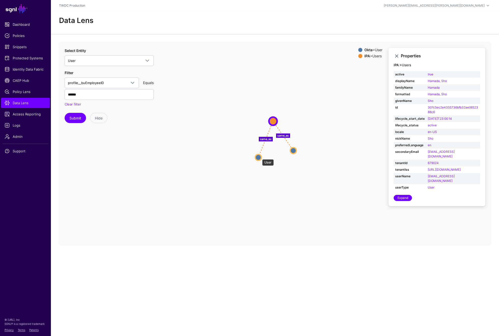
click at [260, 157] on circle at bounding box center [258, 157] width 6 height 6
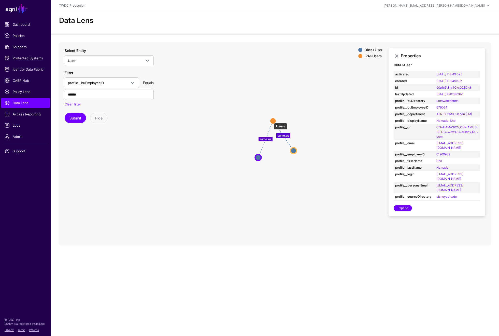
click at [271, 120] on circle at bounding box center [273, 121] width 6 height 6
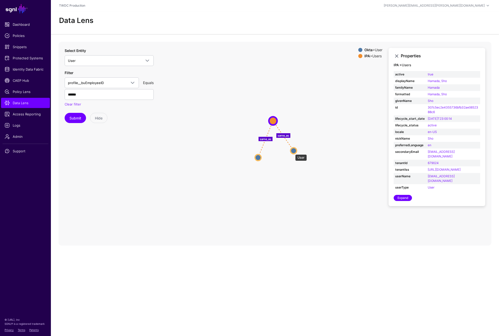
click at [293, 152] on circle at bounding box center [294, 150] width 6 height 6
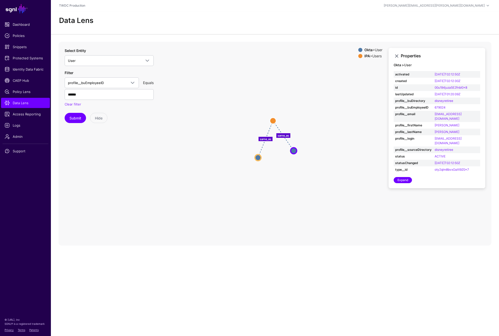
click at [278, 184] on icon "same_as same_as User User User User Users Users" at bounding box center [275, 144] width 433 height 204
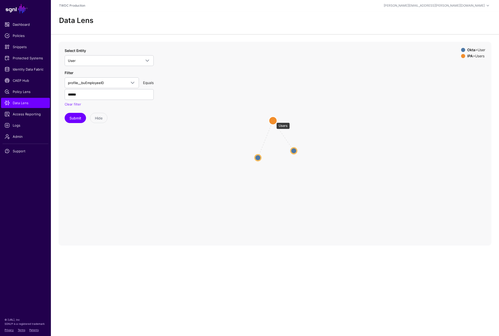
click at [274, 120] on circle at bounding box center [273, 120] width 8 height 8
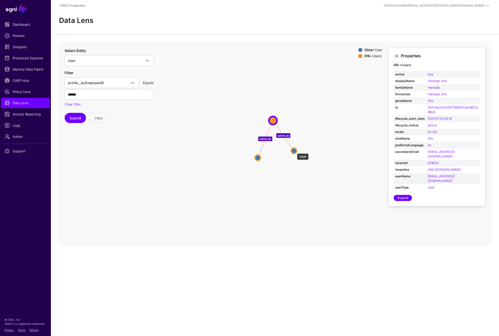
click at [294, 151] on circle at bounding box center [294, 151] width 6 height 6
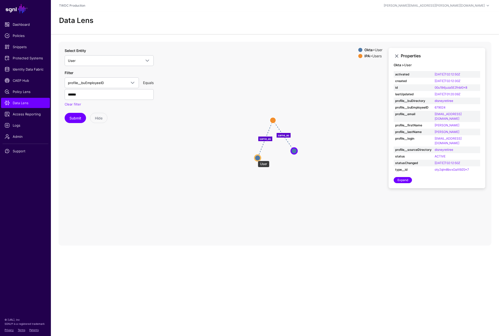
click at [255, 158] on circle at bounding box center [258, 158] width 6 height 6
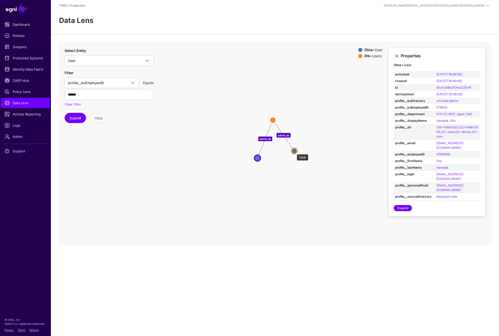
click at [294, 151] on circle at bounding box center [294, 151] width 6 height 6
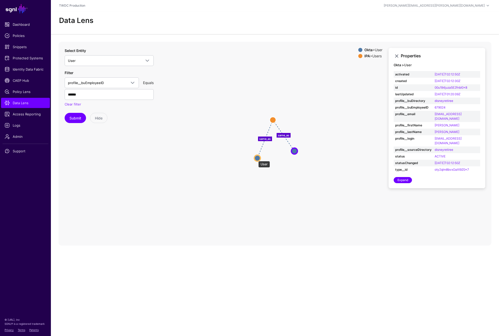
click at [256, 158] on circle at bounding box center [257, 158] width 6 height 6
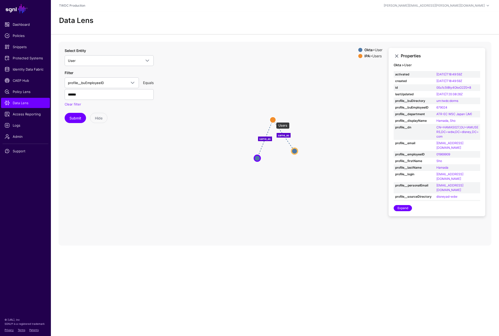
click at [274, 120] on circle at bounding box center [273, 120] width 6 height 6
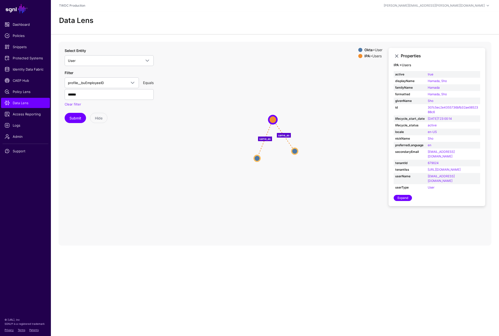
click at [265, 166] on icon "same_as same_as User User User User Users Users" at bounding box center [275, 144] width 433 height 204
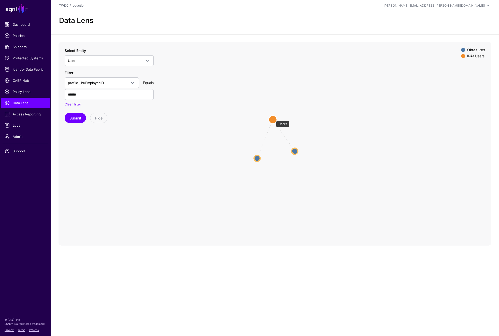
click at [274, 118] on circle at bounding box center [273, 119] width 8 height 8
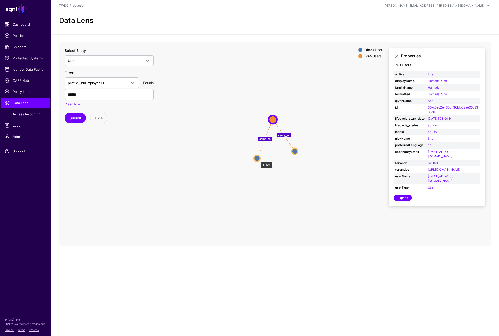
click at [258, 159] on circle at bounding box center [257, 158] width 6 height 6
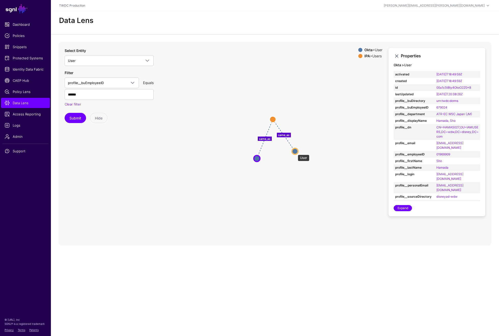
click at [295, 152] on circle at bounding box center [295, 151] width 6 height 6
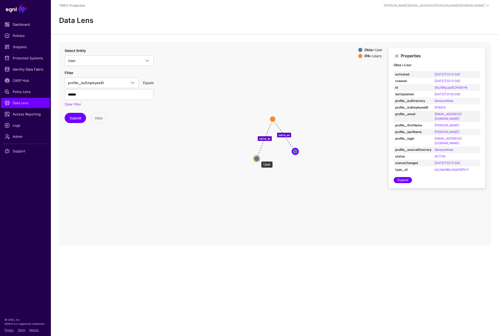
click at [259, 159] on circle at bounding box center [257, 158] width 6 height 6
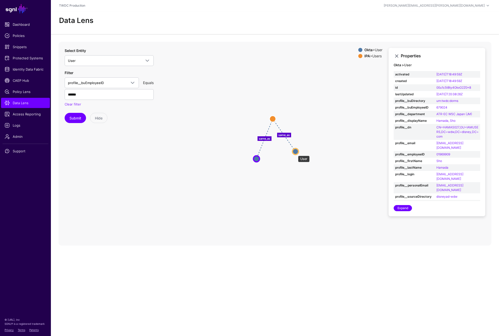
click at [295, 153] on circle at bounding box center [295, 151] width 6 height 6
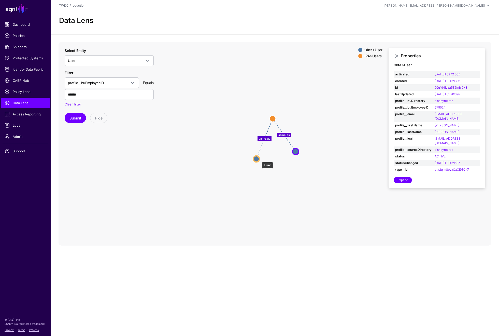
click at [259, 159] on circle at bounding box center [256, 159] width 6 height 6
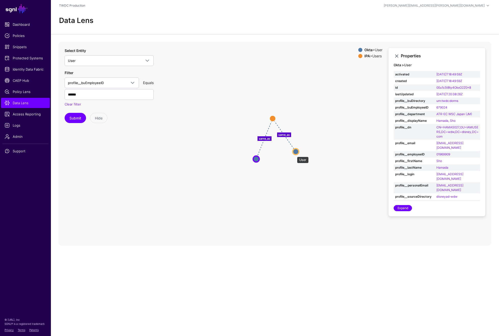
click at [294, 154] on circle at bounding box center [296, 151] width 6 height 6
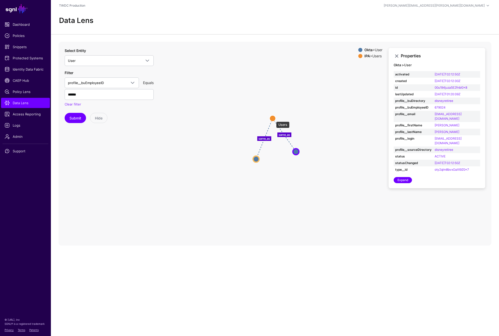
click at [274, 119] on circle at bounding box center [273, 118] width 6 height 6
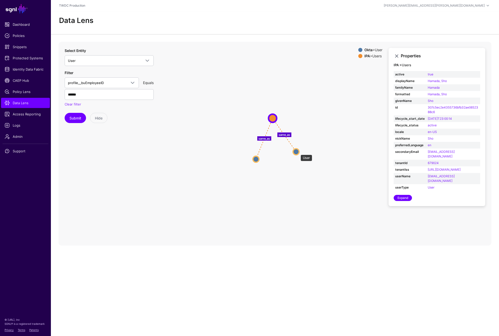
click at [298, 152] on circle at bounding box center [296, 151] width 6 height 6
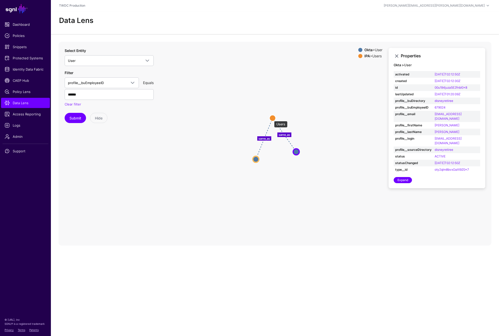
click at [272, 118] on circle at bounding box center [273, 118] width 6 height 6
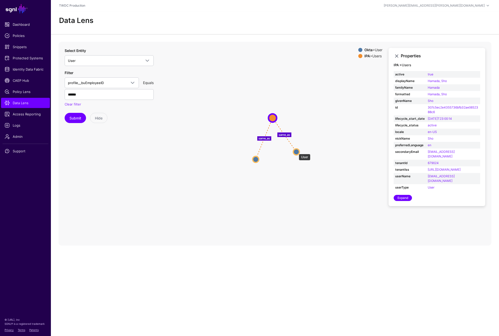
click at [296, 151] on circle at bounding box center [296, 152] width 6 height 6
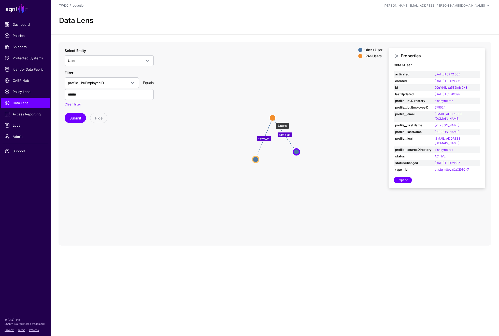
click at [273, 120] on circle at bounding box center [273, 118] width 6 height 6
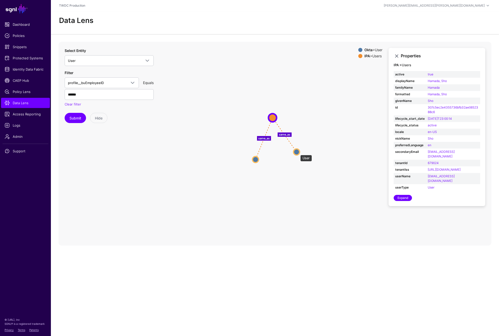
click at [298, 152] on circle at bounding box center [296, 152] width 6 height 6
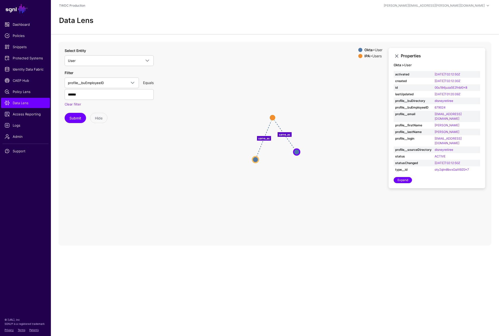
click at [218, 172] on icon "same_as same_as Users Users User User User User" at bounding box center [275, 144] width 433 height 204
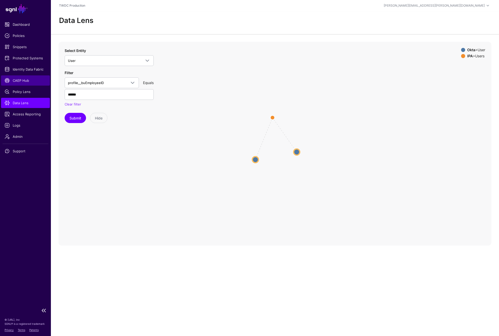
click at [25, 79] on span "CAEP Hub" at bounding box center [26, 80] width 42 height 5
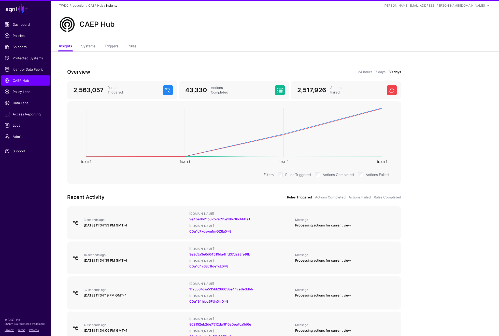
click at [108, 52] on div "Overview 24 hours 7 days 30 days 2,563,057 Rules Triggered 43,330 Actions Compl…" at bounding box center [234, 315] width 367 height 529
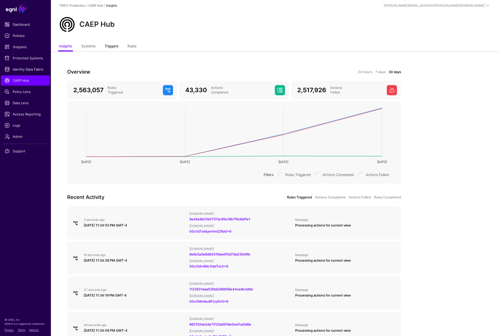
click at [109, 48] on link "Triggers" at bounding box center [112, 47] width 14 height 10
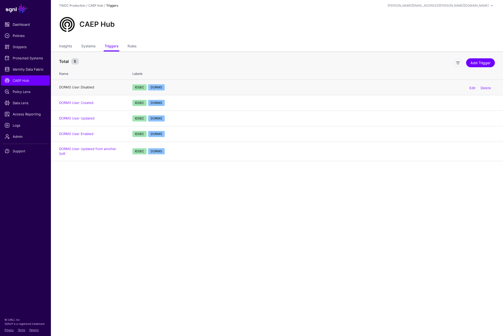
click at [87, 87] on link "DORMS User Disabled" at bounding box center [76, 87] width 35 height 4
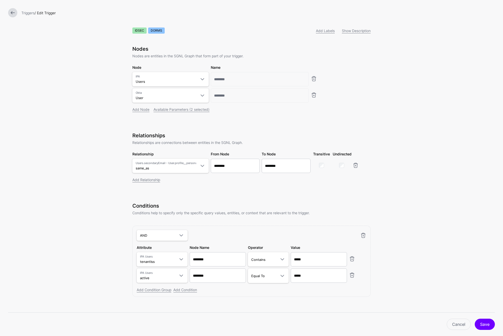
scroll to position [20, 0]
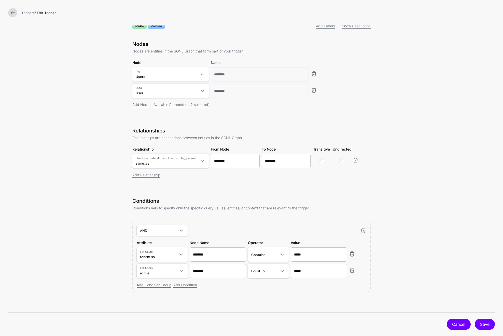
click at [458, 325] on link "Cancel" at bounding box center [459, 323] width 24 height 11
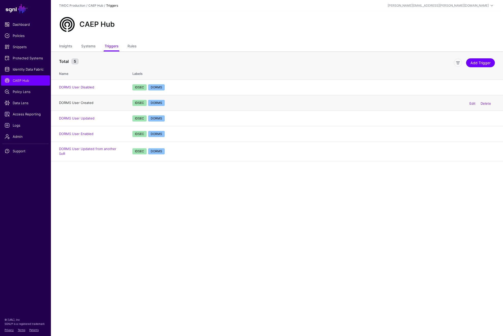
click at [88, 102] on link "DORMS User Created" at bounding box center [76, 103] width 34 height 4
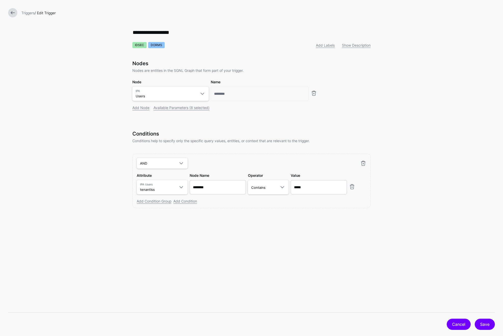
click at [449, 321] on link "Cancel" at bounding box center [459, 323] width 24 height 11
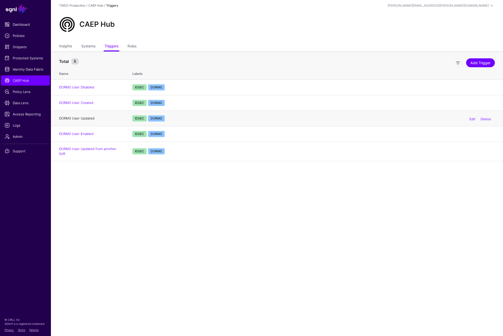
click at [85, 119] on link "DORMS User Updated" at bounding box center [76, 118] width 35 height 4
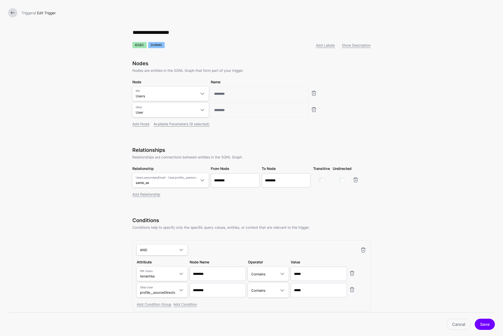
scroll to position [20, 0]
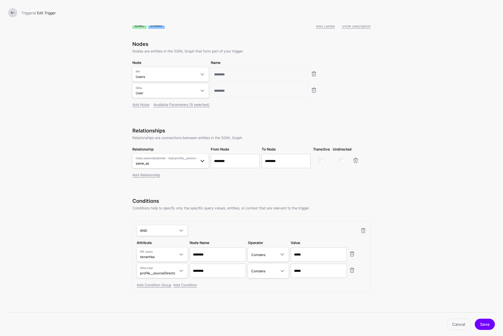
click at [199, 162] on span at bounding box center [202, 161] width 6 height 6
click at [294, 184] on div "Relationships Relationships are connections between entities in the SGNL Graph.…" at bounding box center [251, 160] width 238 height 64
click at [201, 162] on span at bounding box center [202, 161] width 6 height 6
click at [264, 181] on div "Relationships Relationships are connections between entities in the SGNL Graph.…" at bounding box center [251, 160] width 238 height 64
click at [199, 163] on span at bounding box center [202, 161] width 6 height 6
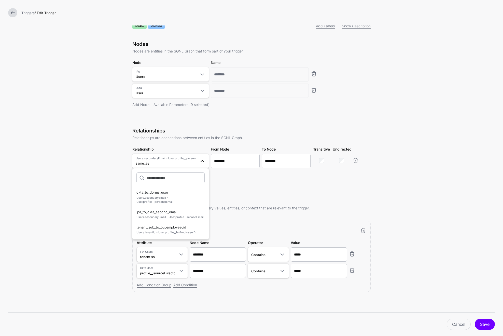
click at [373, 200] on div "**********" at bounding box center [251, 158] width 255 height 355
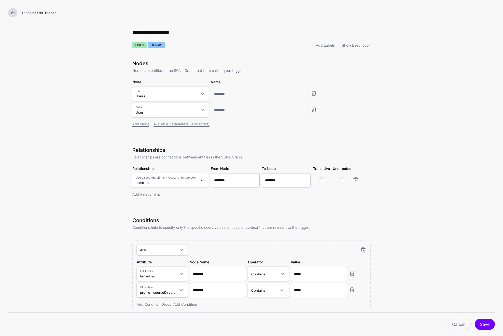
click at [202, 182] on span at bounding box center [202, 180] width 6 height 6
click at [176, 244] on span "tenant_sub_to_bu_employee_id Users.tenantId - User.profile__buEmployeeID" at bounding box center [170, 249] width 68 height 12
click at [457, 321] on link "Cancel" at bounding box center [459, 323] width 24 height 11
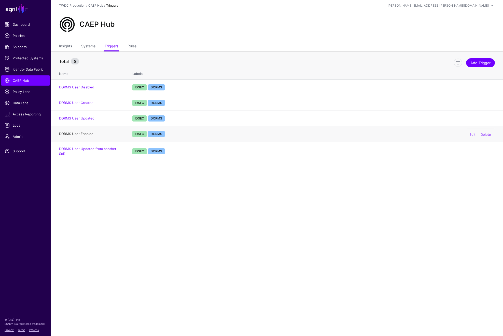
click at [86, 133] on link "DORMS User Enabled" at bounding box center [76, 134] width 34 height 4
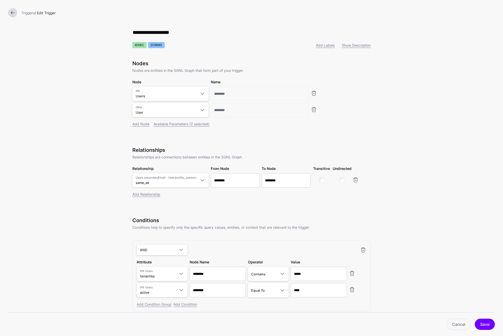
click at [97, 93] on form "**********" at bounding box center [251, 177] width 503 height 355
click at [455, 322] on link "Cancel" at bounding box center [459, 323] width 24 height 11
